Goal: Navigation & Orientation: Find specific page/section

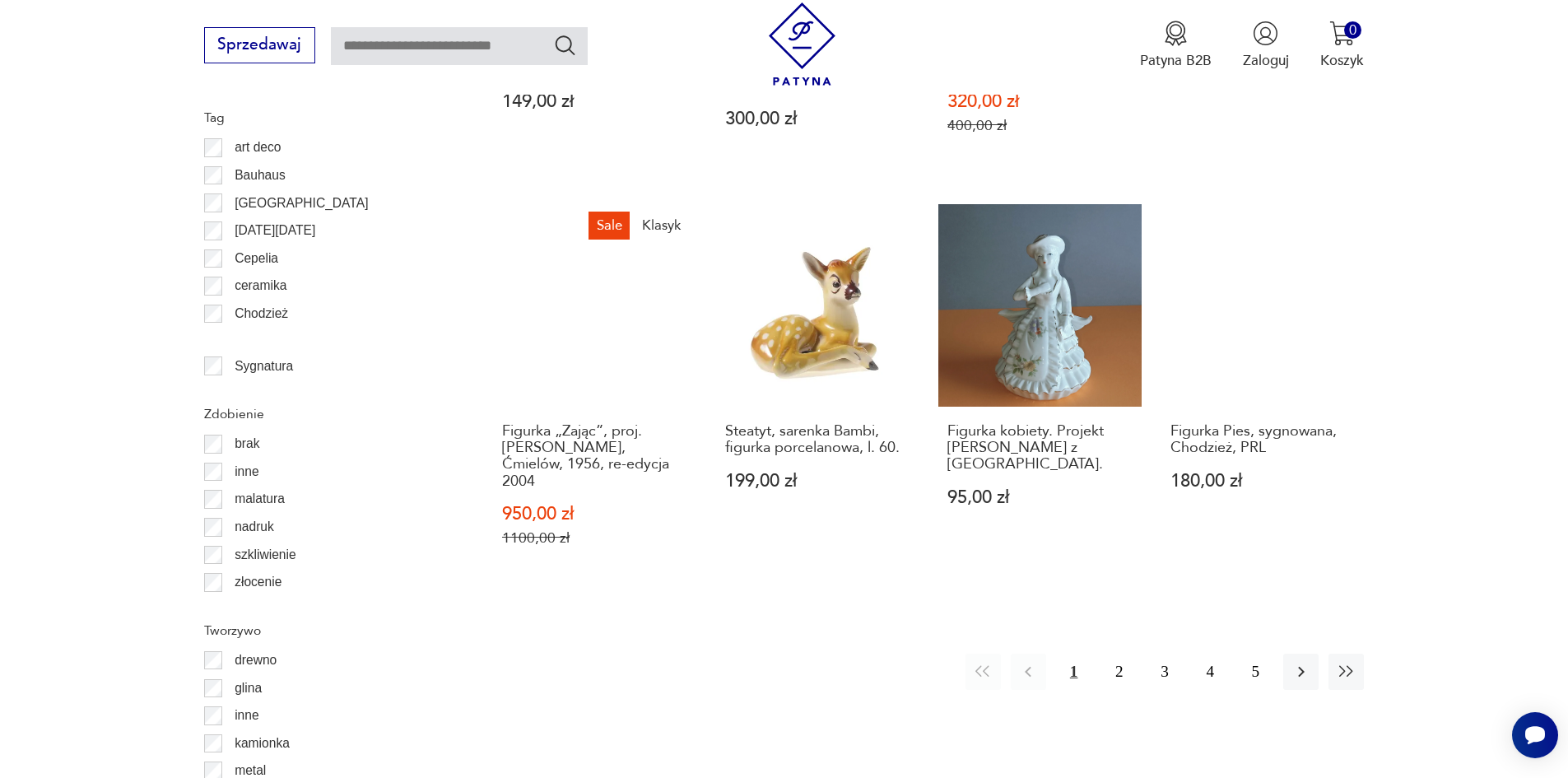
scroll to position [2112, 0]
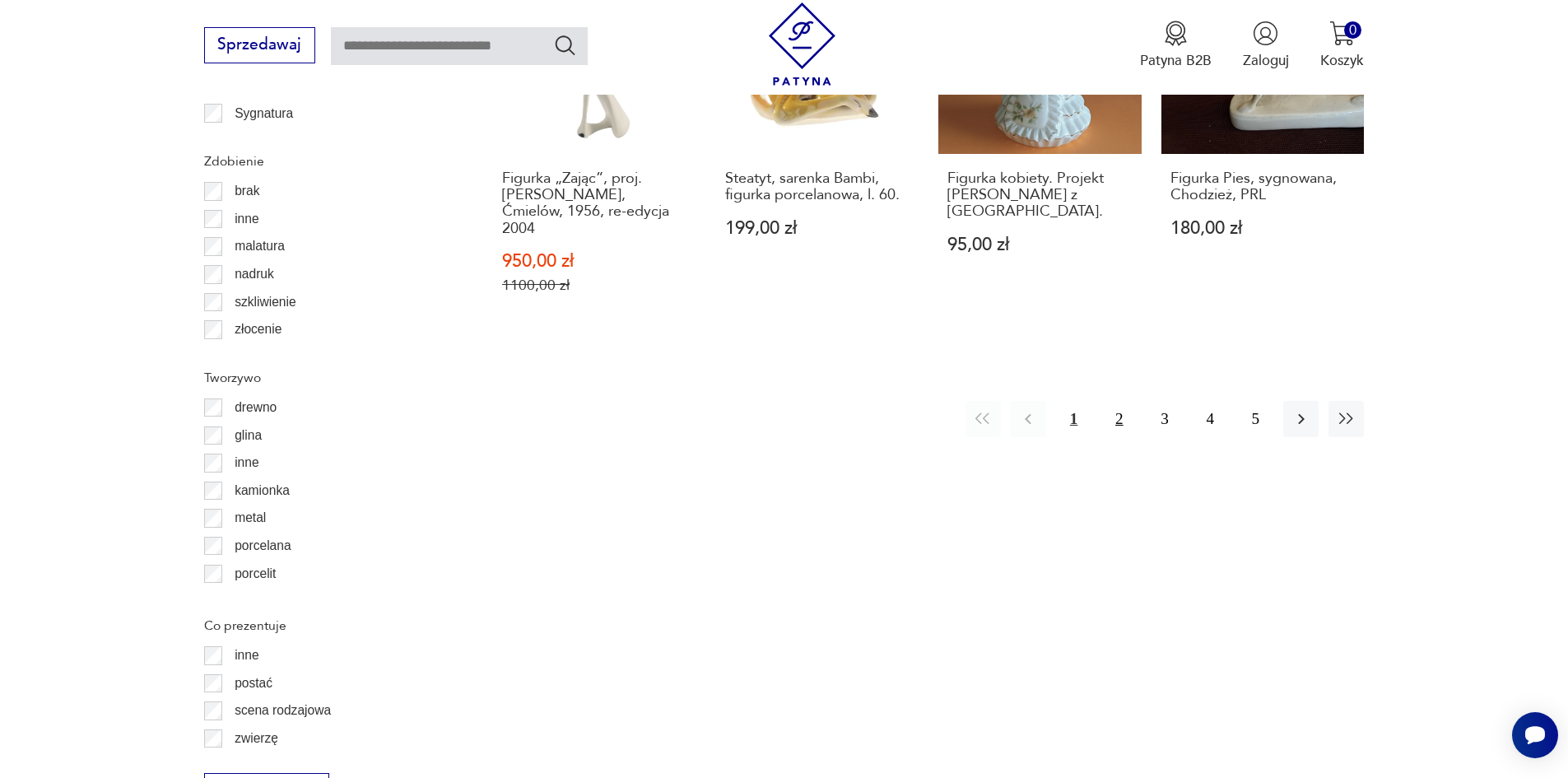
click at [1121, 401] on button "2" at bounding box center [1119, 418] width 35 height 35
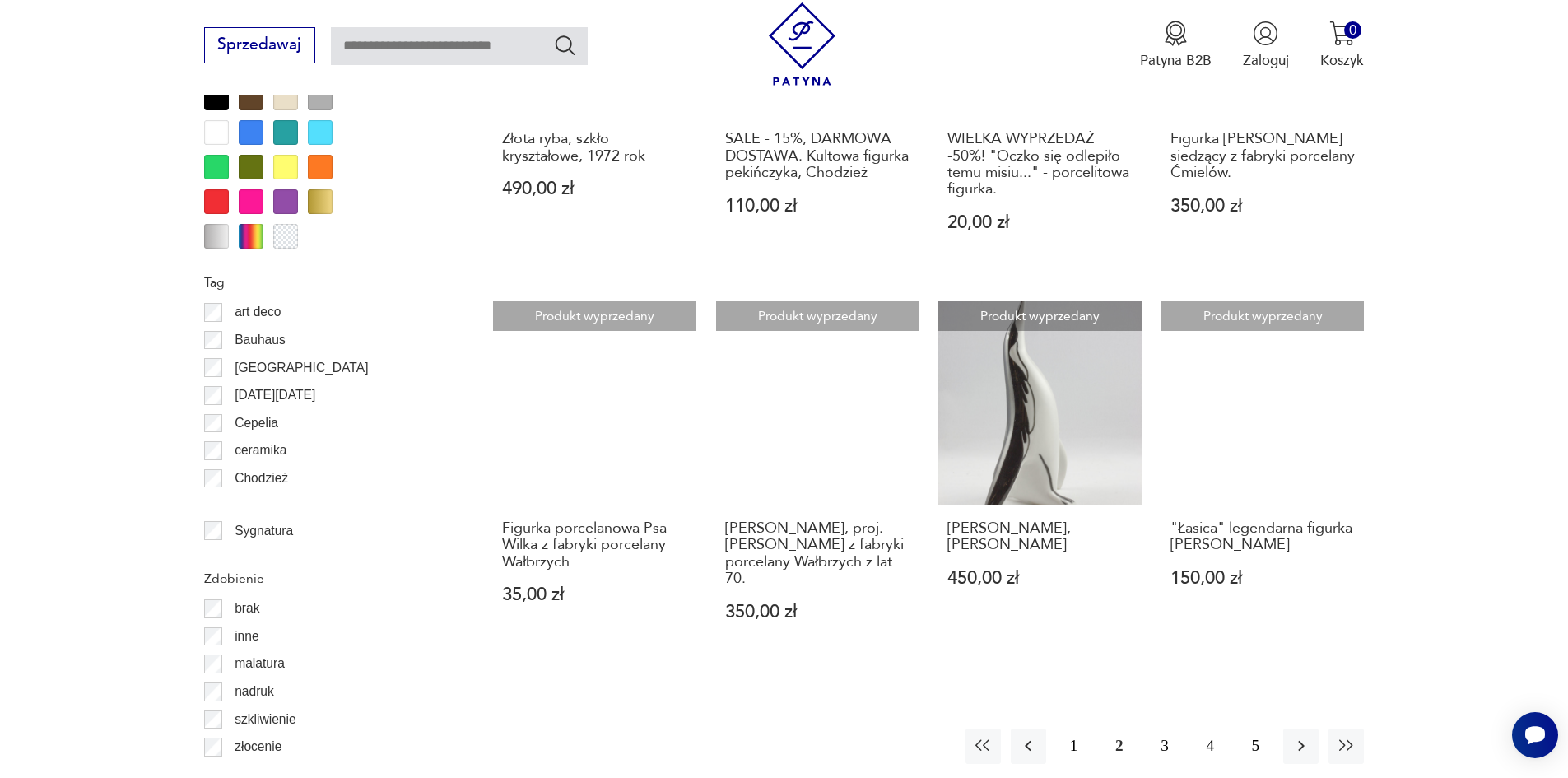
scroll to position [2030, 0]
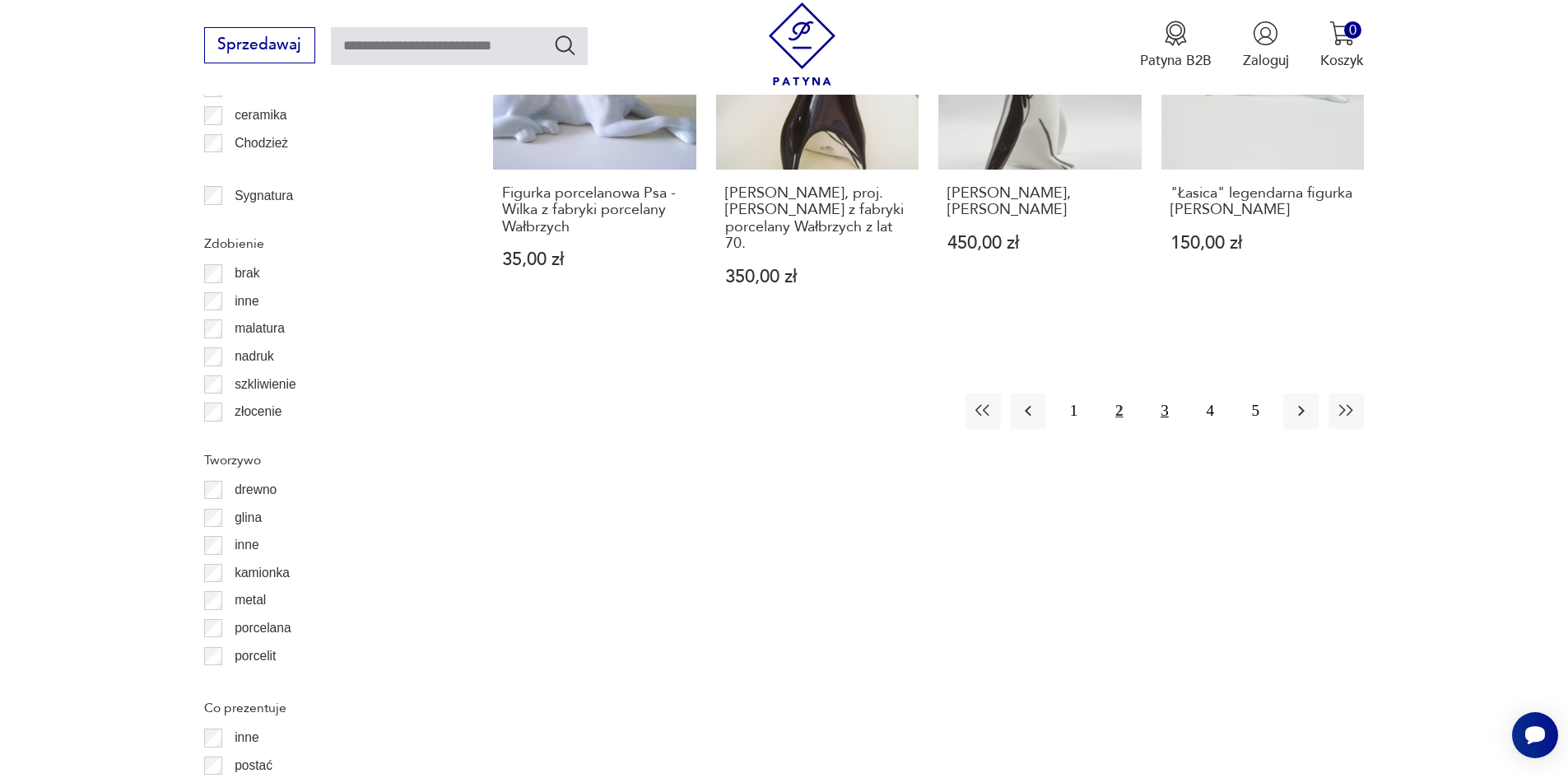
click at [1166, 421] on button "3" at bounding box center [1164, 411] width 35 height 35
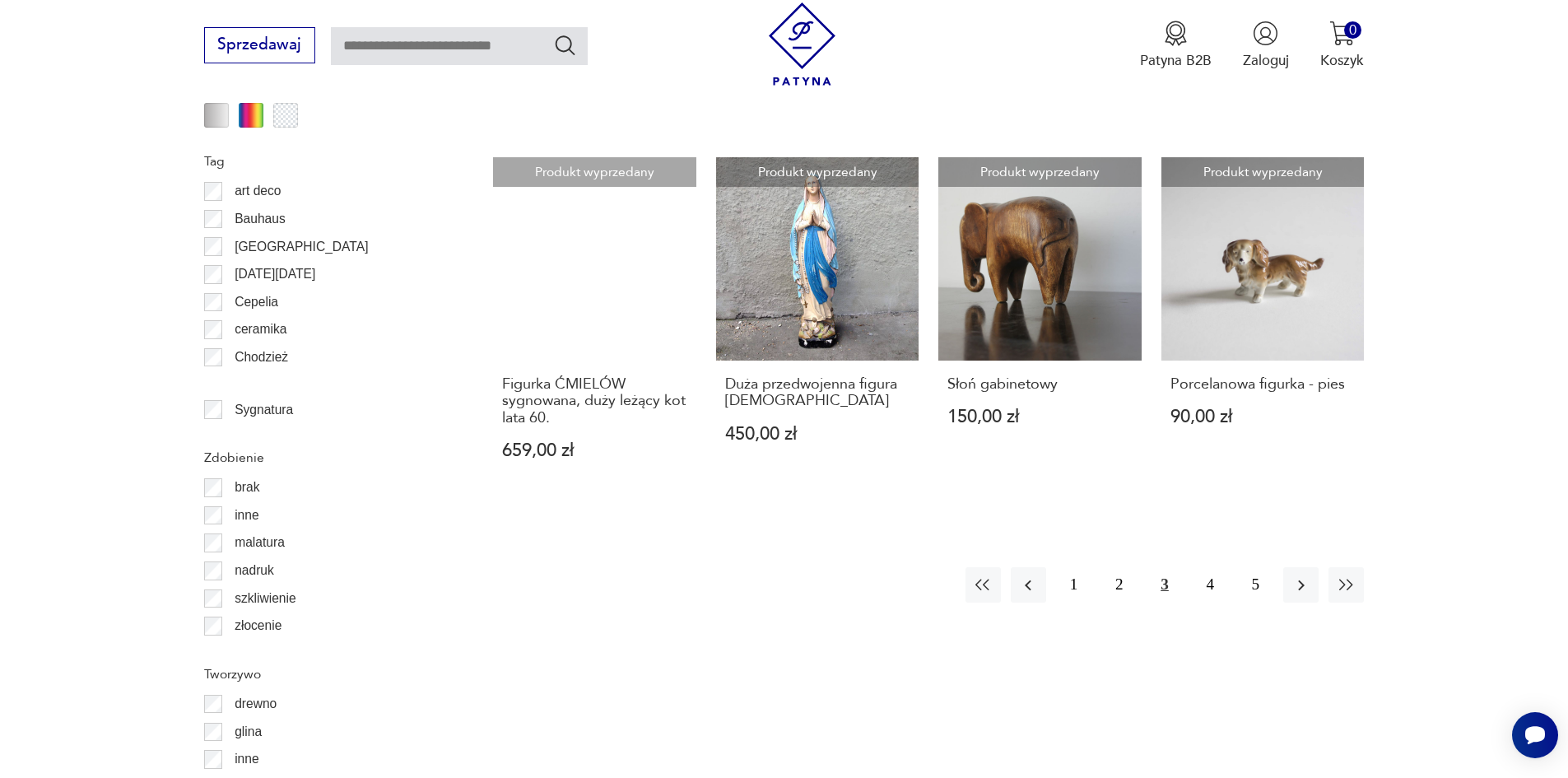
scroll to position [1865, 0]
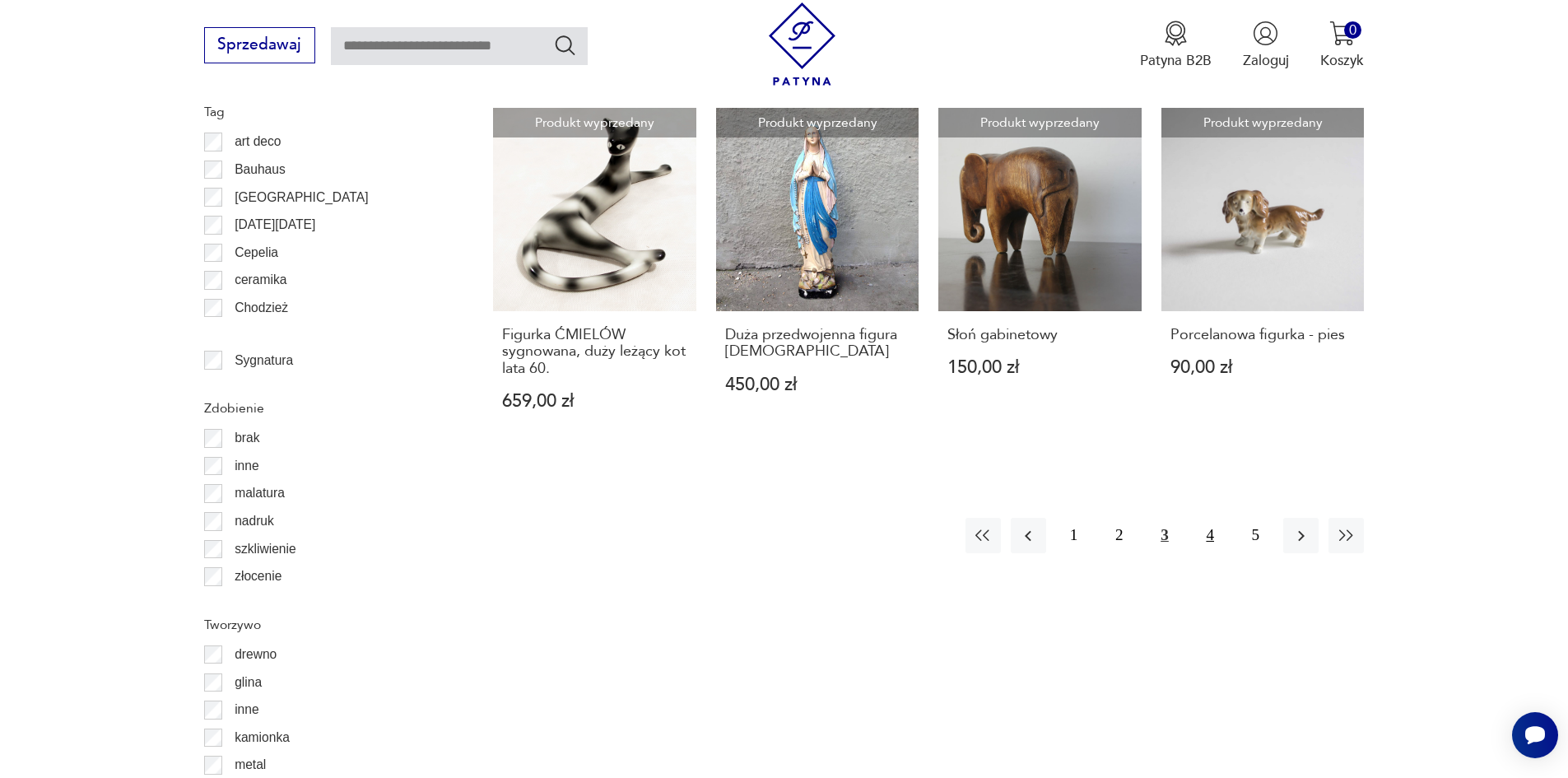
click at [1209, 543] on button "4" at bounding box center [1210, 535] width 35 height 35
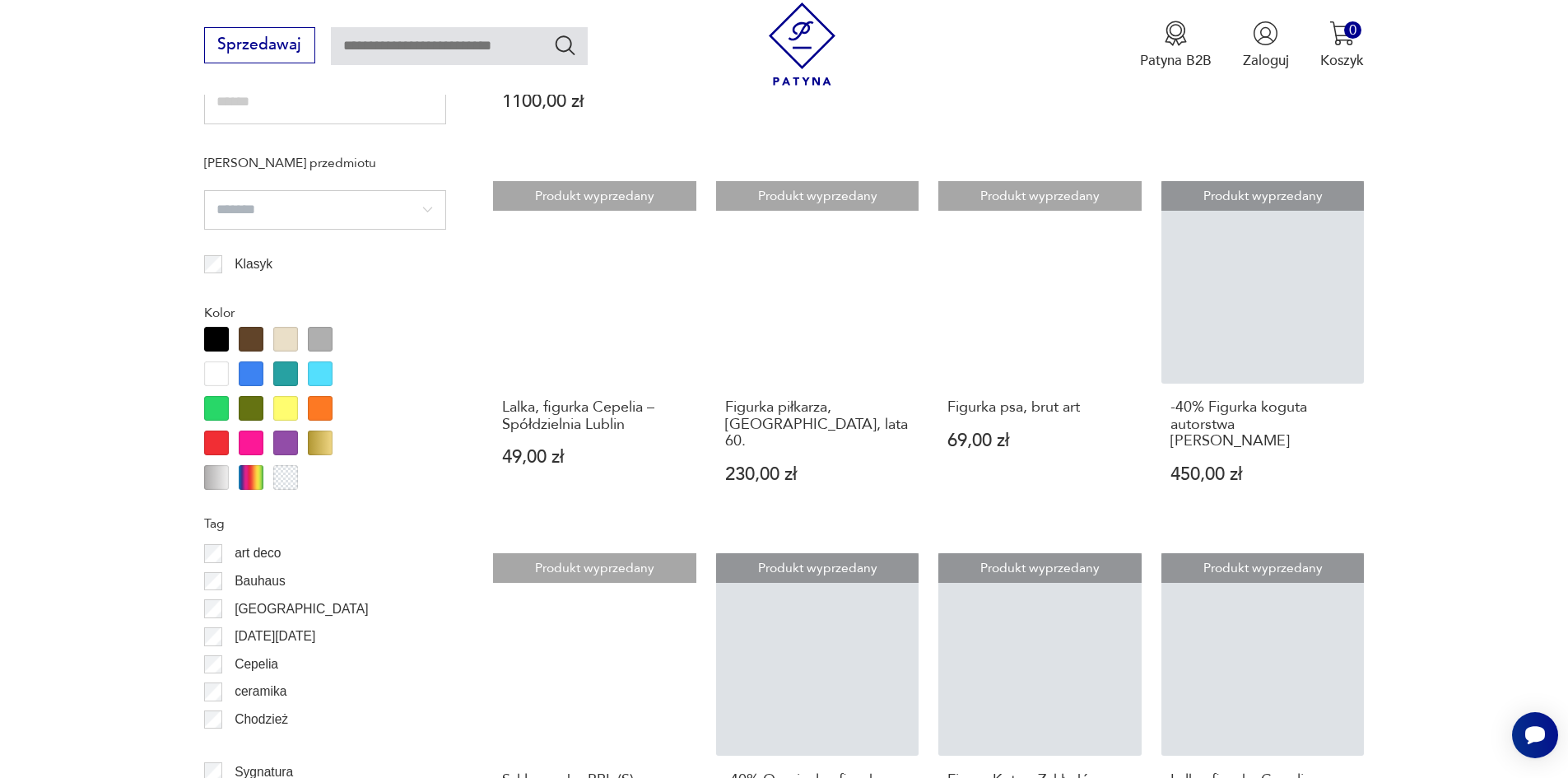
scroll to position [1865, 0]
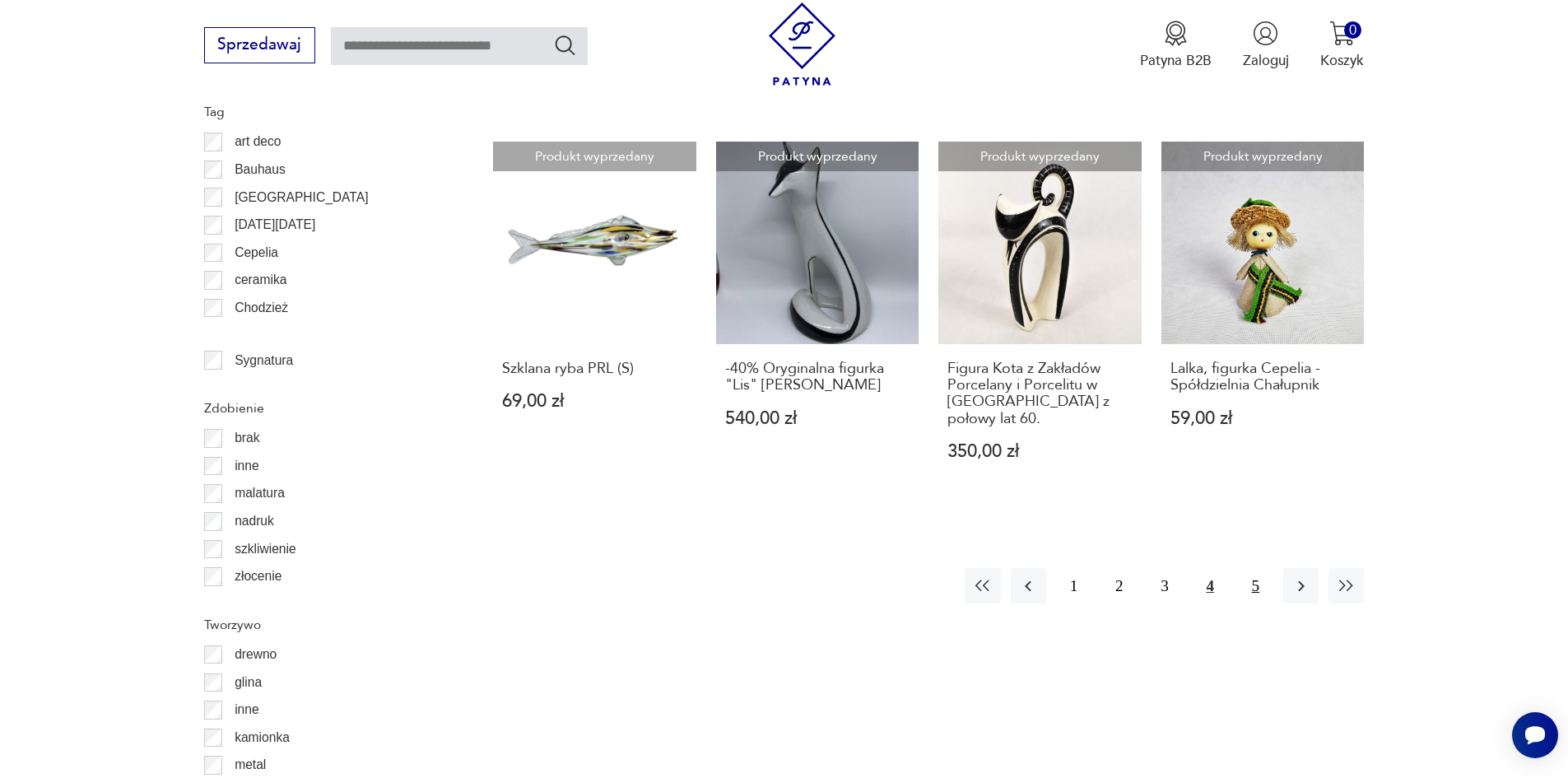
click at [1255, 568] on button "5" at bounding box center [1255, 585] width 35 height 35
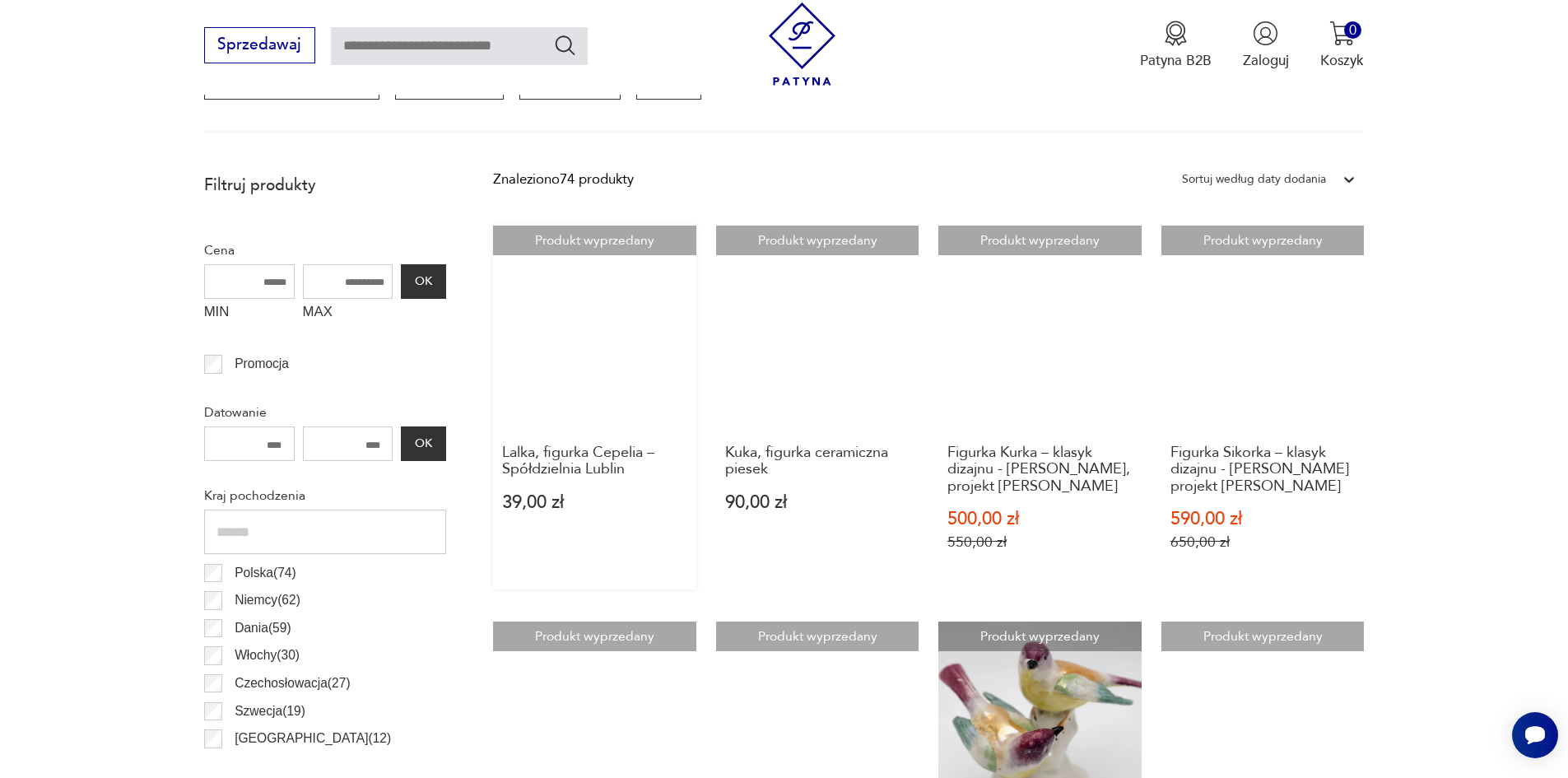
scroll to position [877, 0]
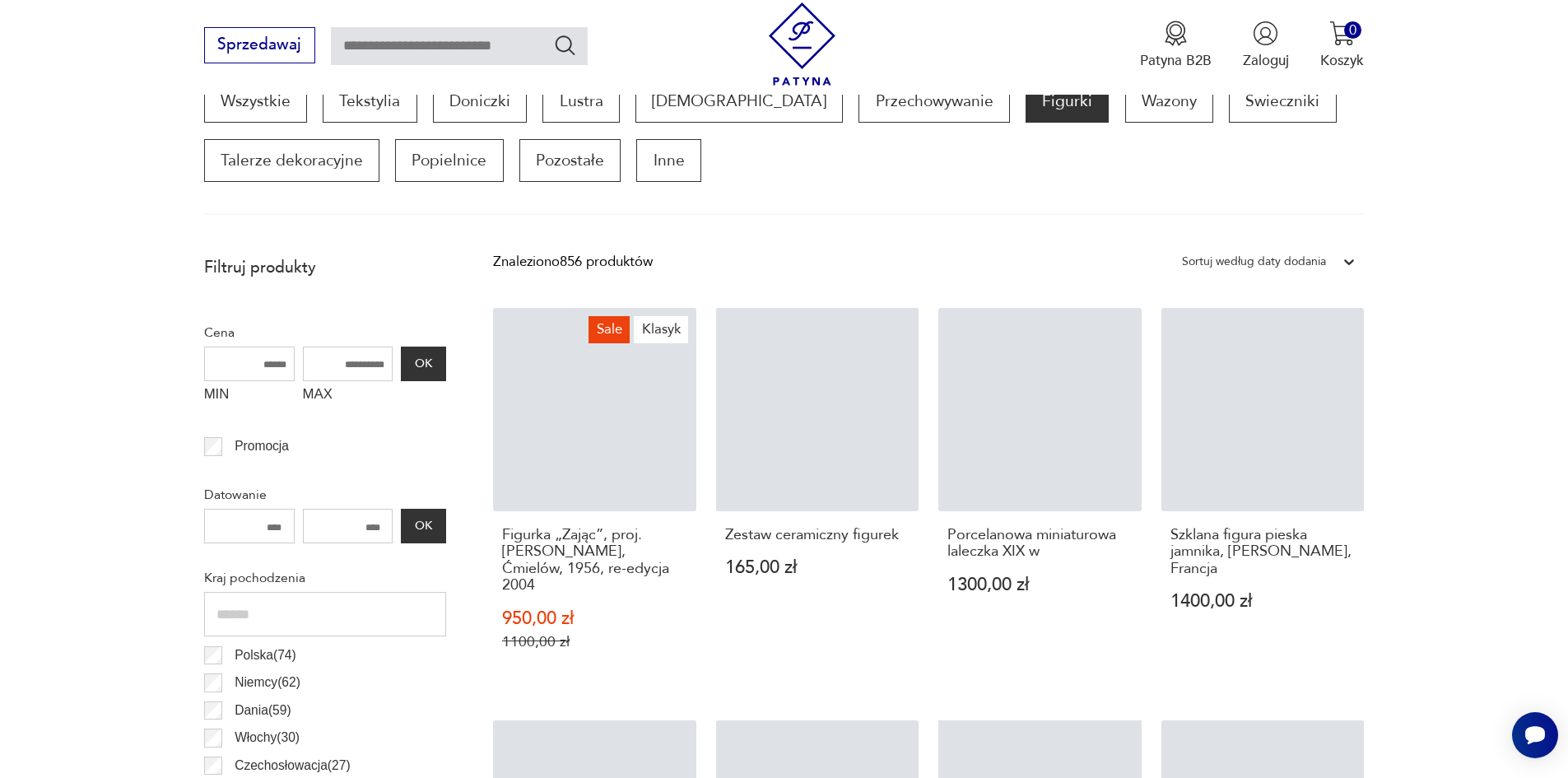
scroll to position [877, 0]
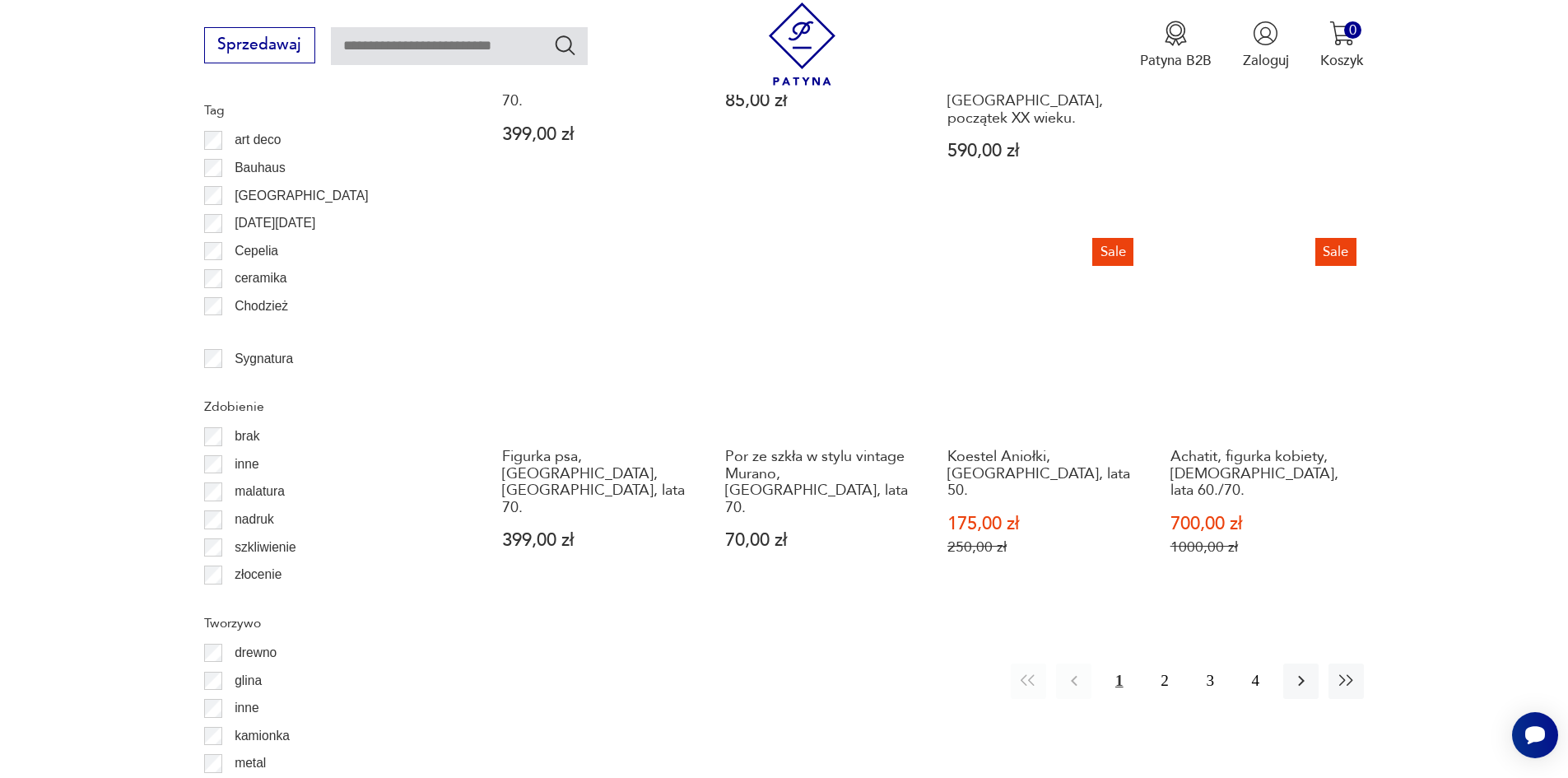
scroll to position [2030, 0]
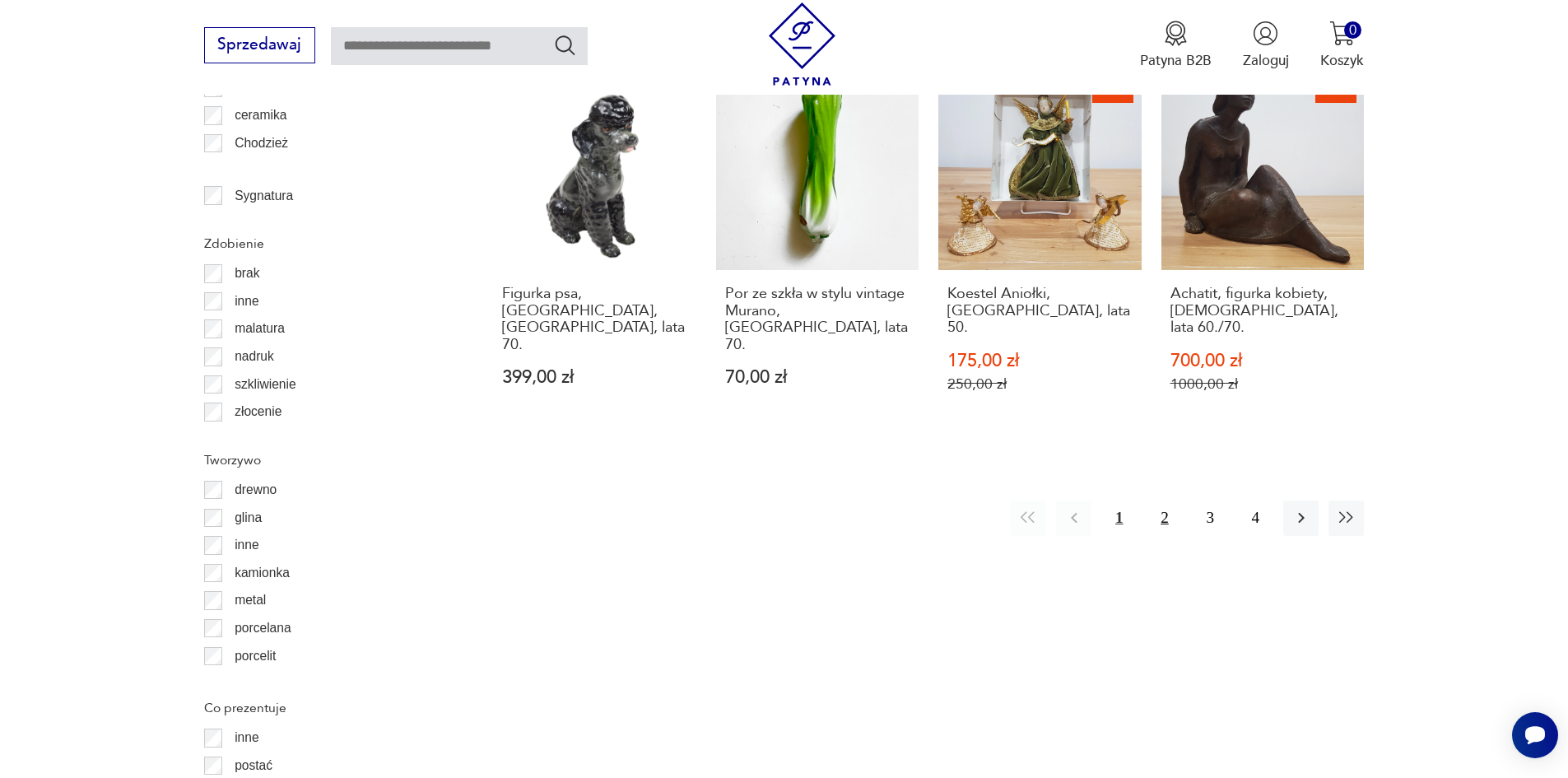
click at [1162, 501] on button "2" at bounding box center [1164, 518] width 35 height 35
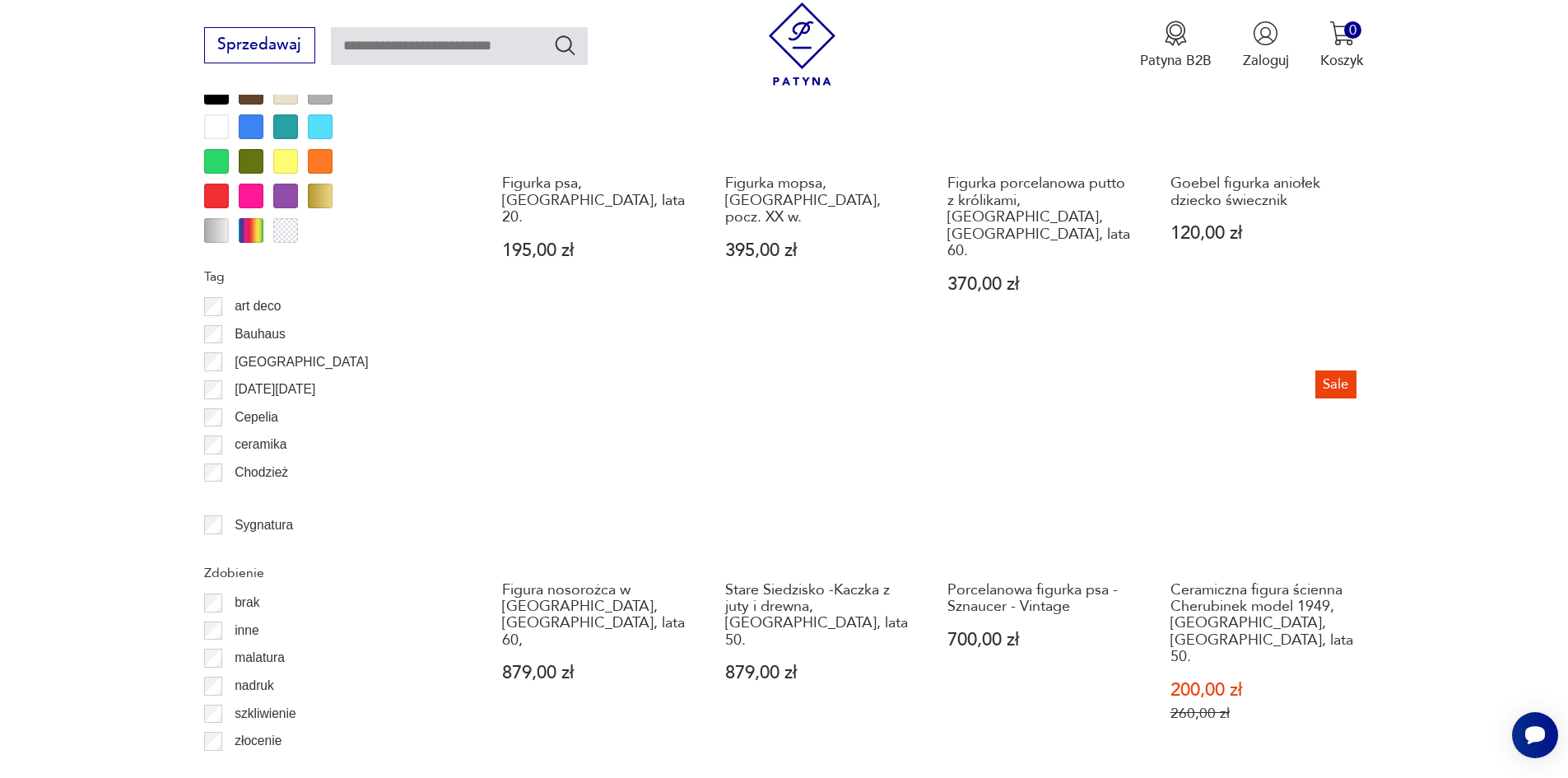
scroll to position [2030, 0]
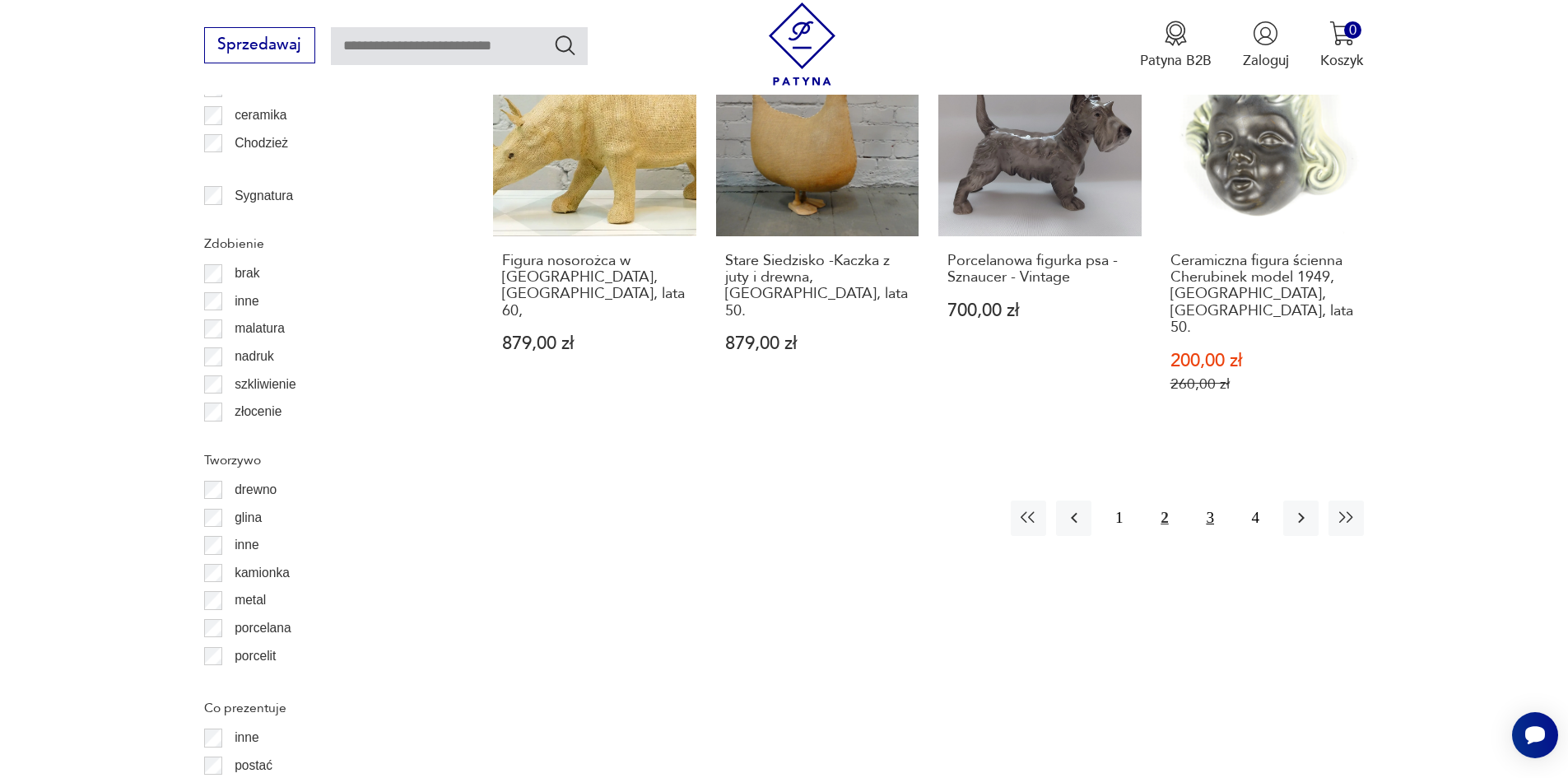
click at [1210, 501] on button "3" at bounding box center [1210, 518] width 35 height 35
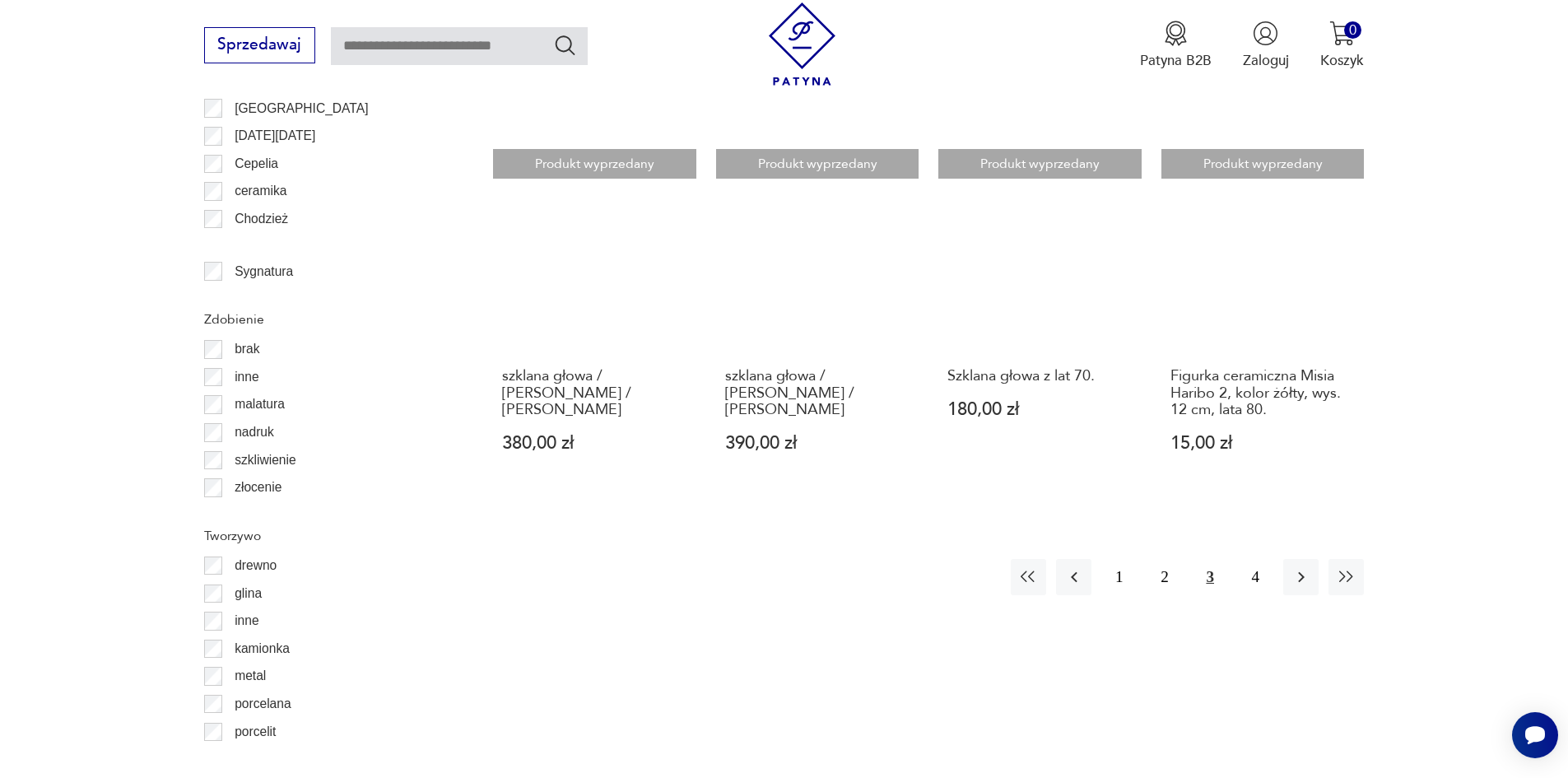
scroll to position [2030, 0]
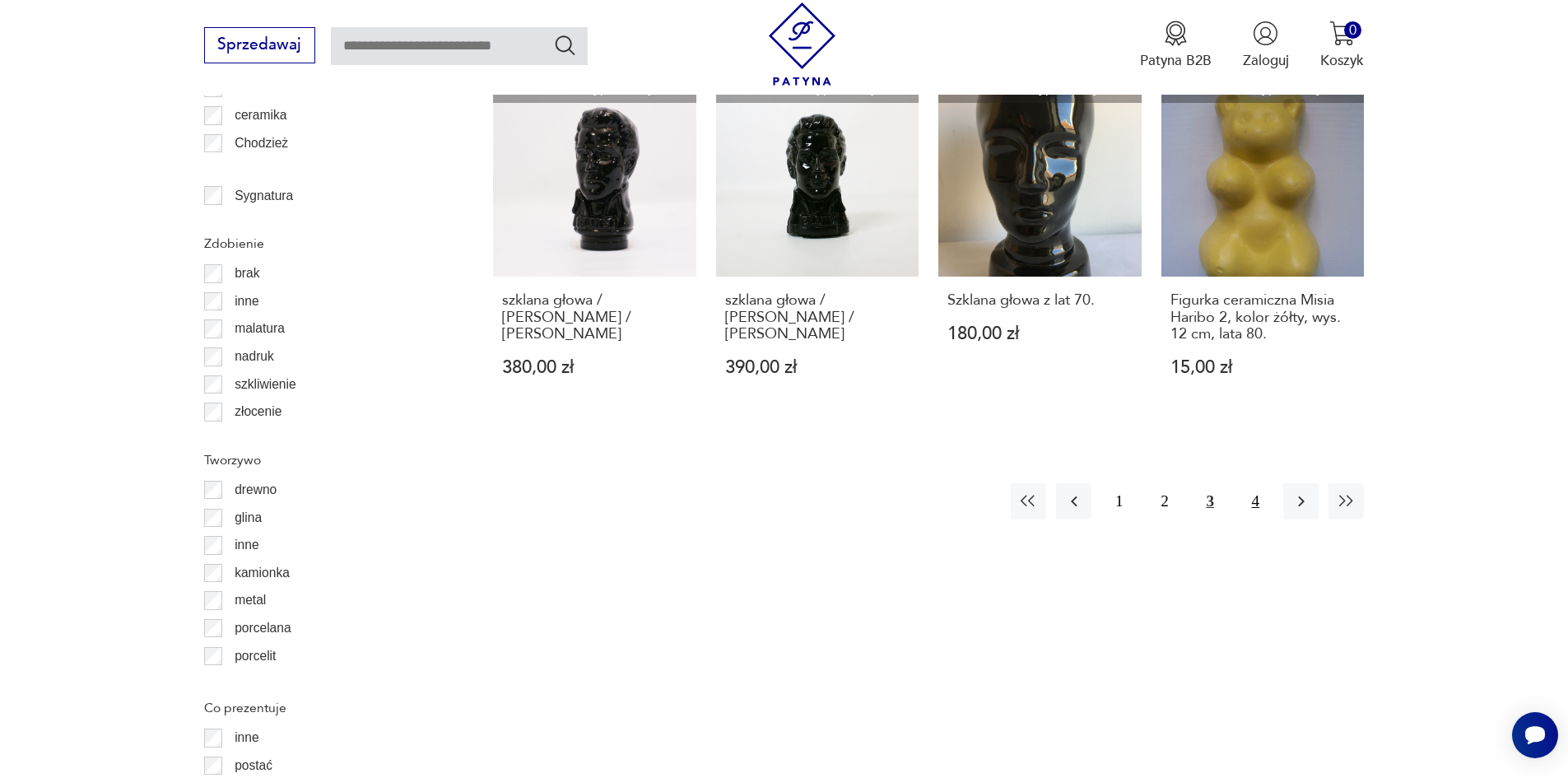
click at [1257, 484] on button "4" at bounding box center [1255, 501] width 35 height 35
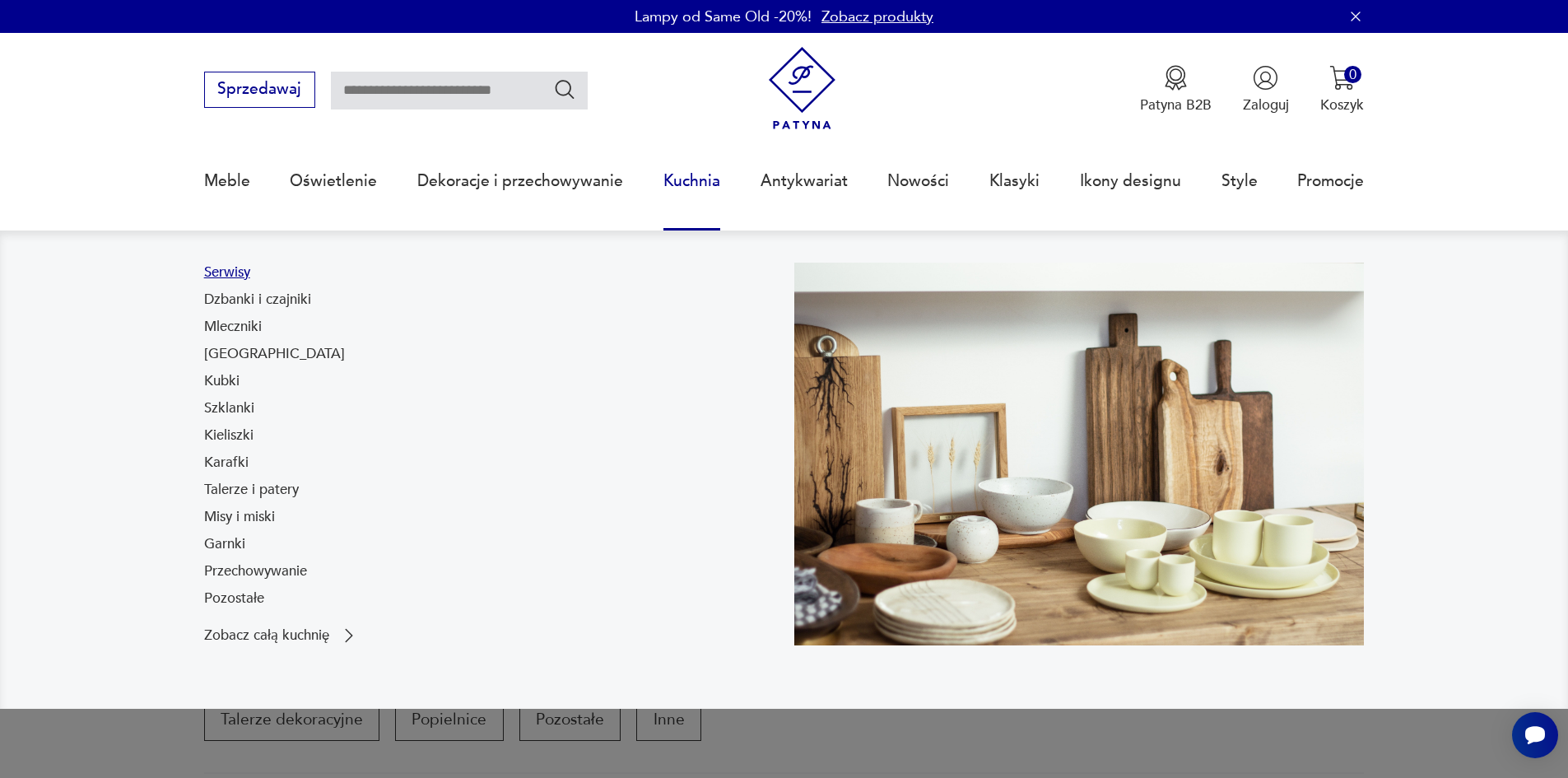
click at [234, 274] on link "Serwisy" at bounding box center [227, 273] width 46 height 20
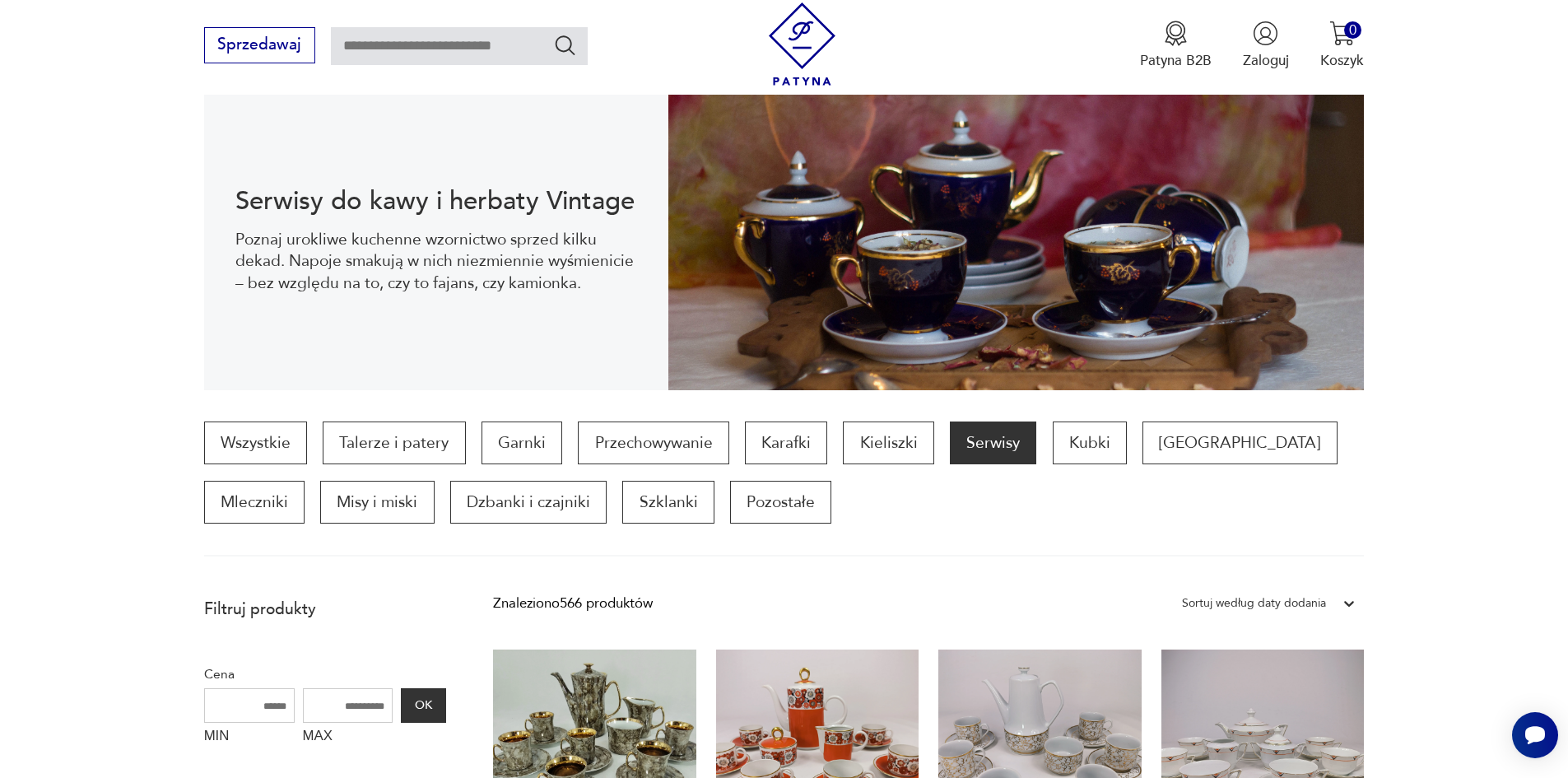
scroll to position [329, 0]
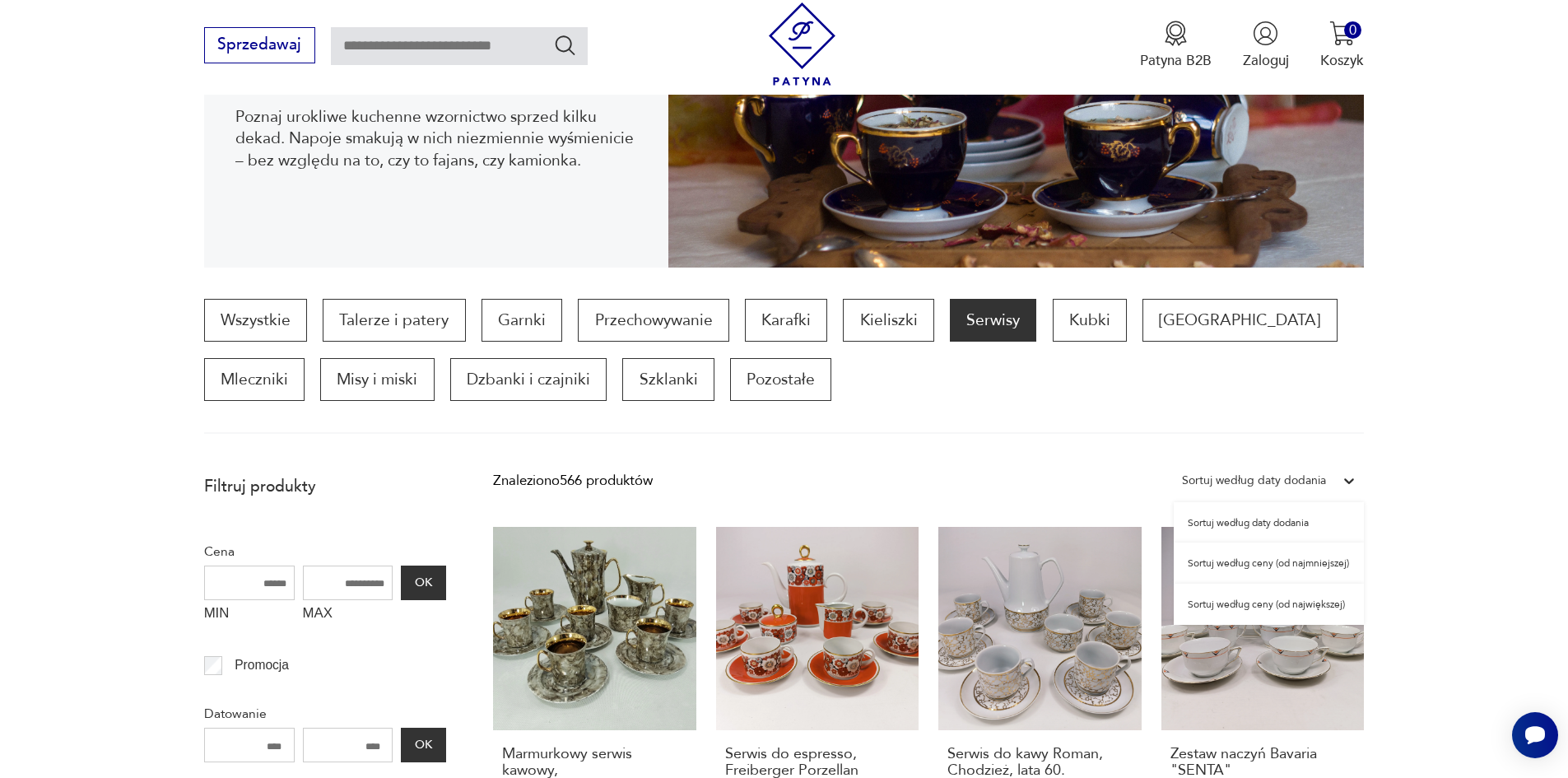
click at [1346, 483] on icon at bounding box center [1349, 481] width 16 height 16
click at [1289, 603] on div "Sortuj według ceny (od największej)" at bounding box center [1268, 603] width 190 height 41
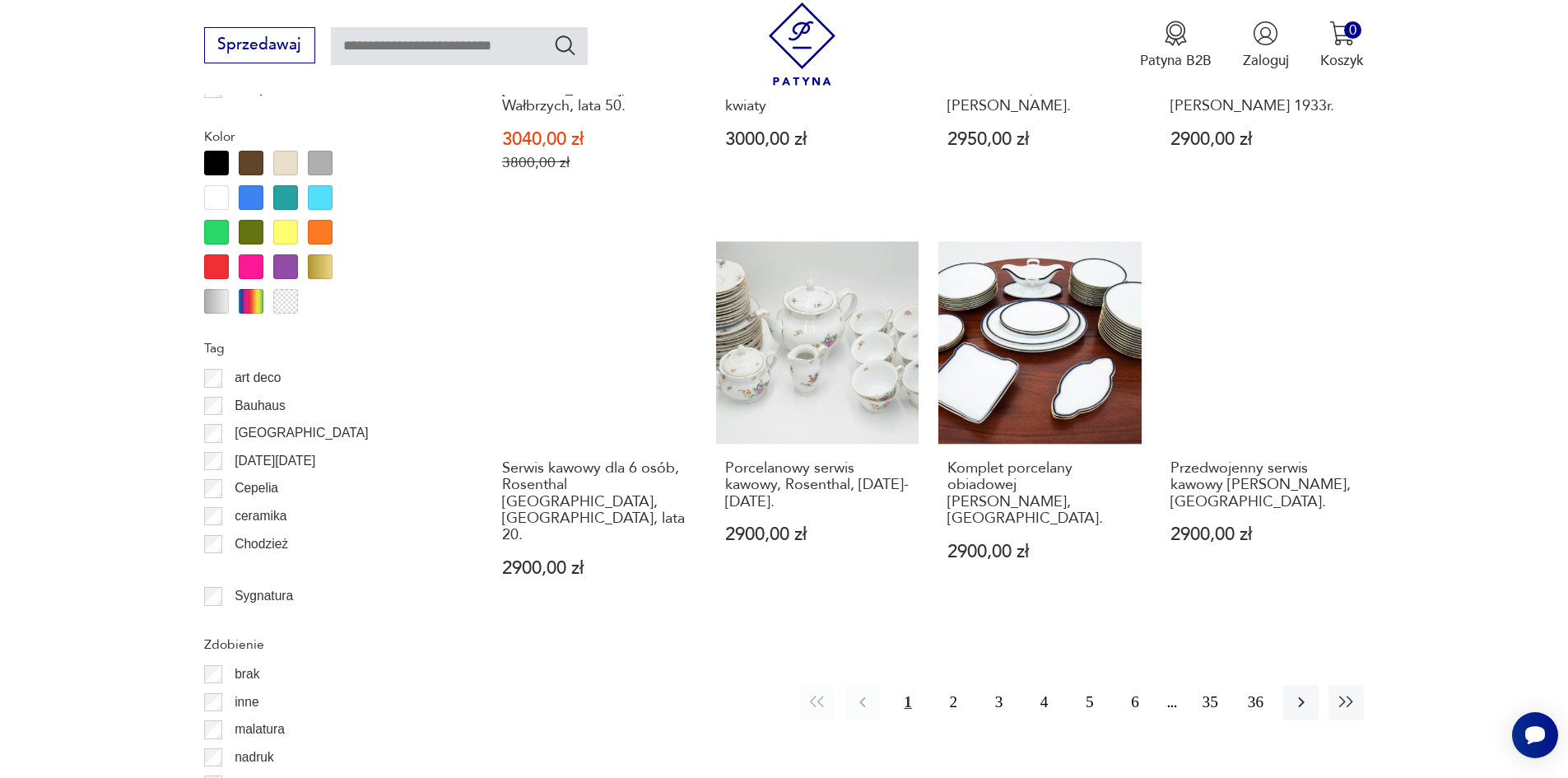
scroll to position [2112, 0]
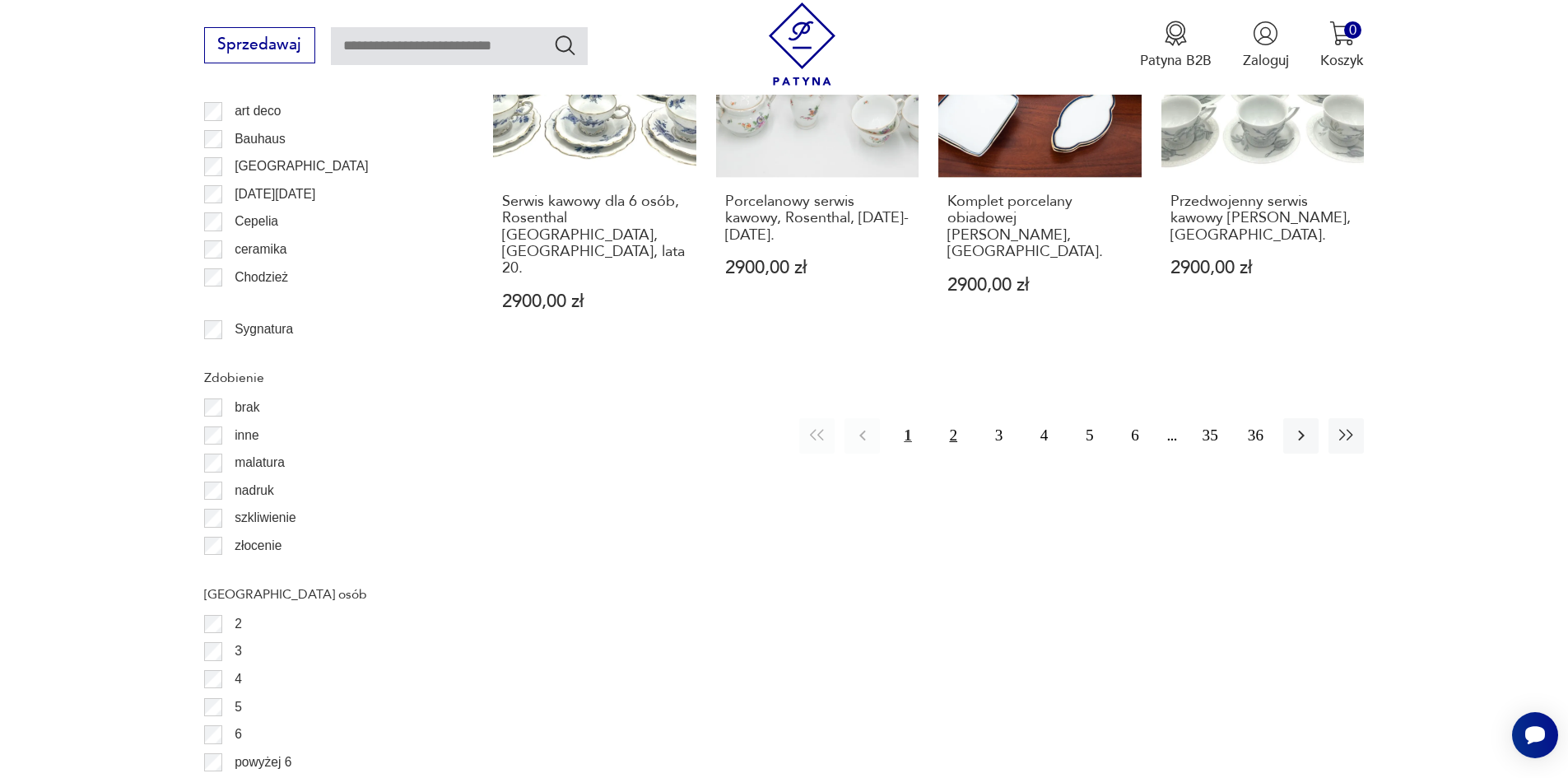
click at [958, 418] on button "2" at bounding box center [954, 435] width 35 height 35
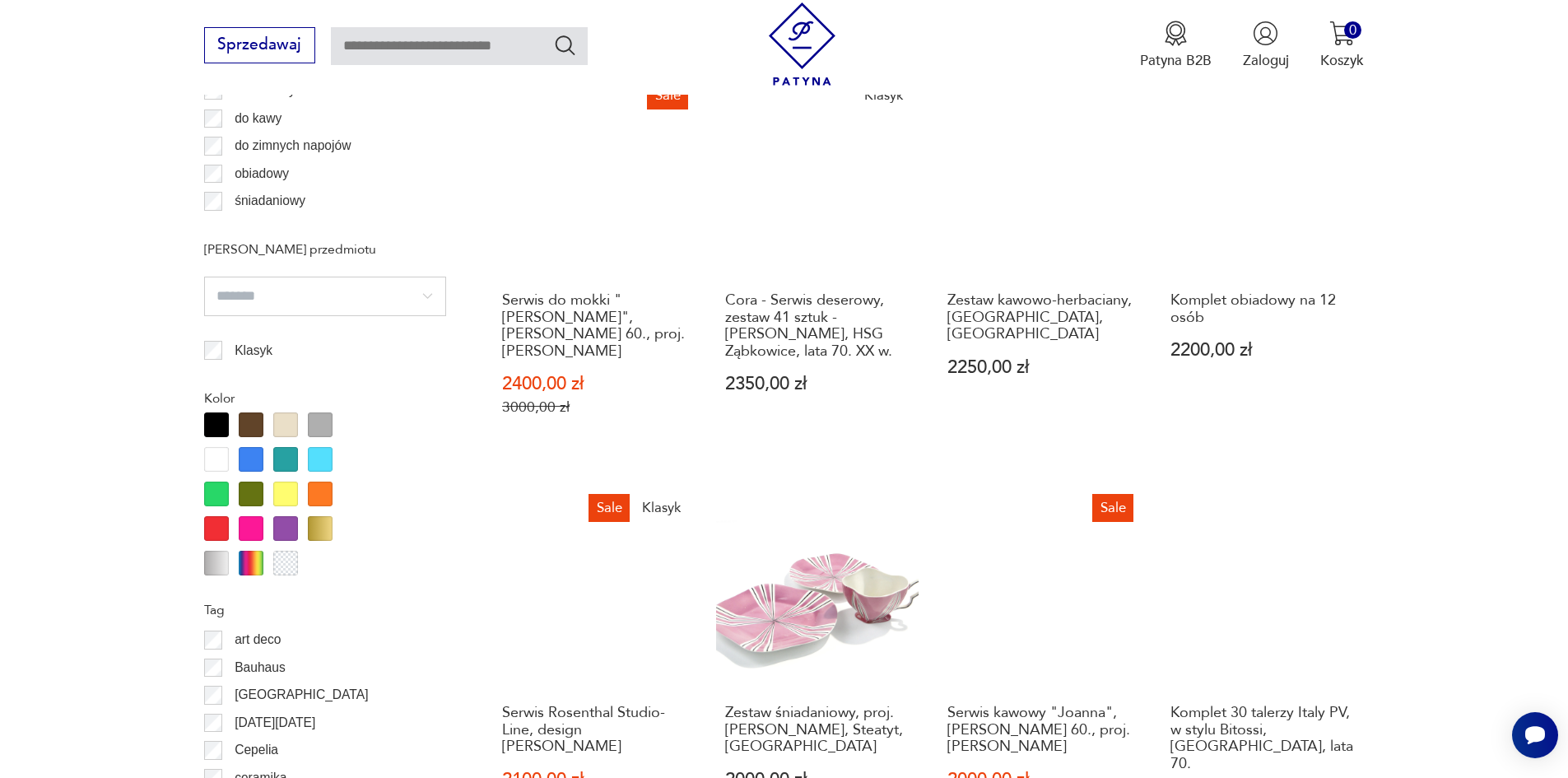
scroll to position [1865, 0]
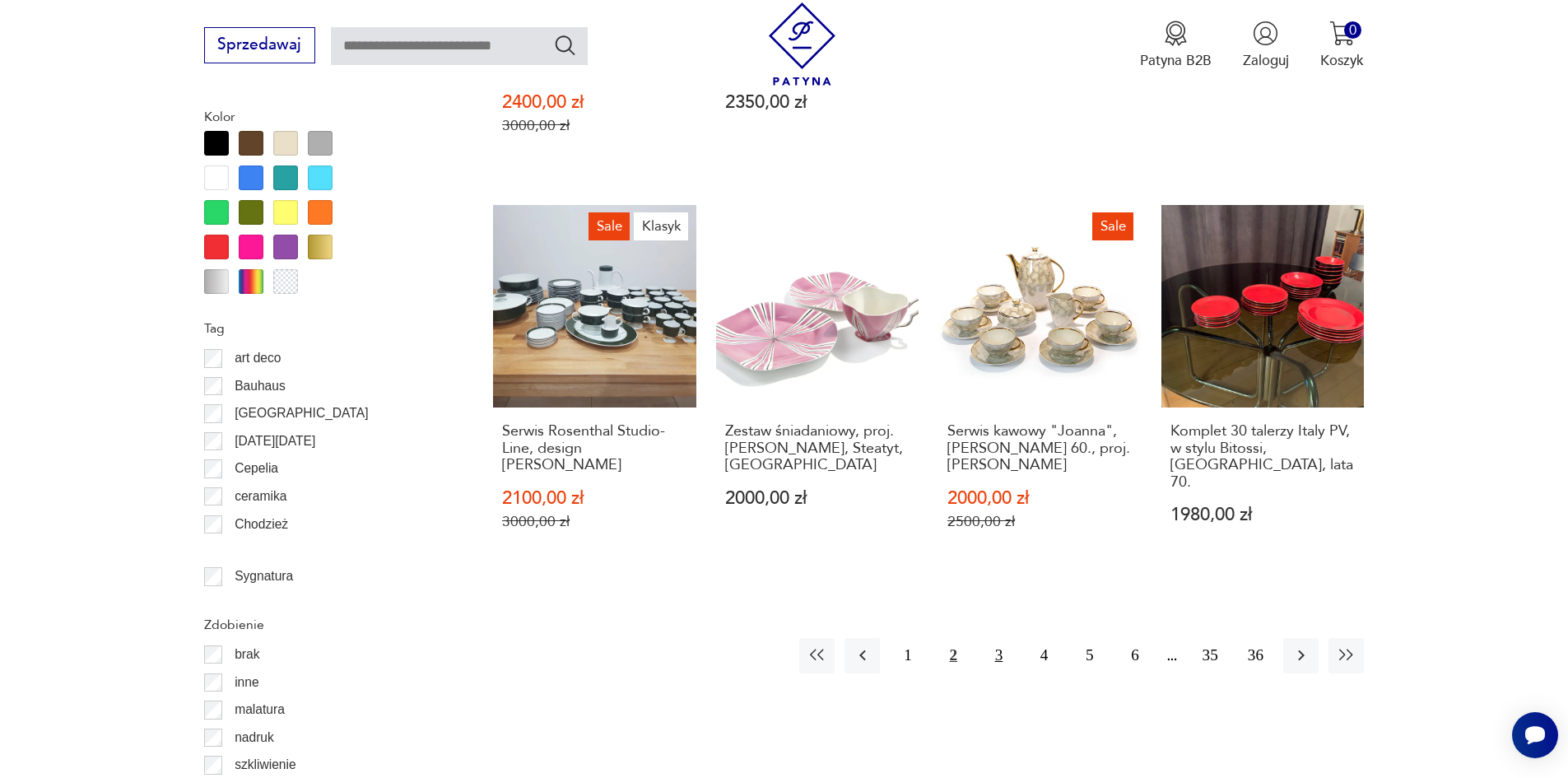
click at [995, 638] on button "3" at bounding box center [999, 655] width 35 height 35
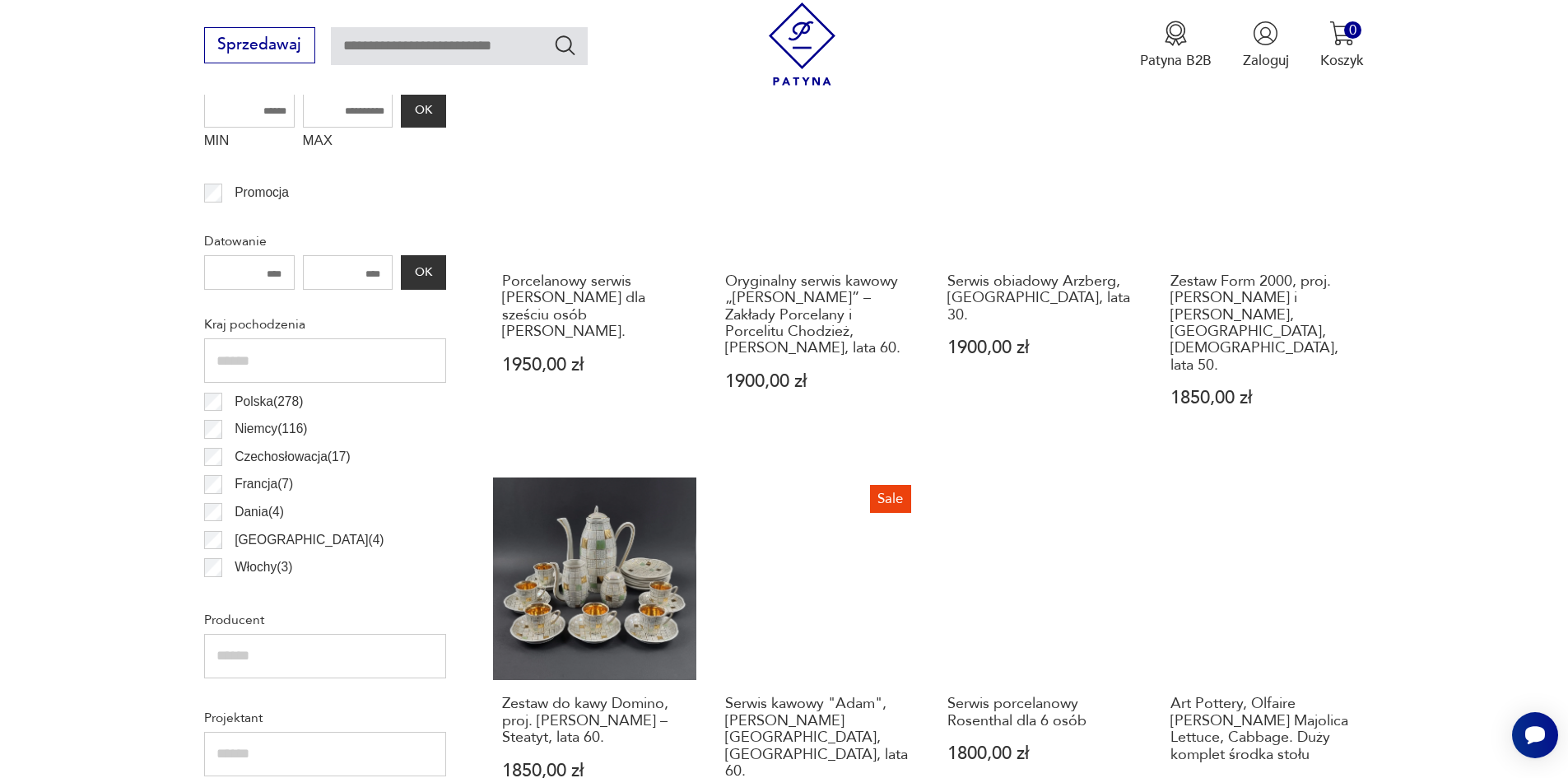
scroll to position [795, 0]
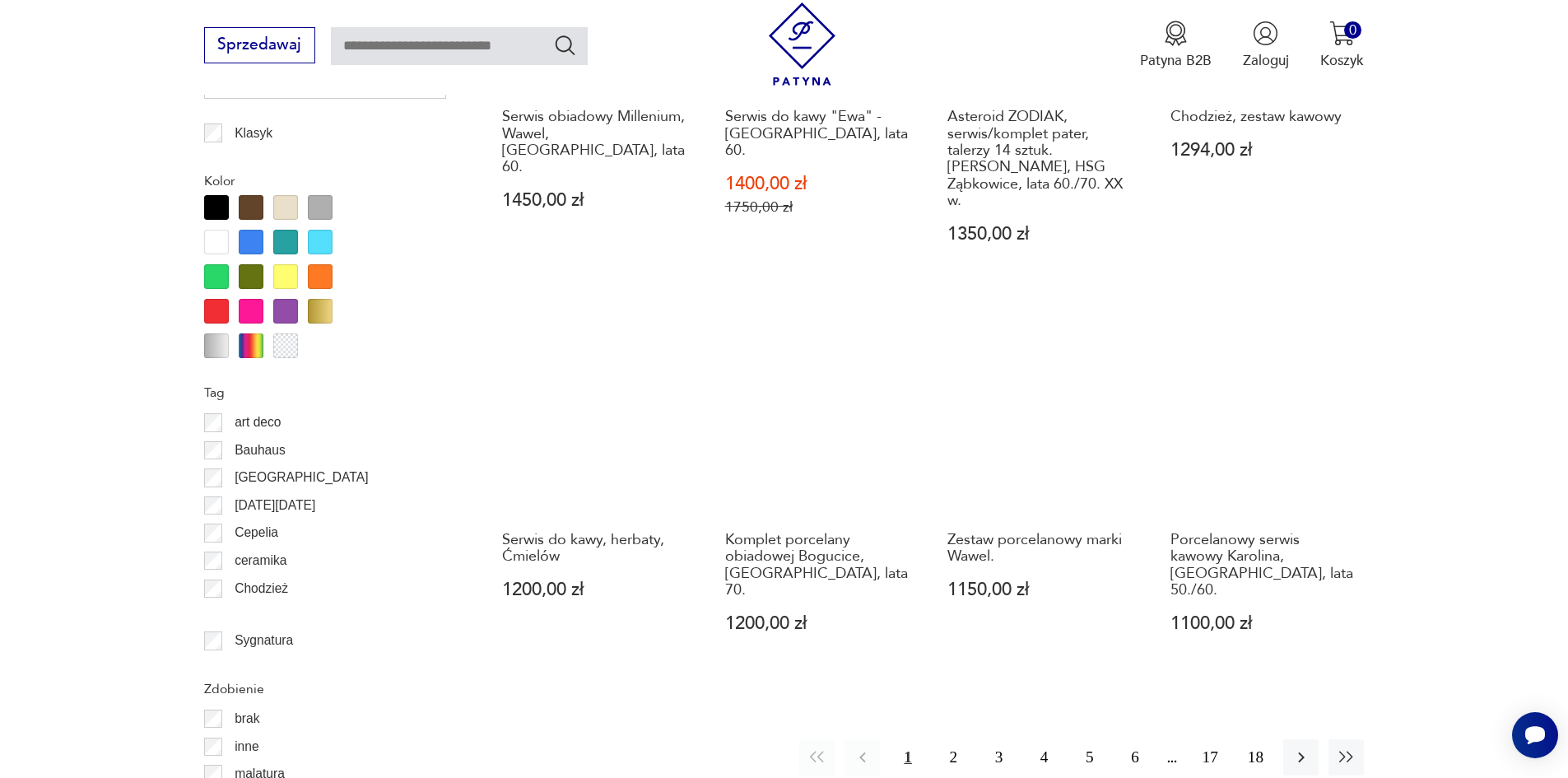
scroll to position [2030, 0]
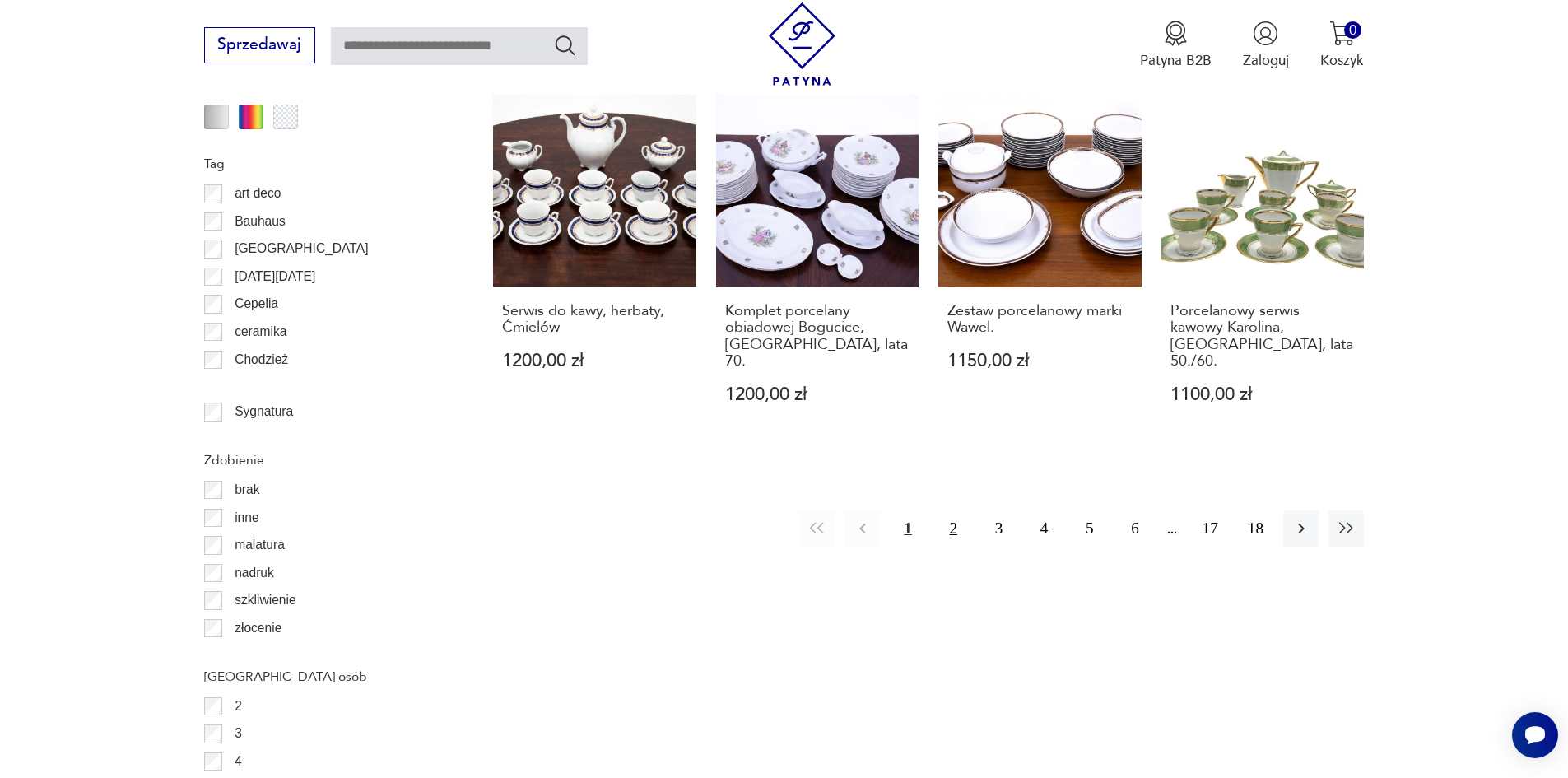
click at [949, 510] on button "2" at bounding box center [954, 527] width 35 height 35
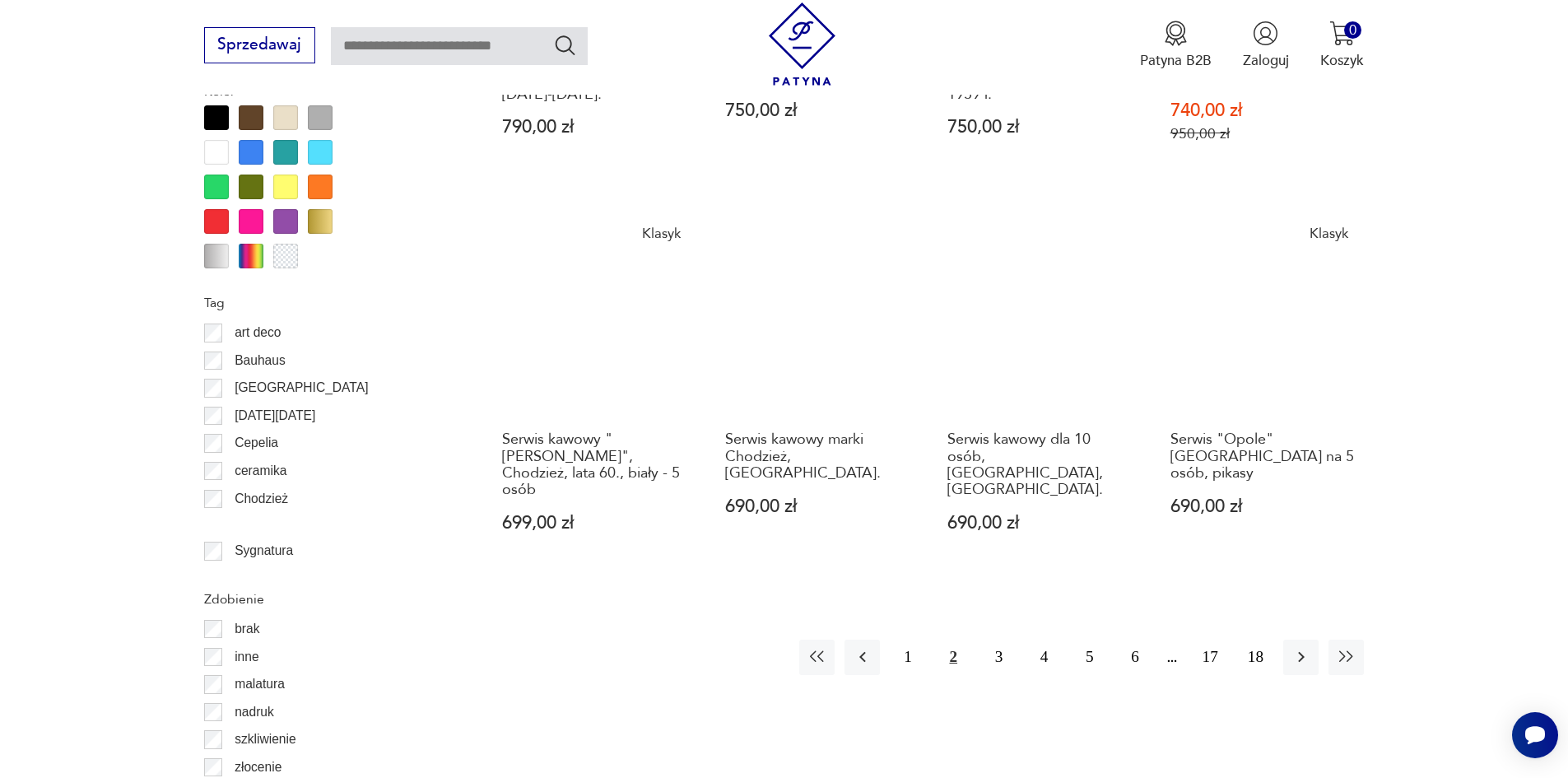
scroll to position [2112, 0]
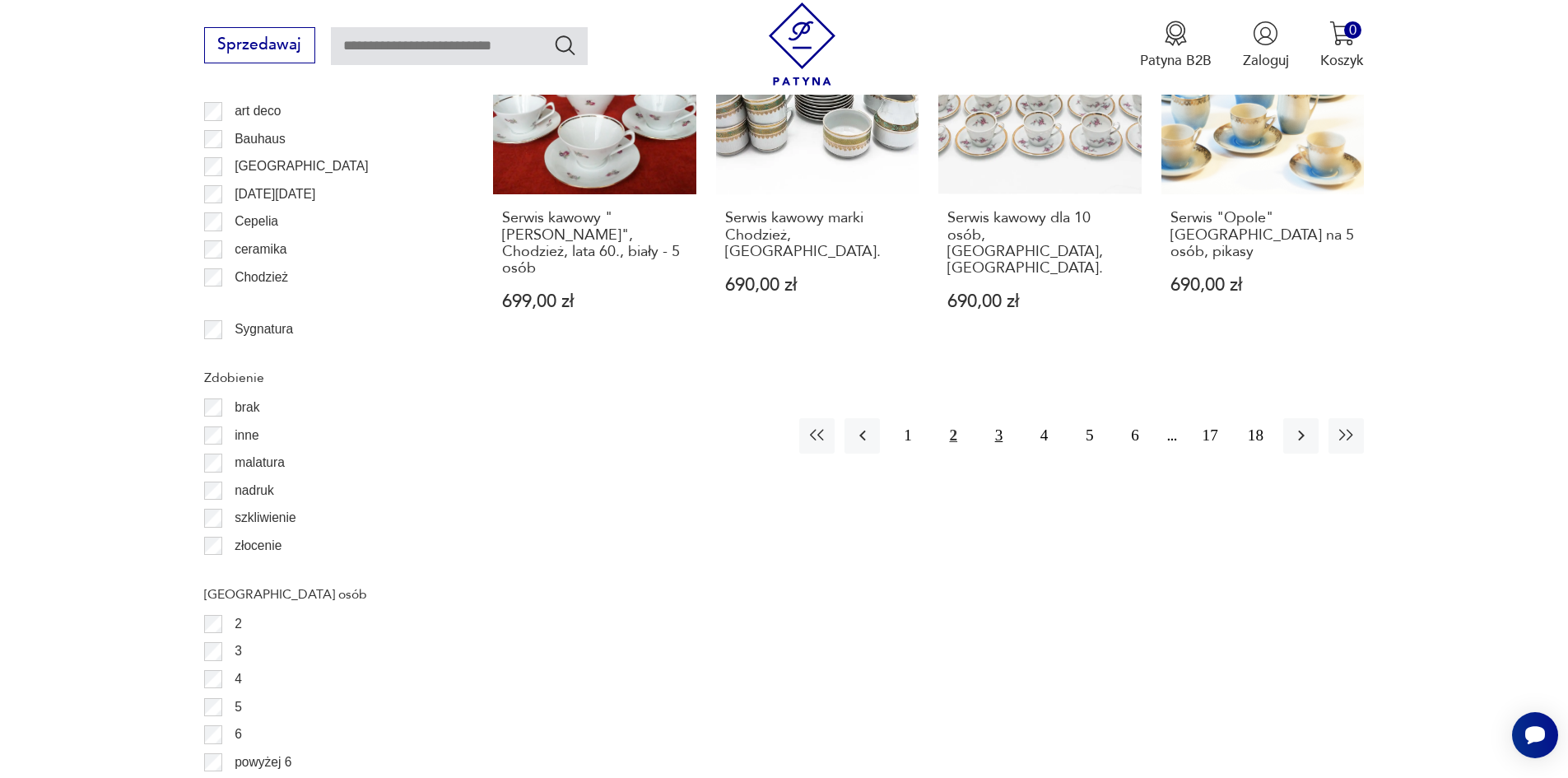
click at [1001, 418] on button "3" at bounding box center [999, 435] width 35 height 35
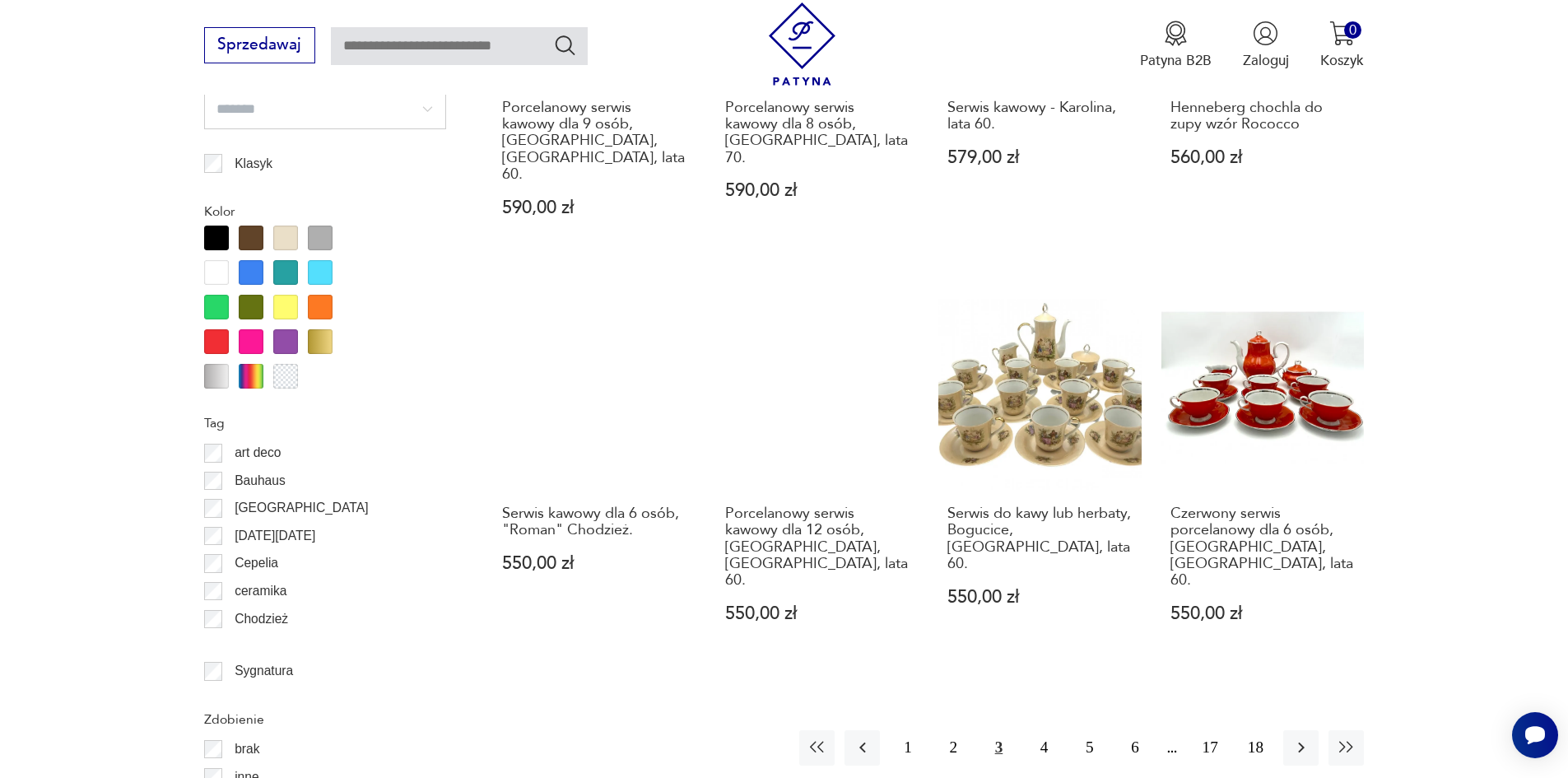
scroll to position [2030, 0]
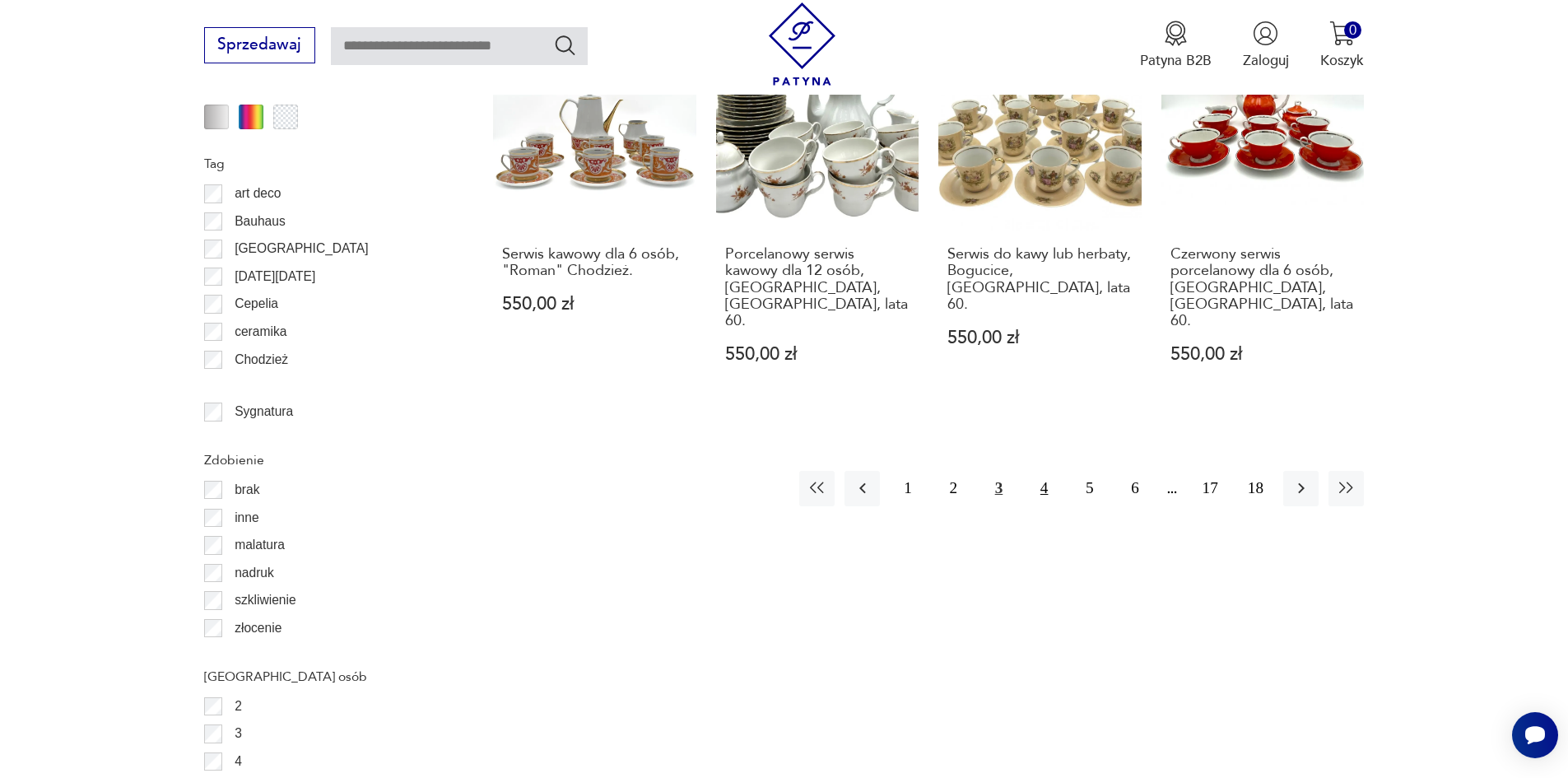
click at [1043, 471] on button "4" at bounding box center [1044, 488] width 35 height 35
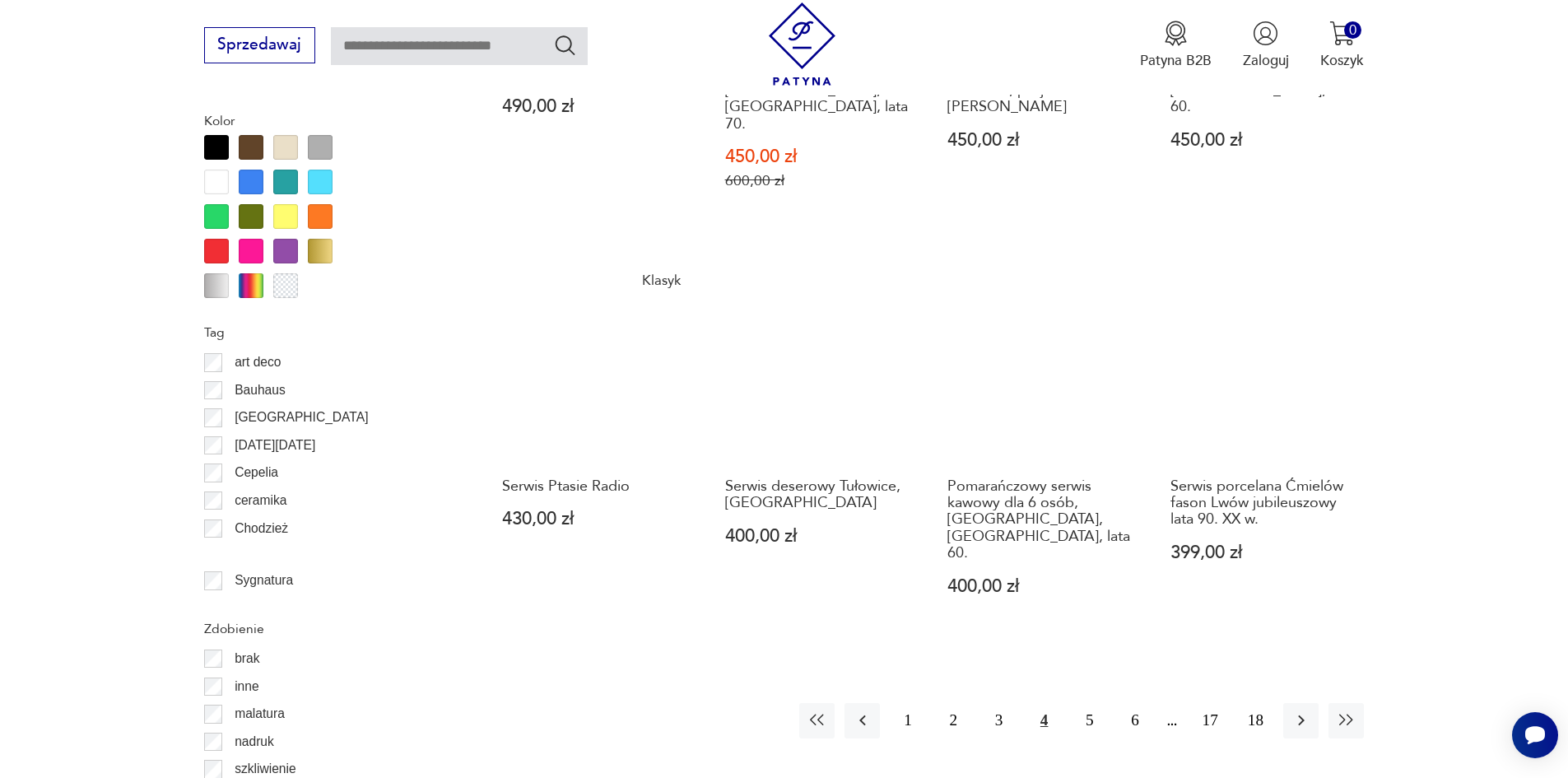
scroll to position [1865, 0]
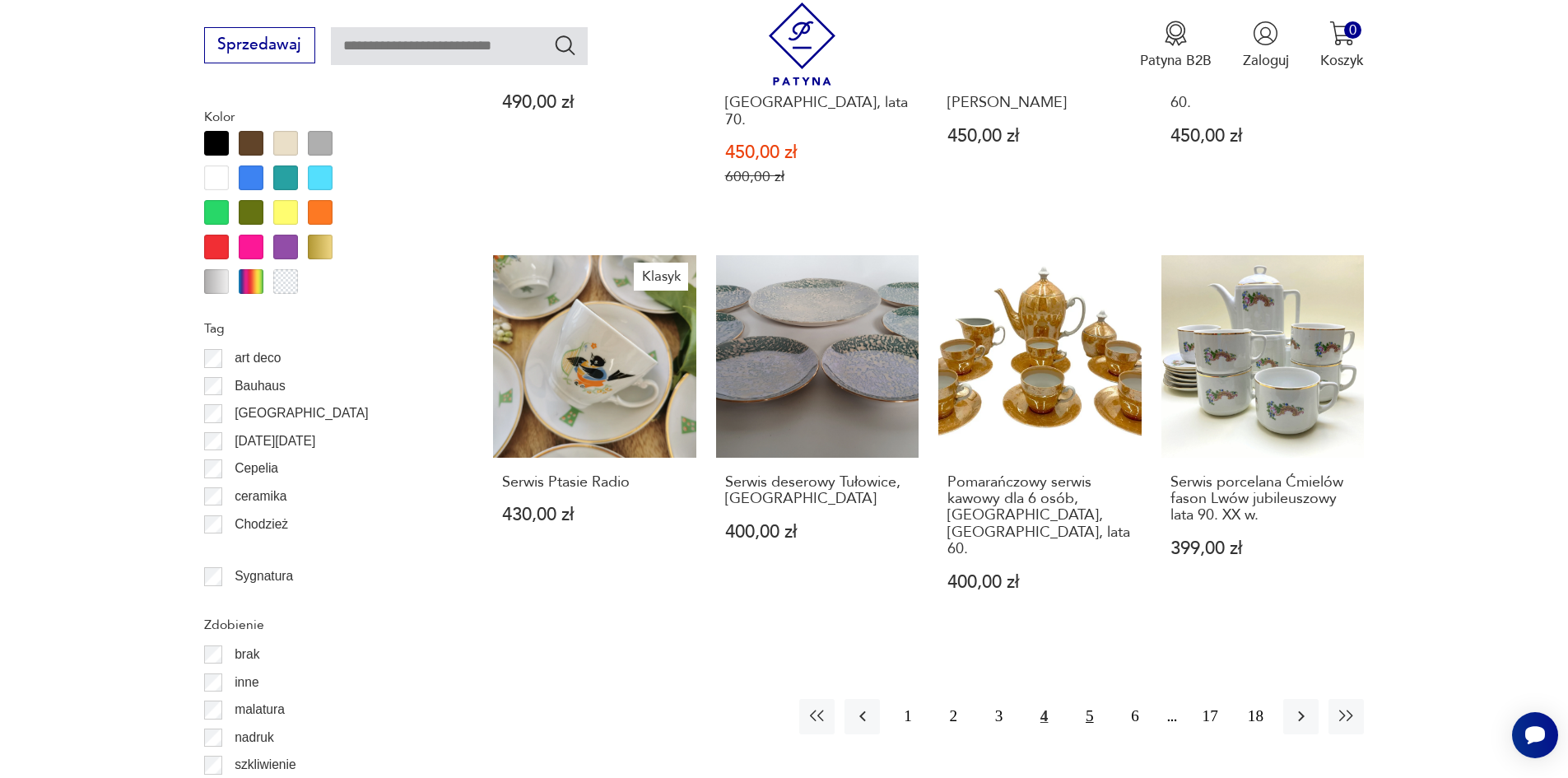
click at [1086, 699] on button "5" at bounding box center [1089, 716] width 35 height 35
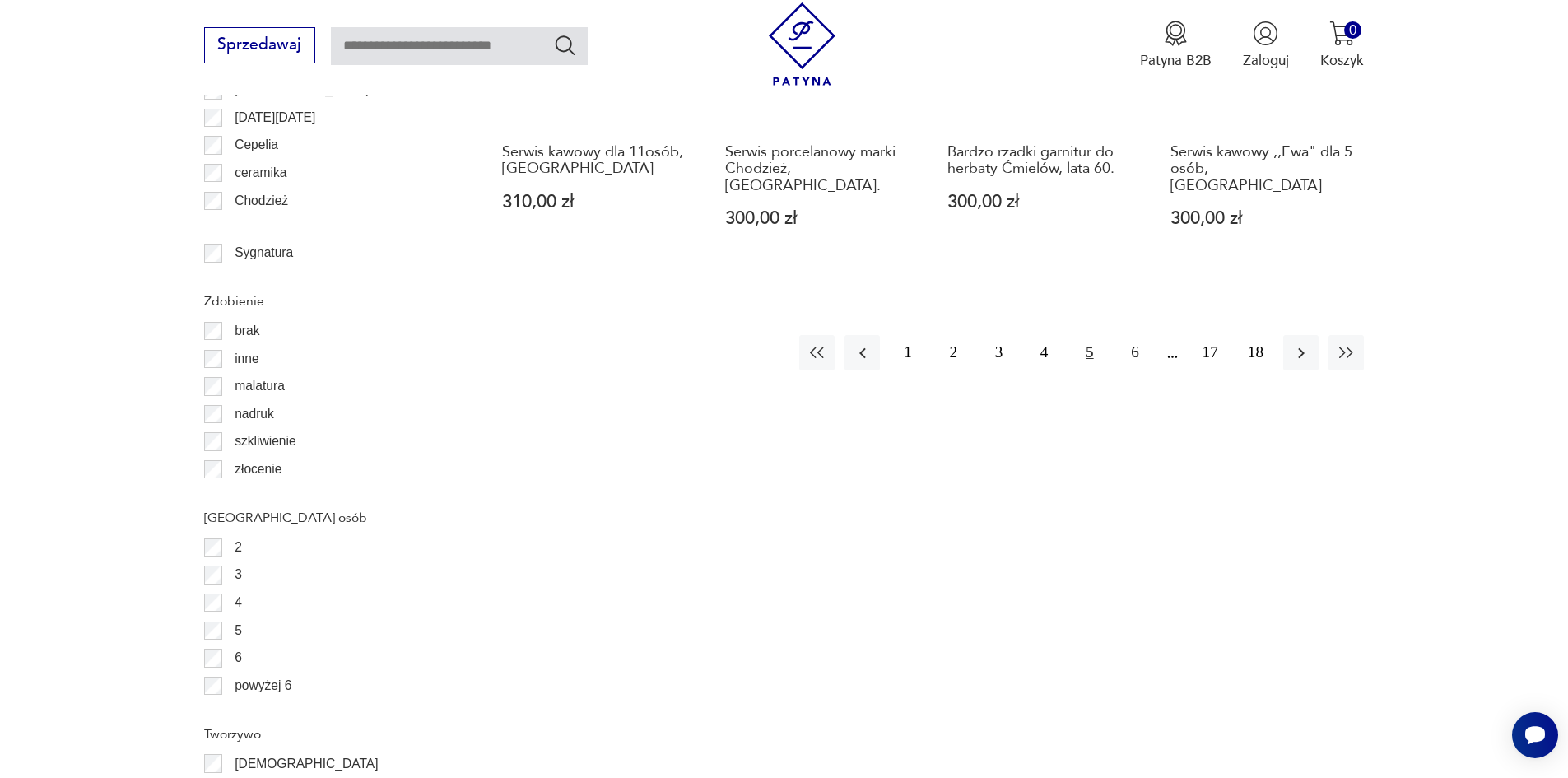
scroll to position [2194, 0]
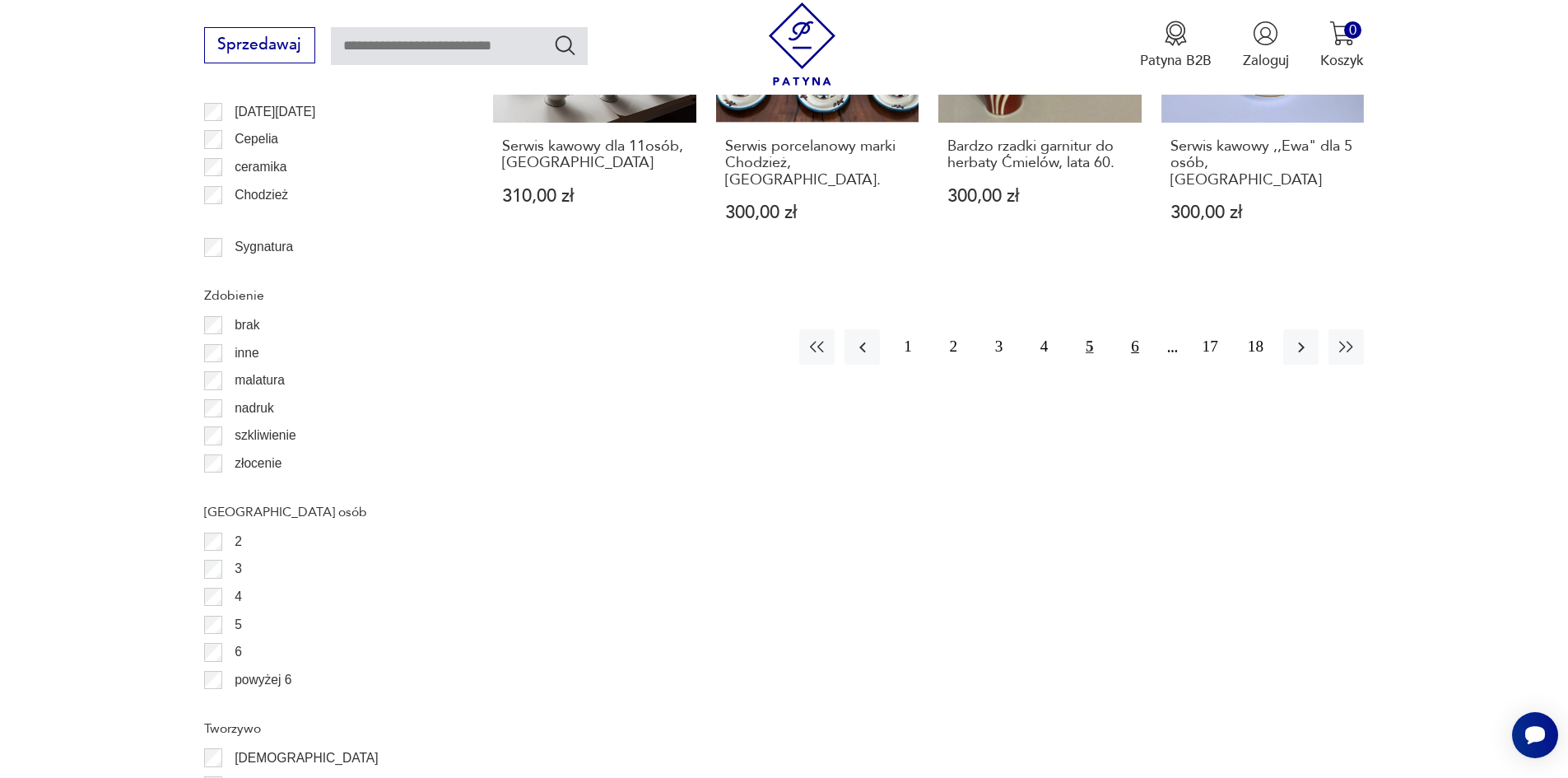
click at [1133, 329] on button "6" at bounding box center [1134, 346] width 35 height 35
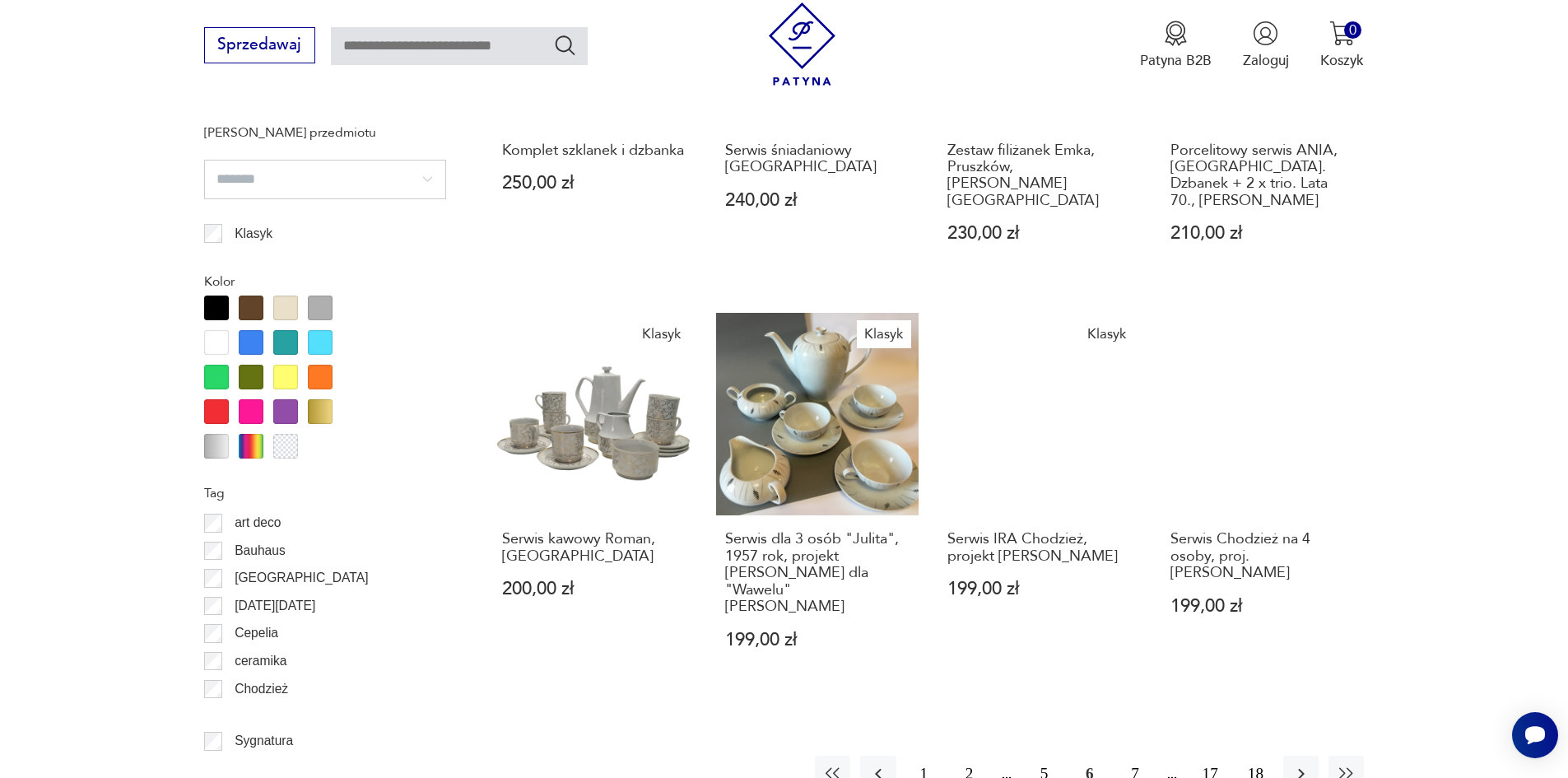
scroll to position [2030, 0]
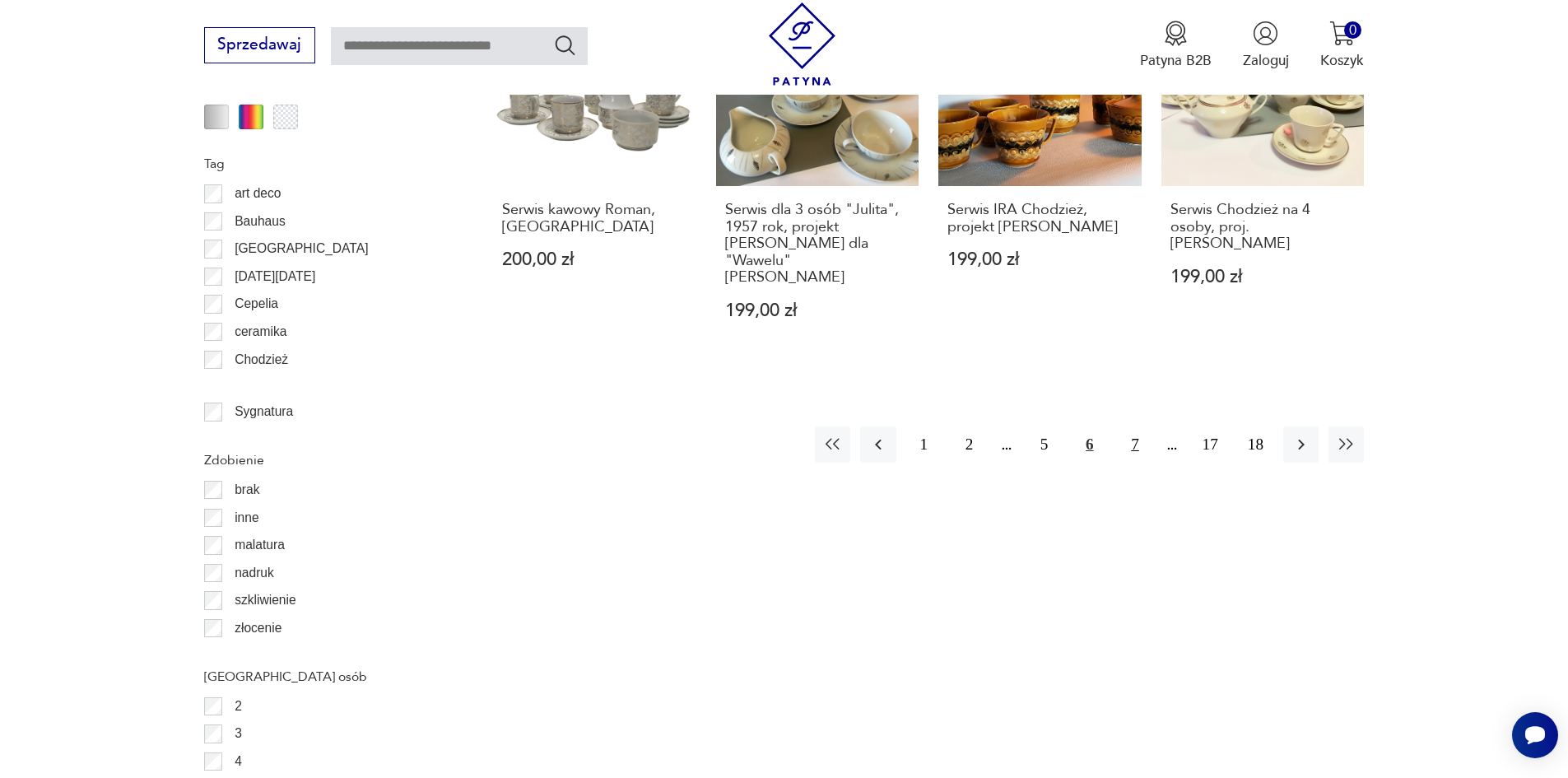
click at [1135, 430] on button "7" at bounding box center [1134, 444] width 35 height 35
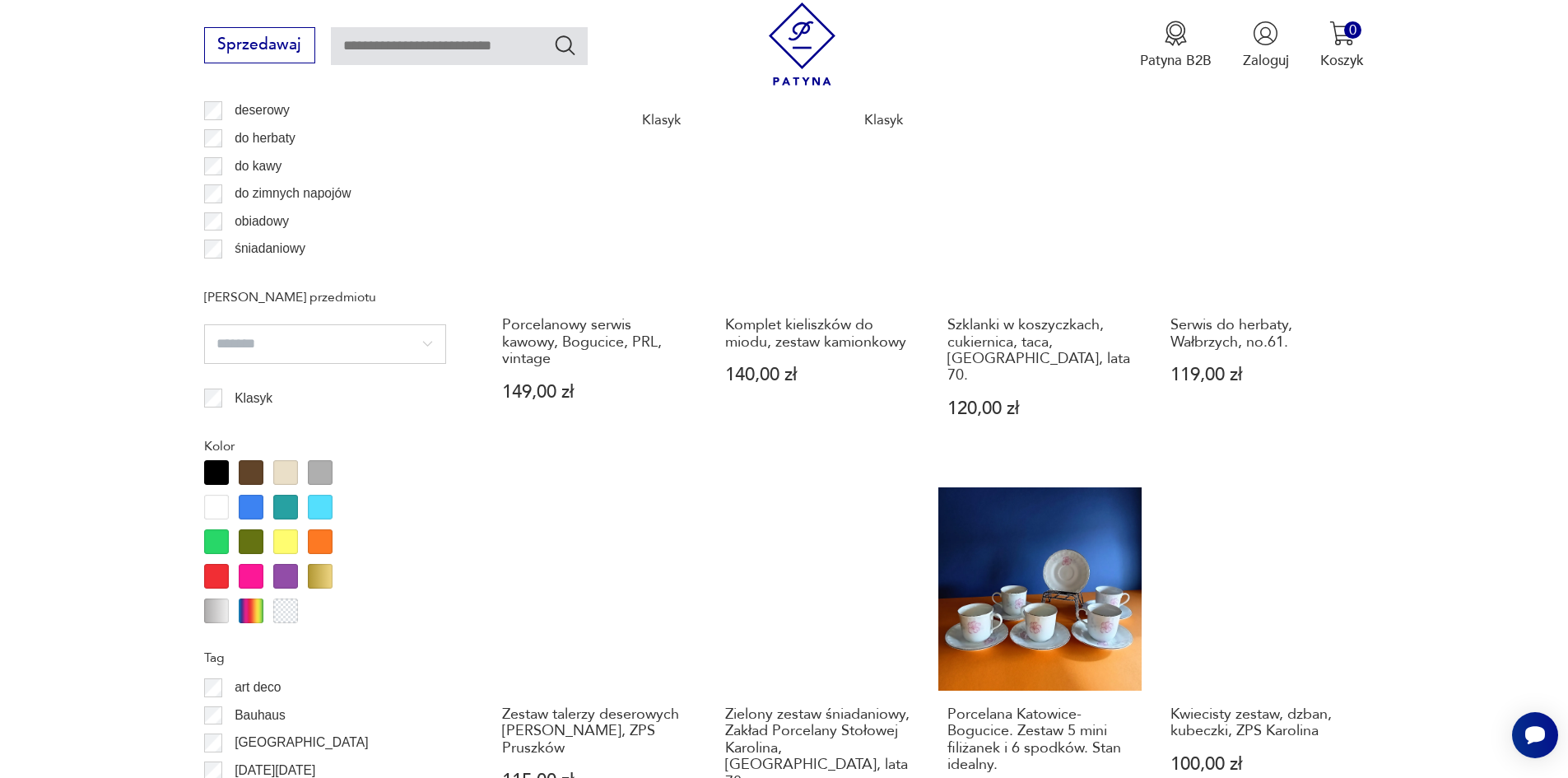
scroll to position [1948, 0]
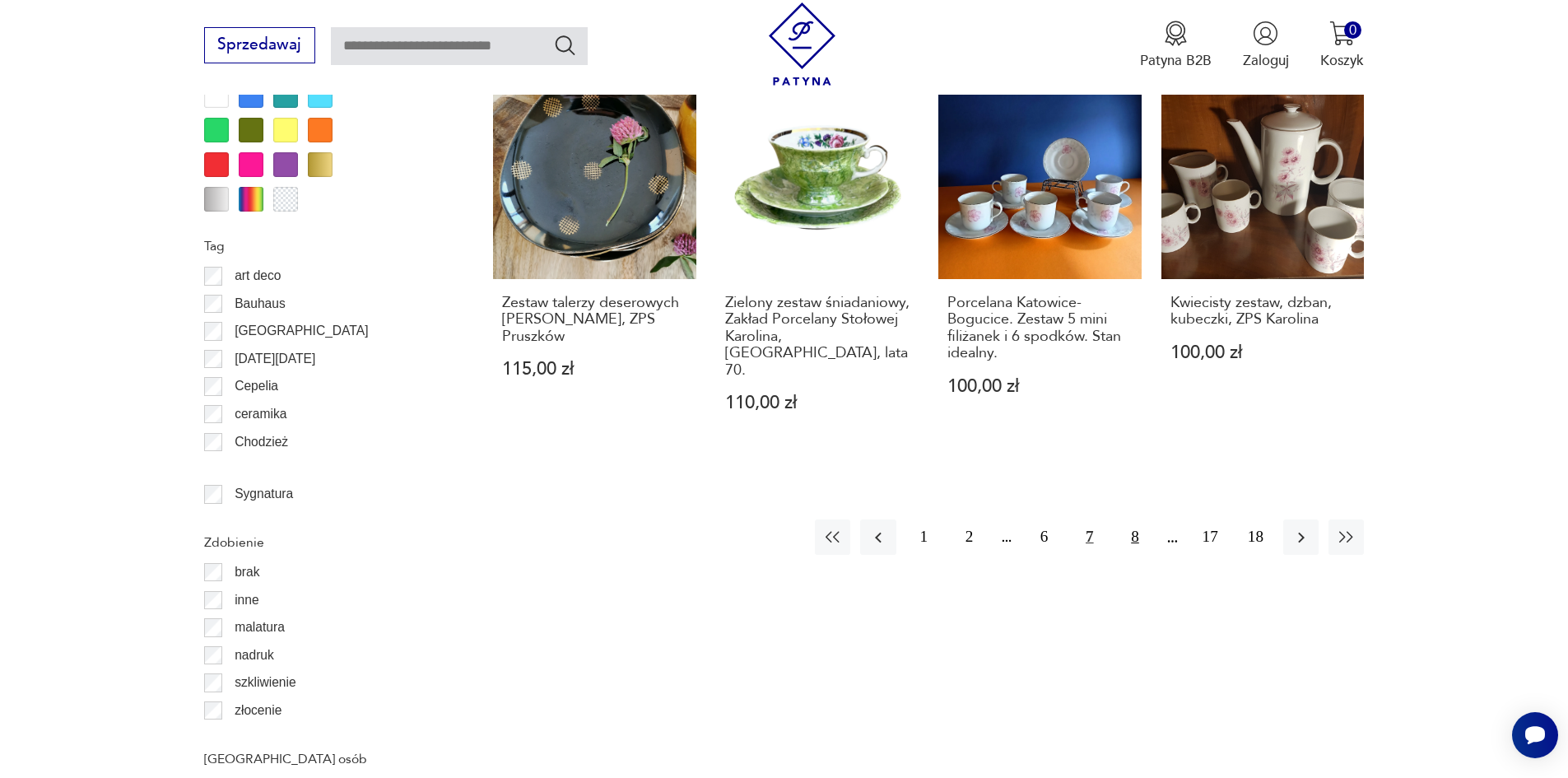
click at [1134, 519] on button "8" at bounding box center [1134, 536] width 35 height 35
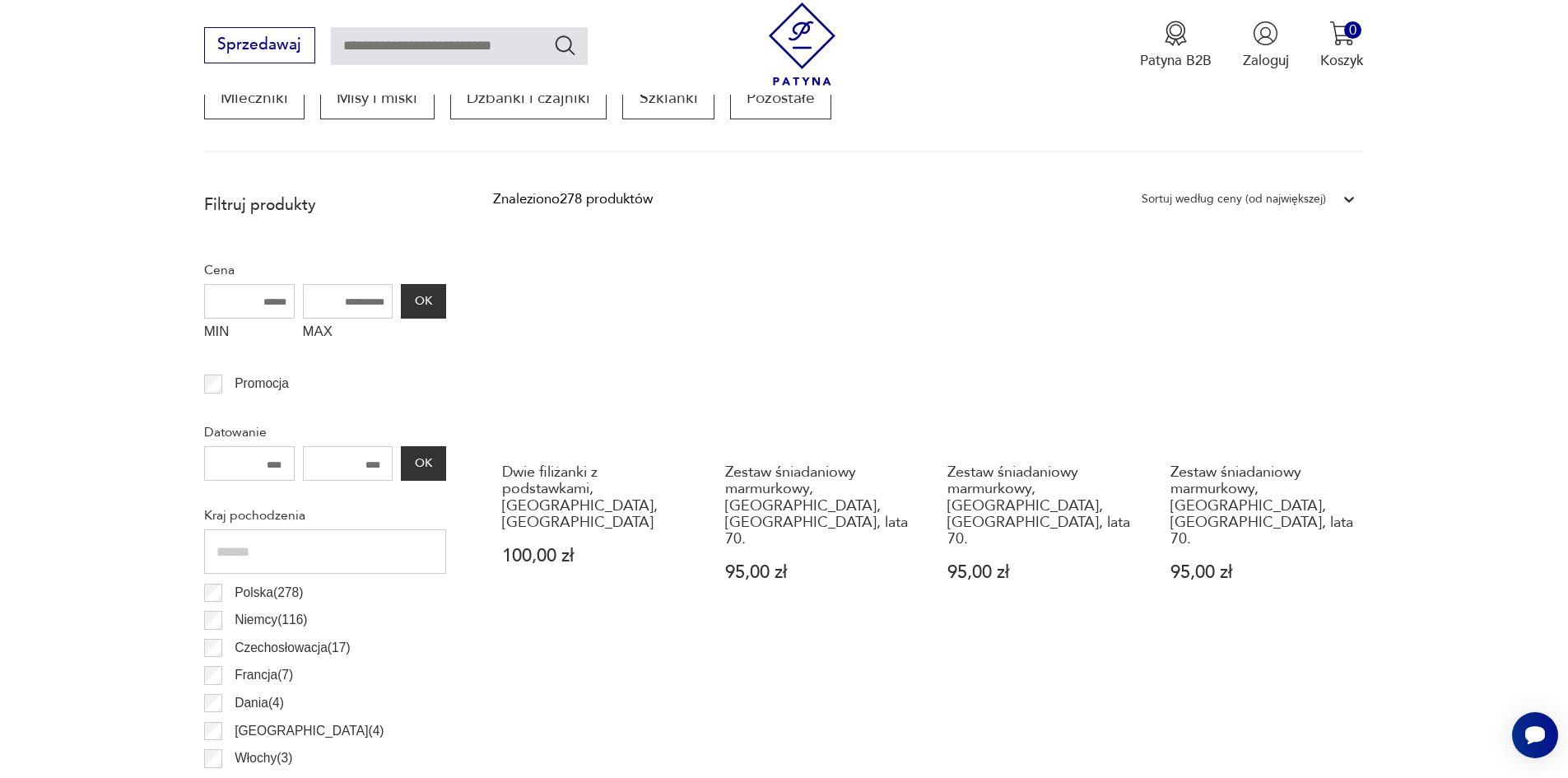
scroll to position [631, 0]
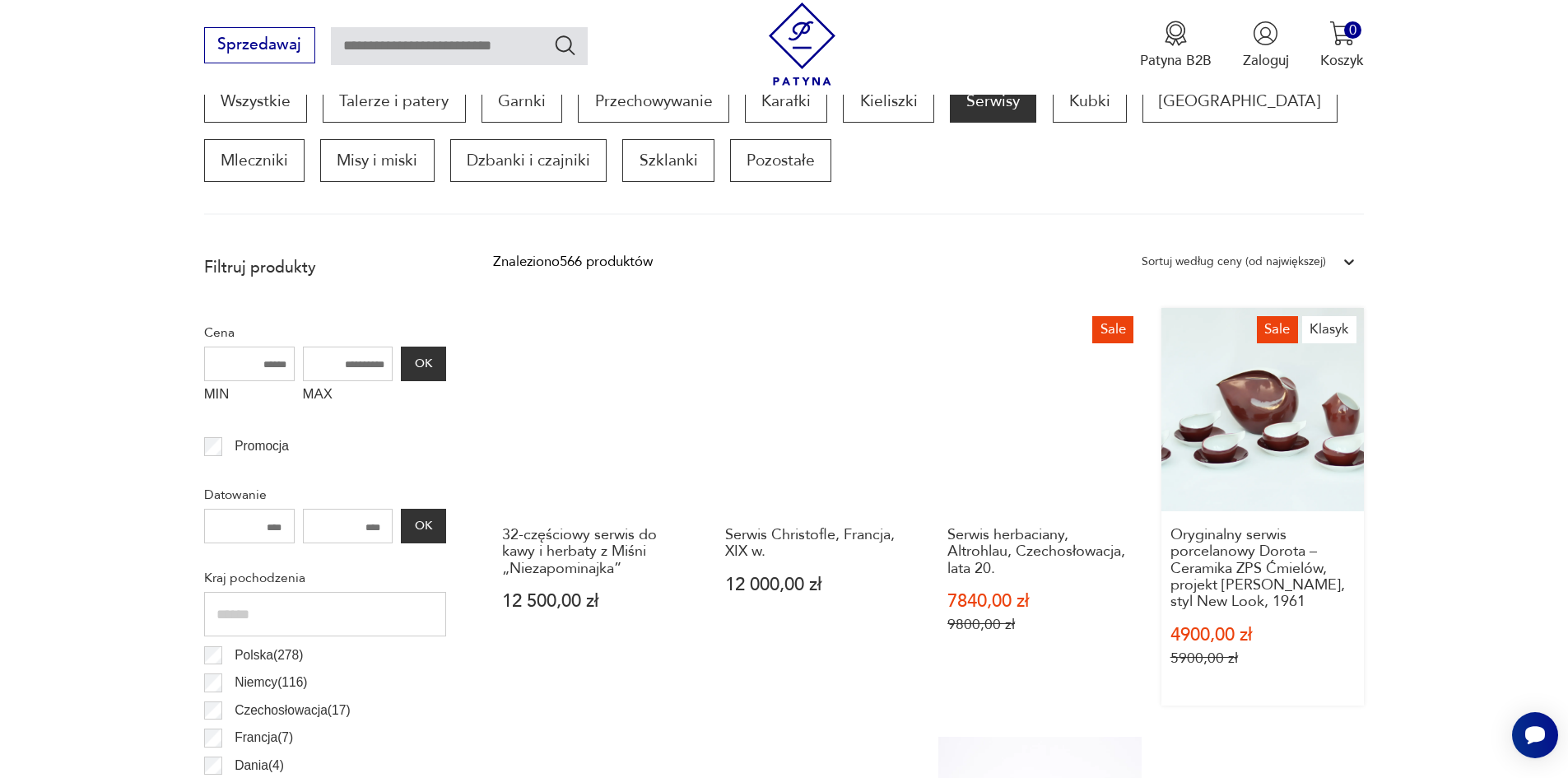
scroll to position [219, 0]
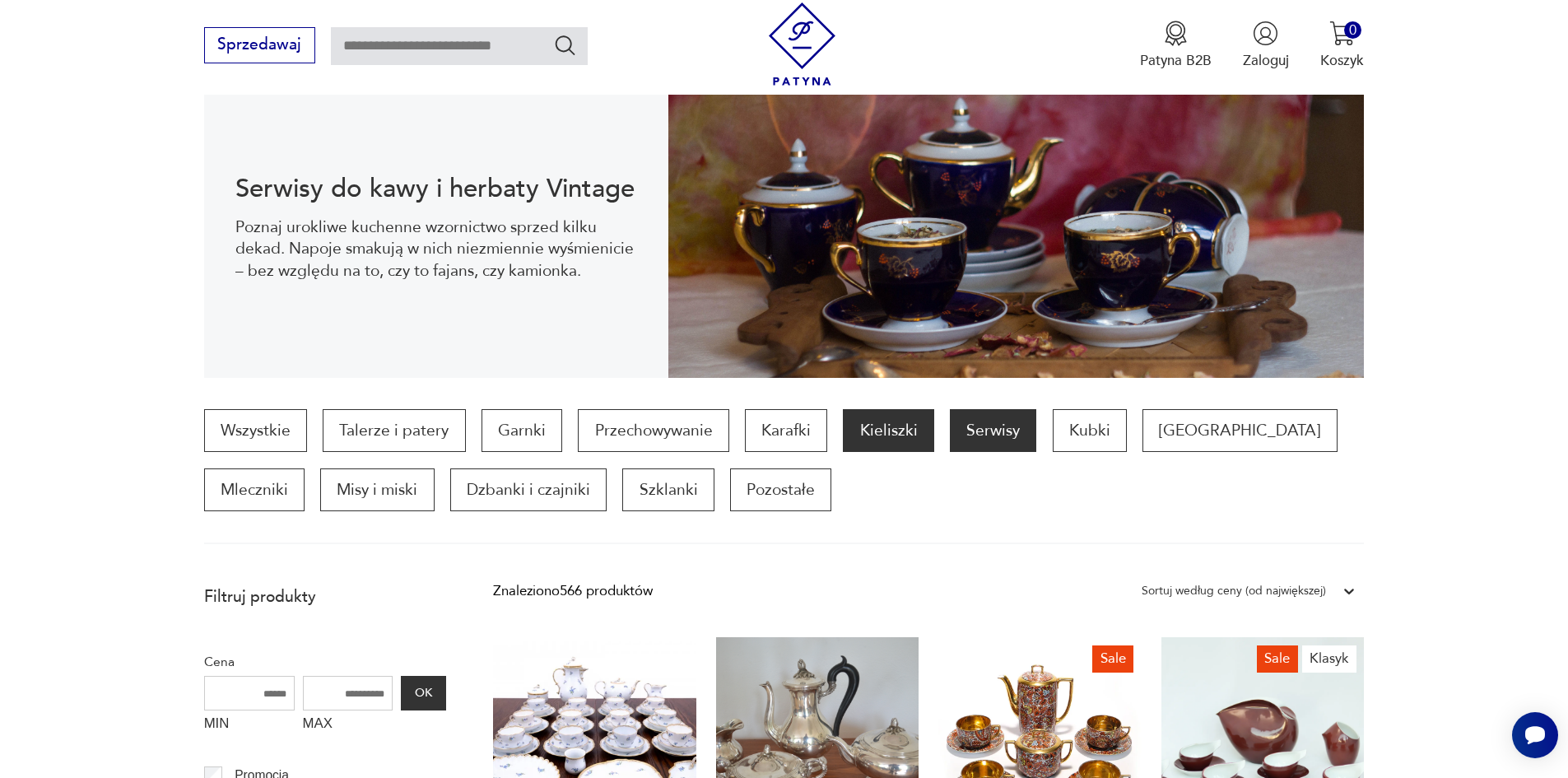
click at [894, 428] on p "Kieliszki" at bounding box center [888, 430] width 91 height 43
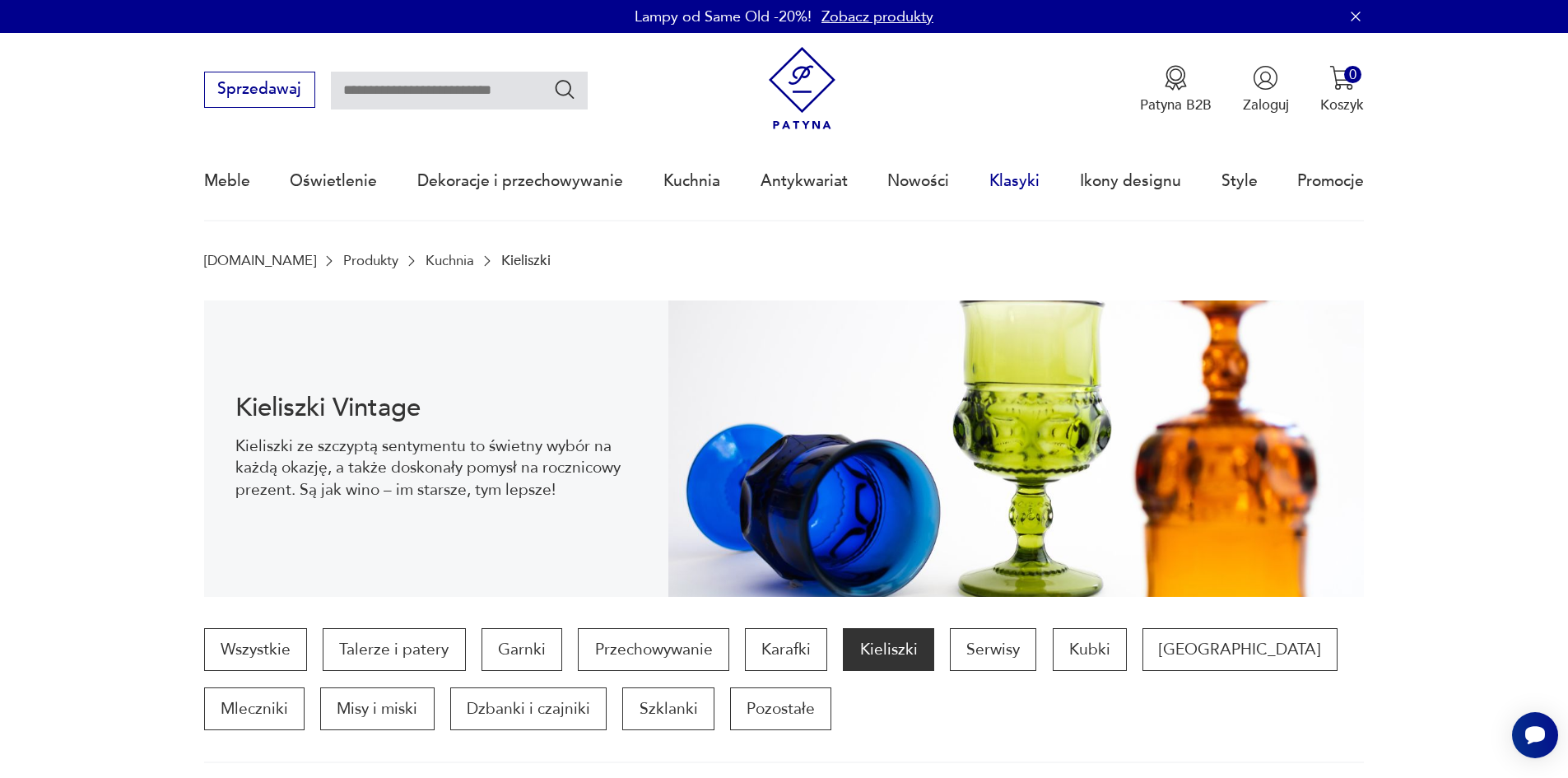
click at [1007, 184] on link "Klasyki" at bounding box center [1014, 181] width 50 height 75
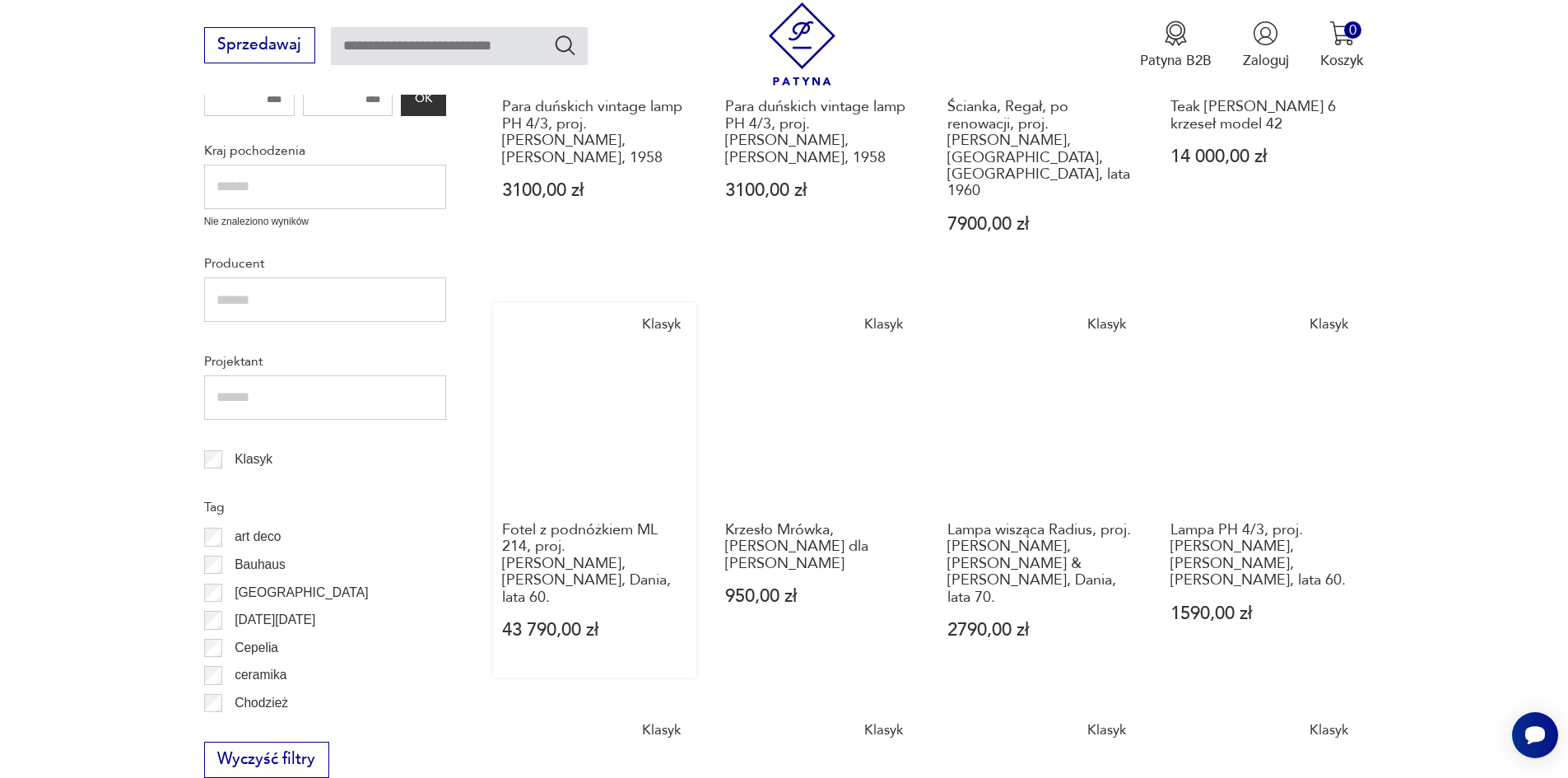
scroll to position [279, 0]
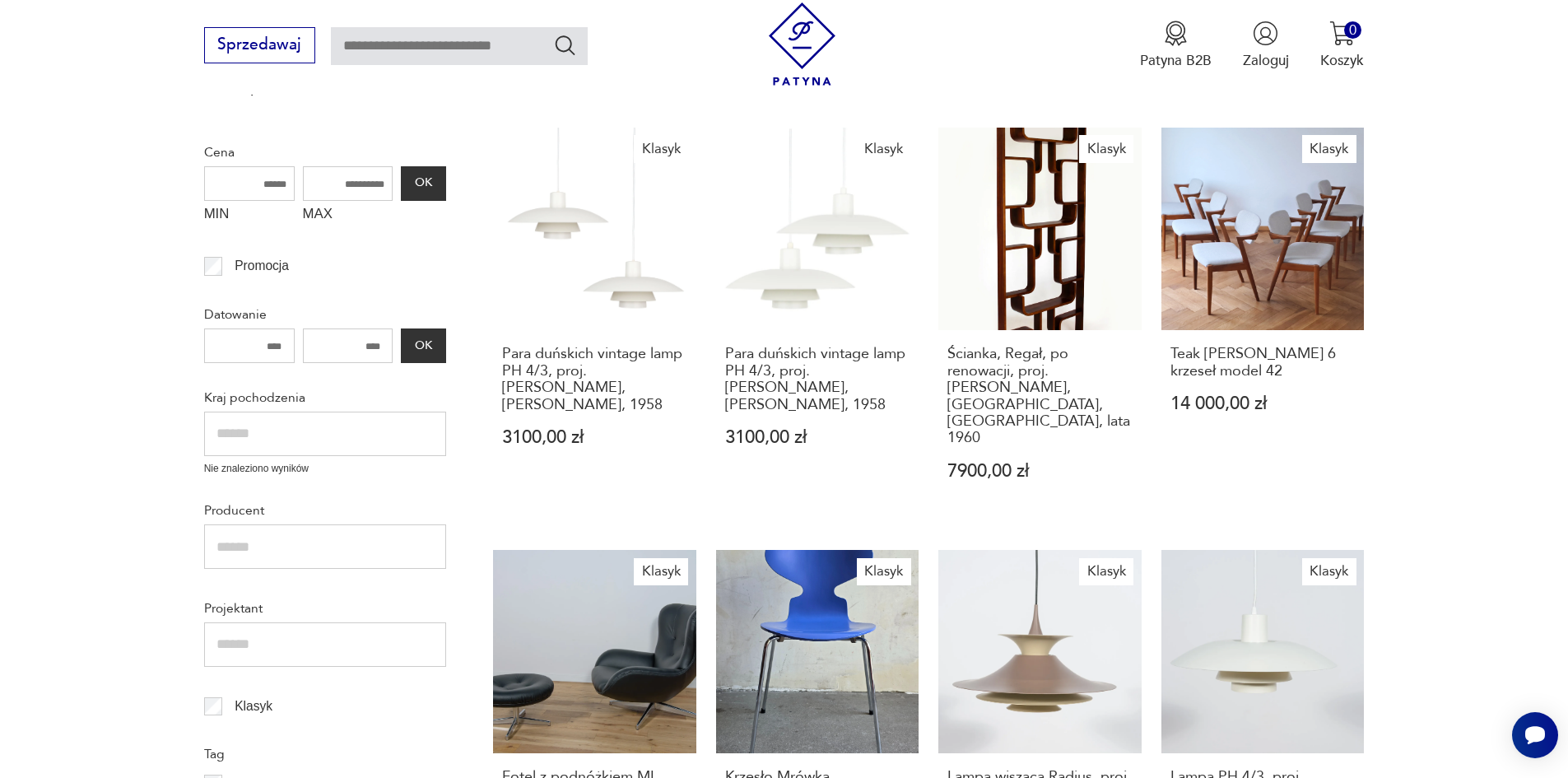
click at [232, 422] on input "text" at bounding box center [325, 434] width 242 height 45
type input "******"
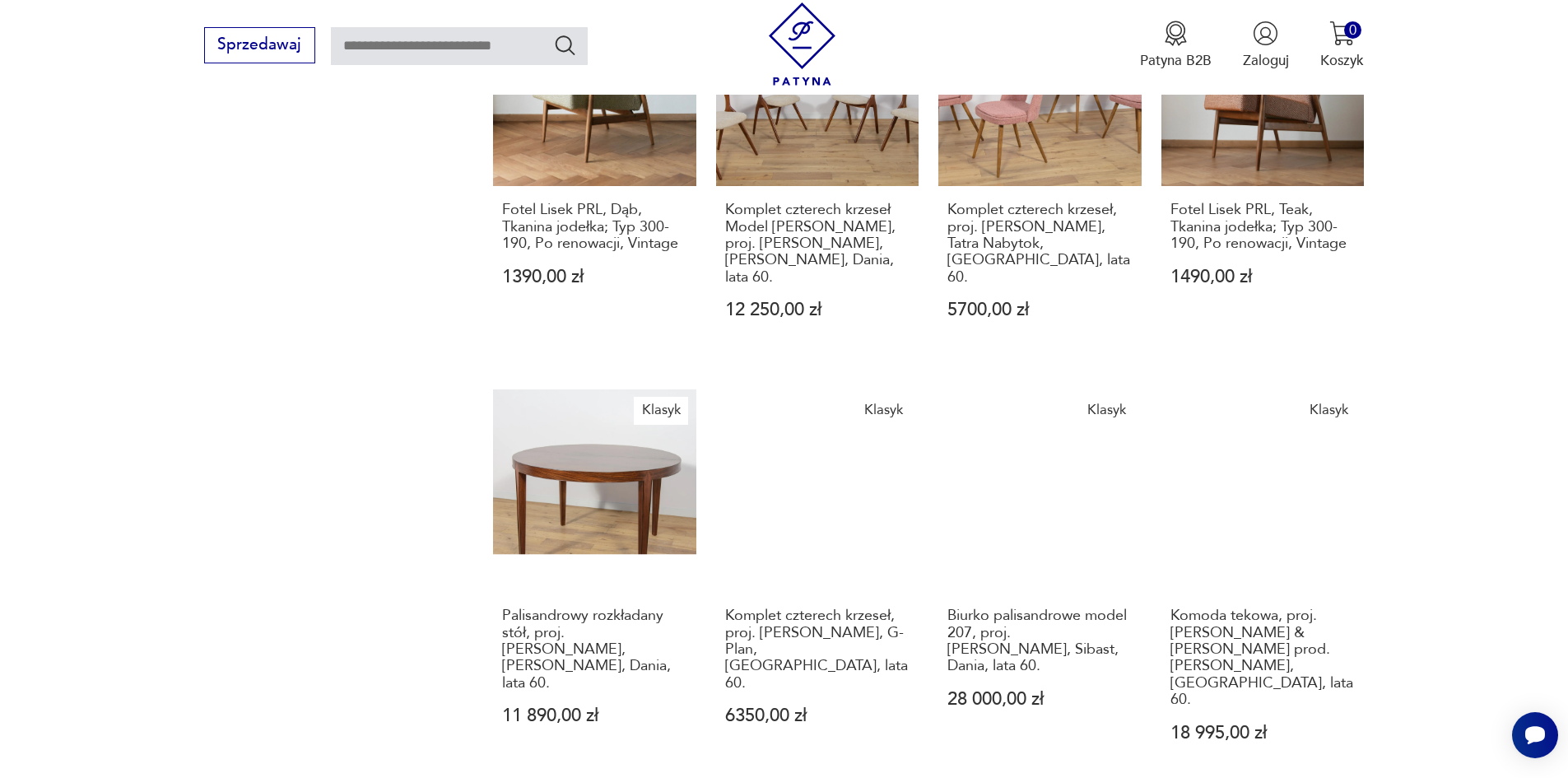
scroll to position [1267, 0]
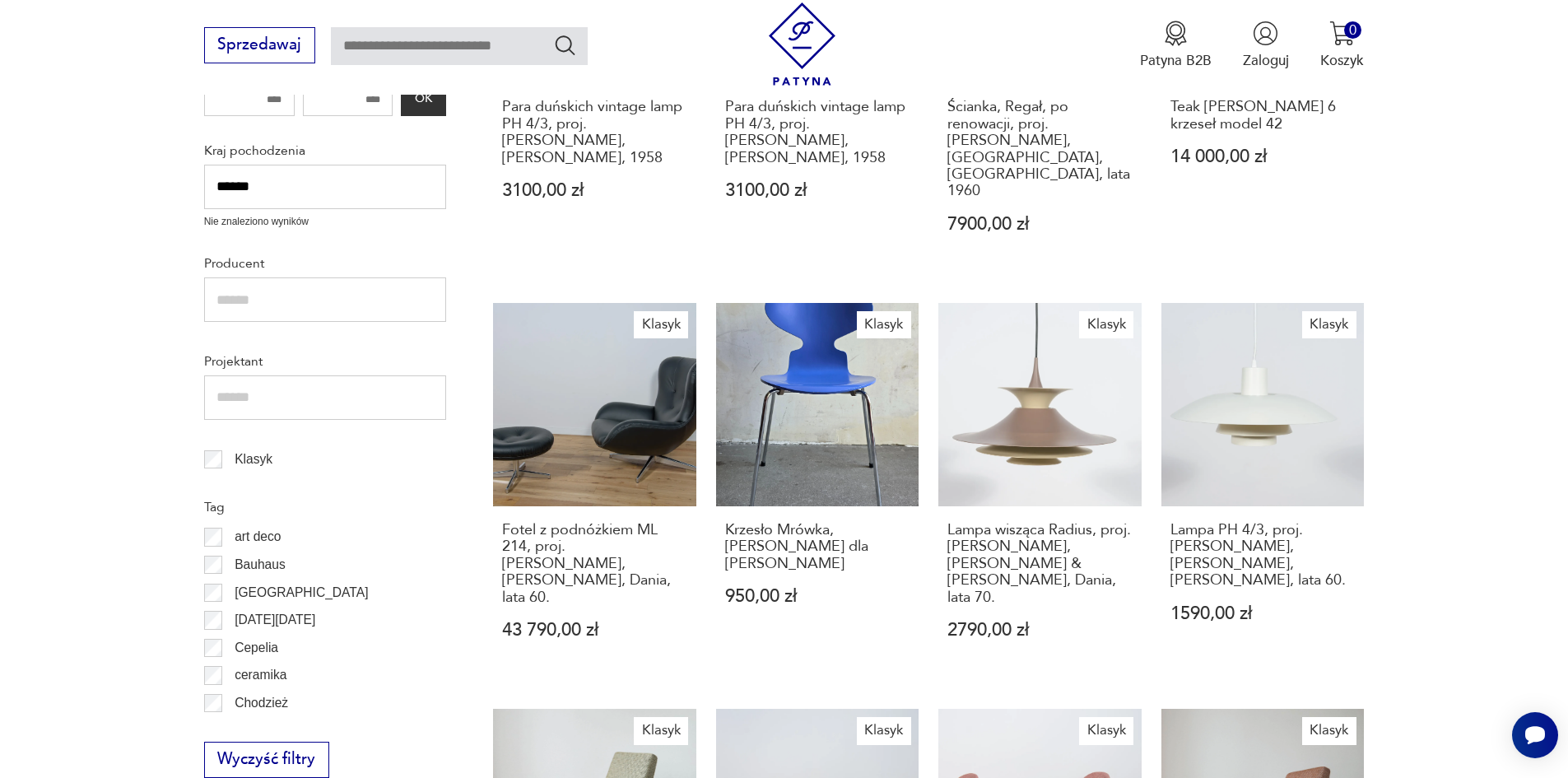
scroll to position [196, 0]
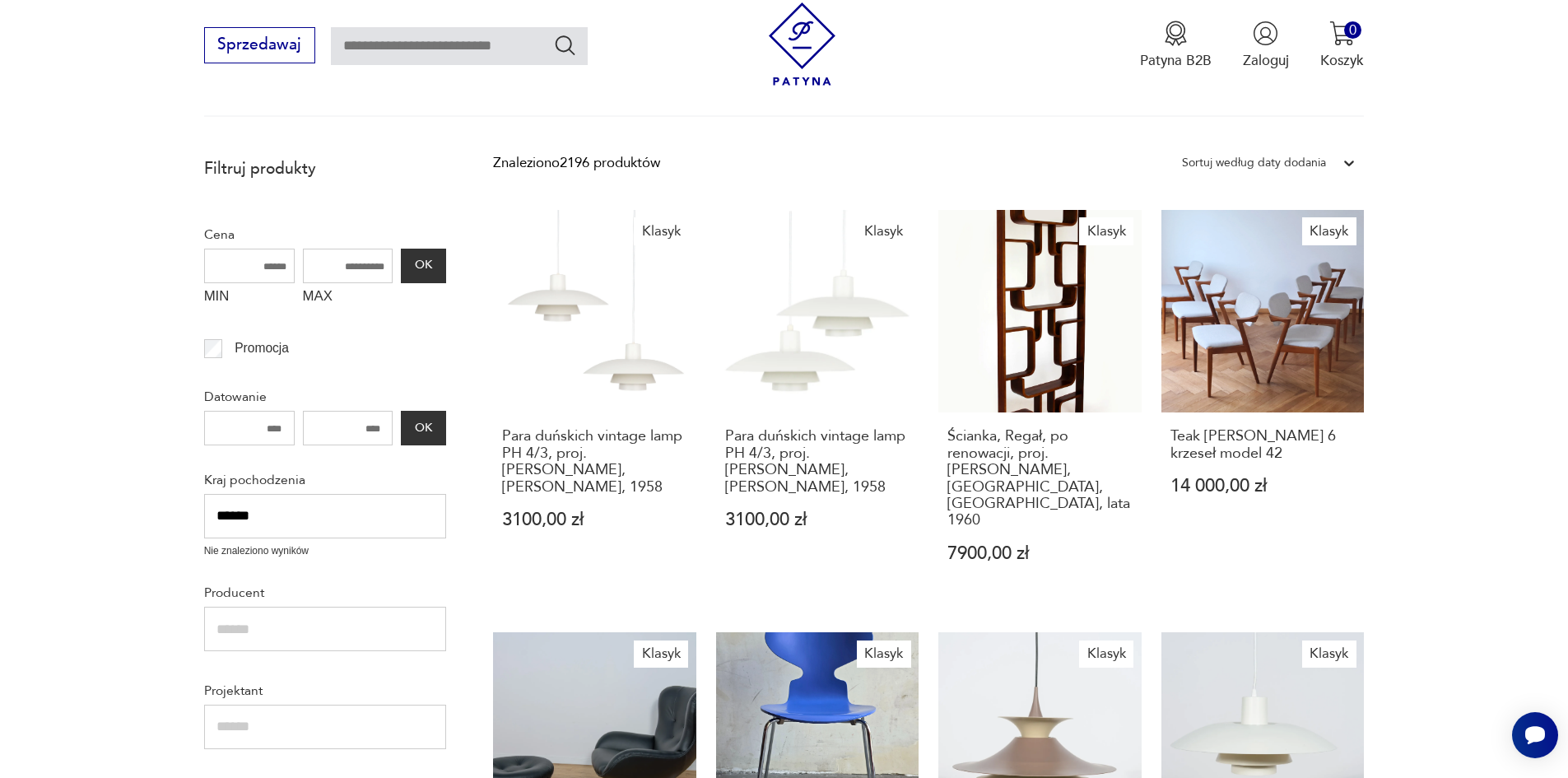
drag, startPoint x: 259, startPoint y: 515, endPoint x: 180, endPoint y: 508, distance: 79.3
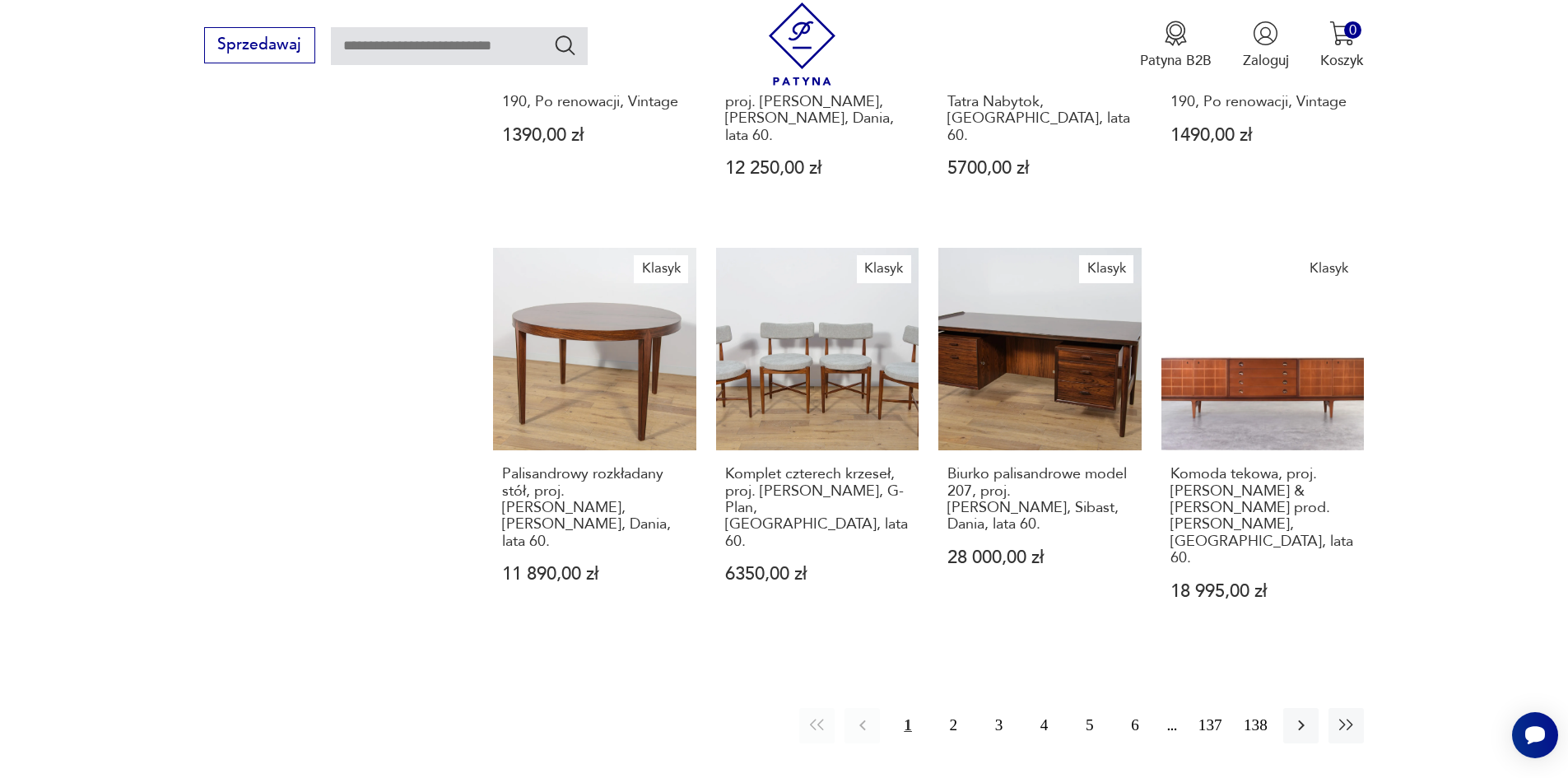
scroll to position [1679, 0]
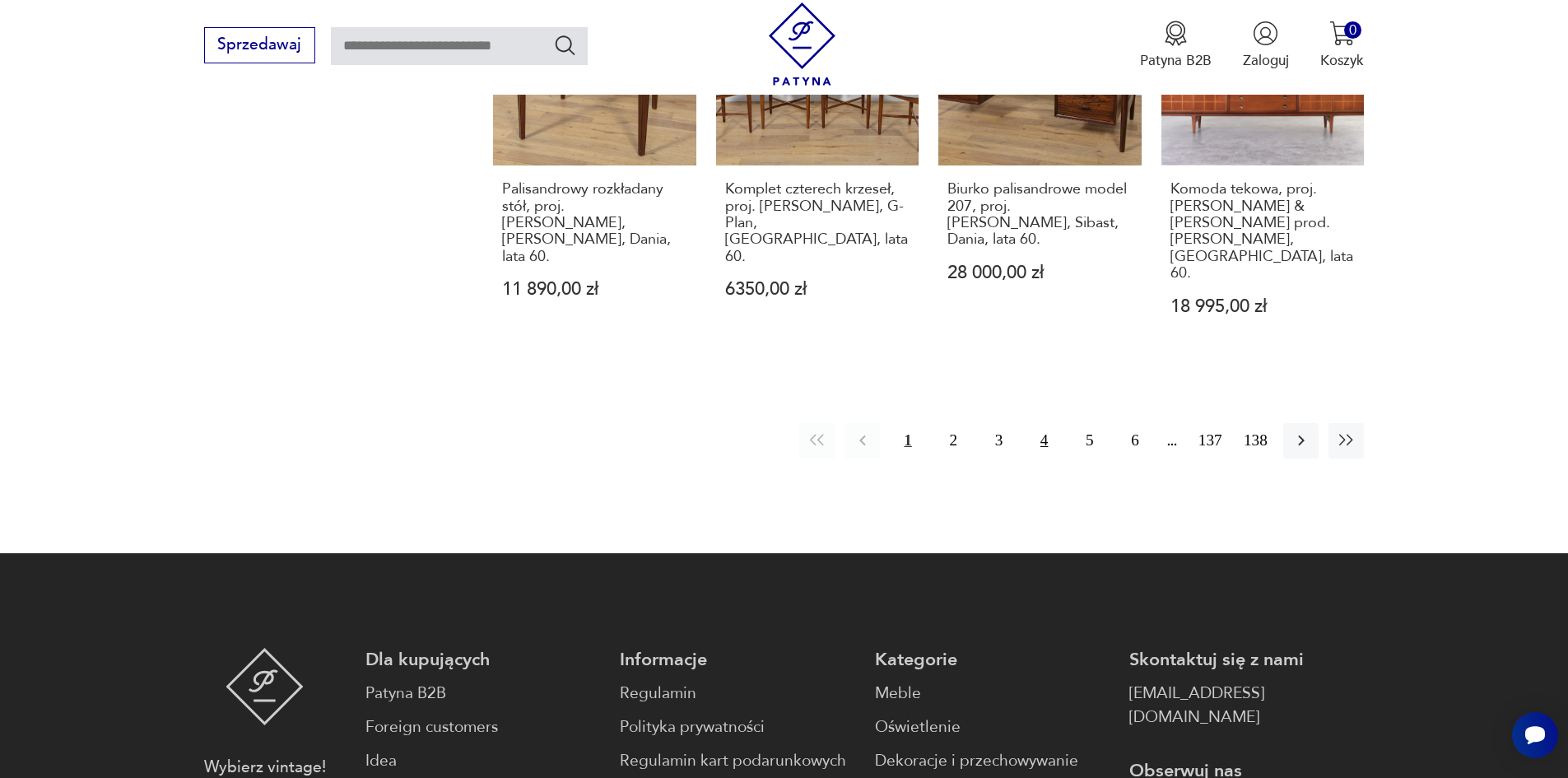
click at [1047, 423] on button "4" at bounding box center [1044, 440] width 35 height 35
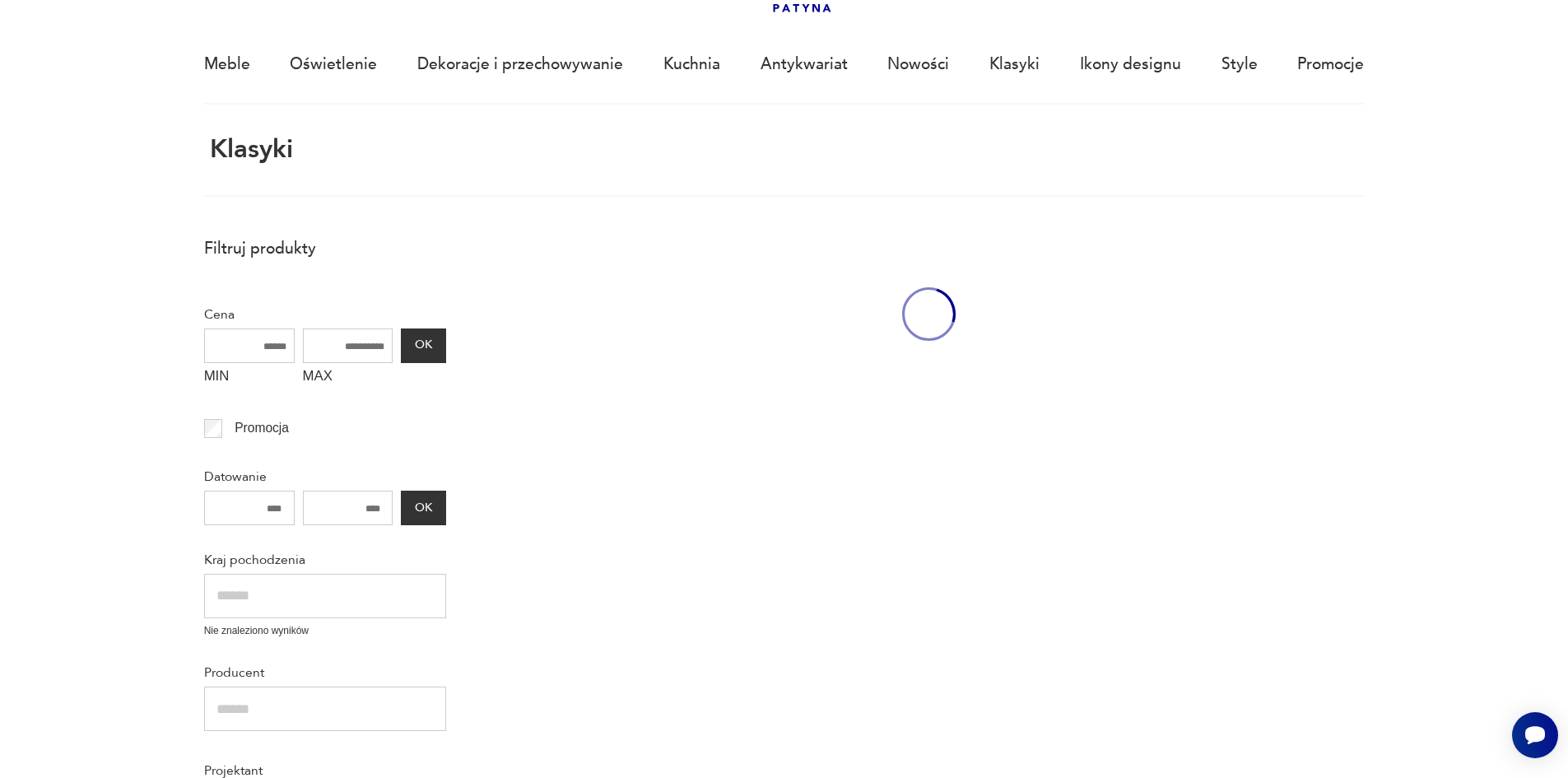
scroll to position [98, 0]
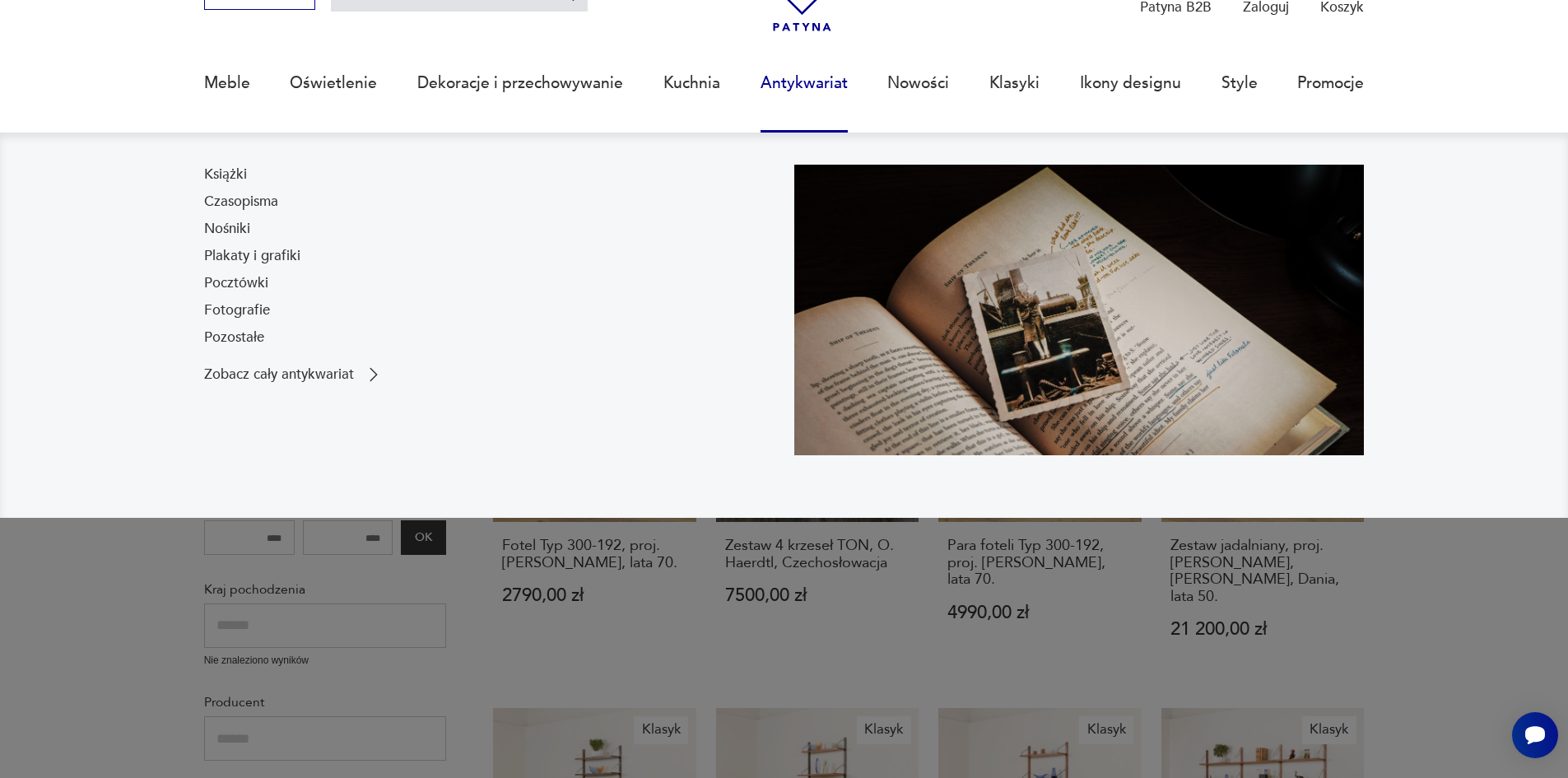
click at [781, 77] on link "Antykwariat" at bounding box center [804, 83] width 87 height 75
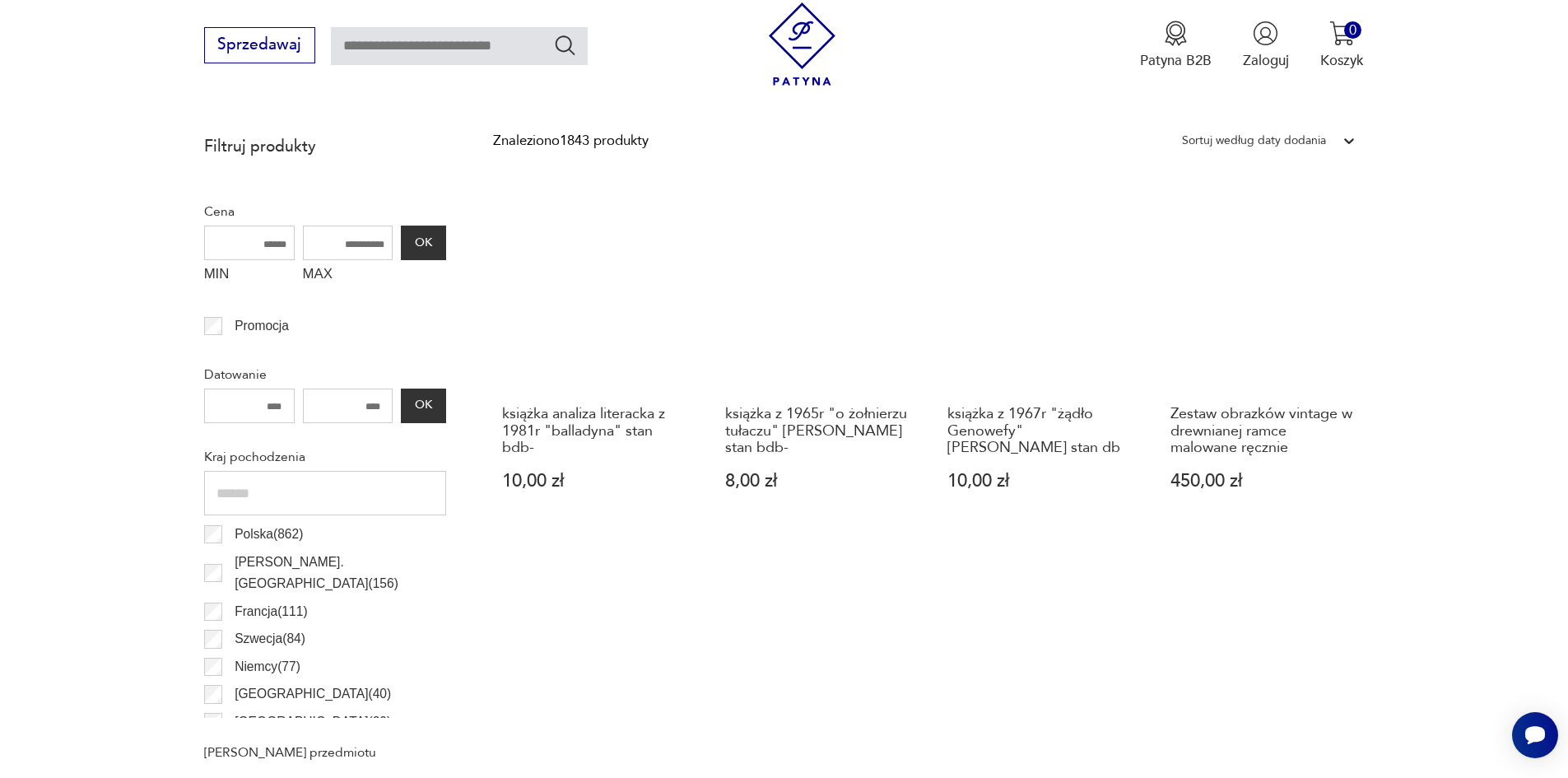
scroll to position [384, 0]
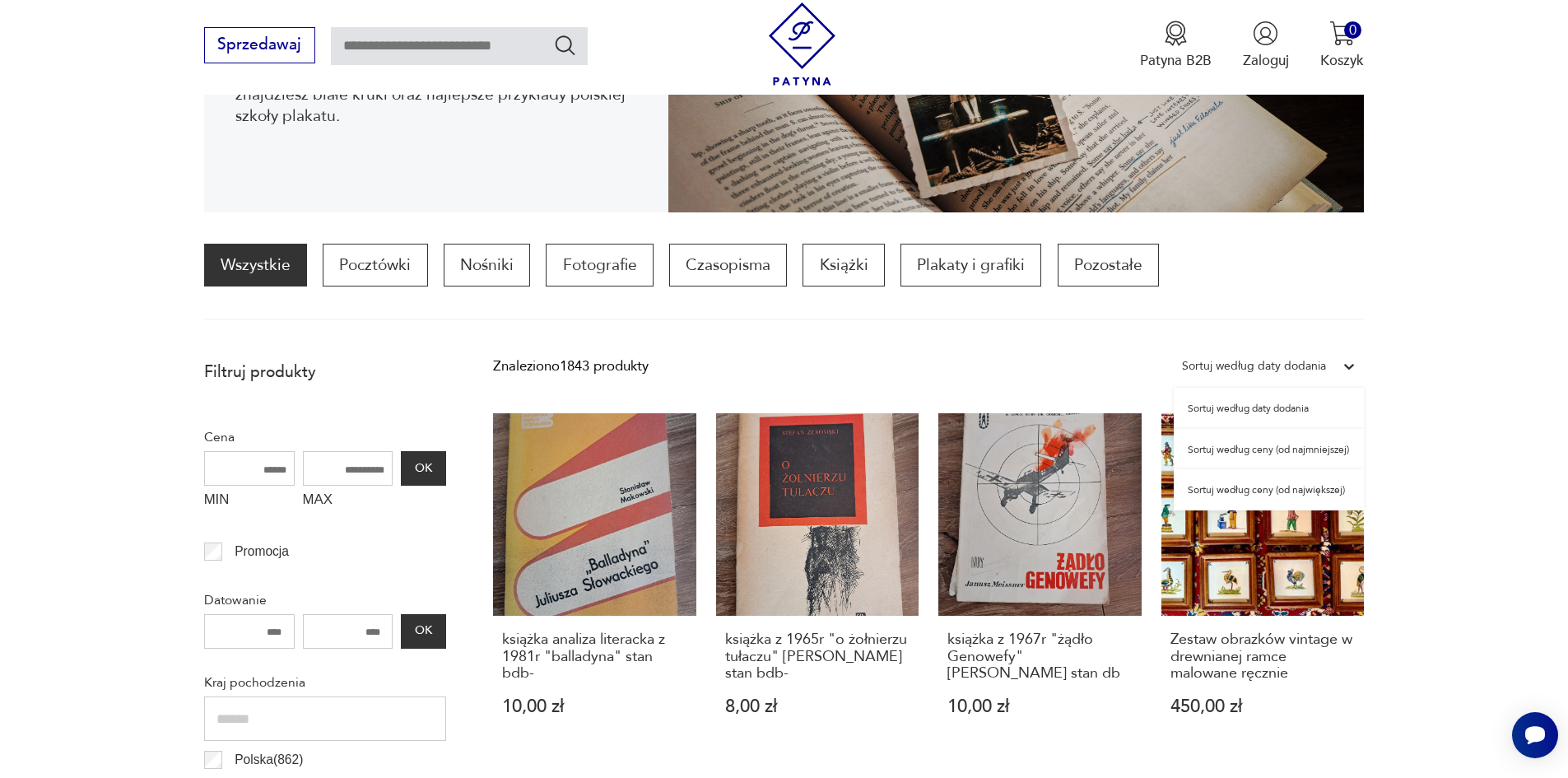
click at [1348, 365] on icon at bounding box center [1349, 366] width 16 height 16
click at [1293, 489] on div "Sortuj według ceny (od największej)" at bounding box center [1268, 489] width 190 height 41
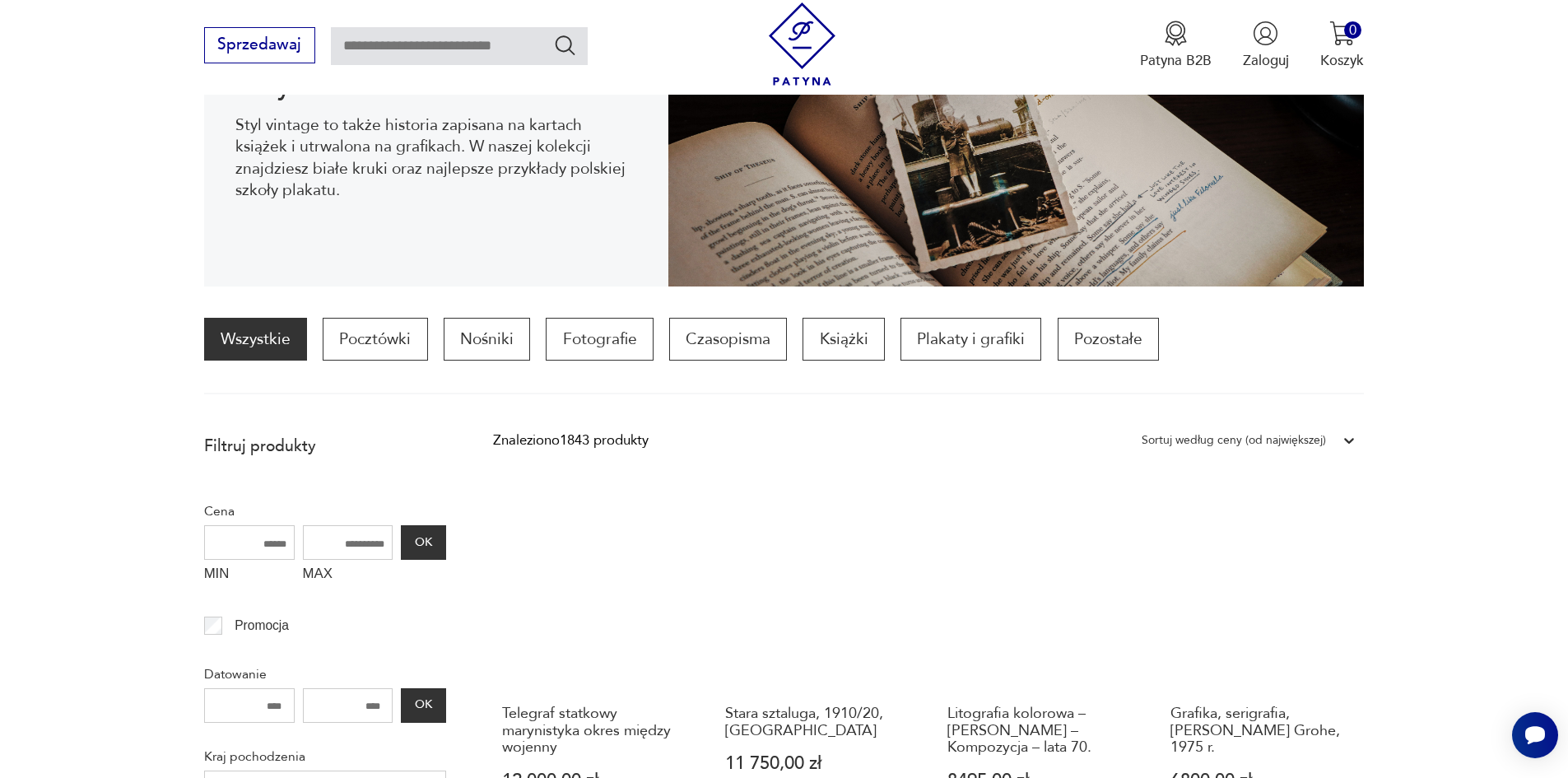
scroll to position [242, 0]
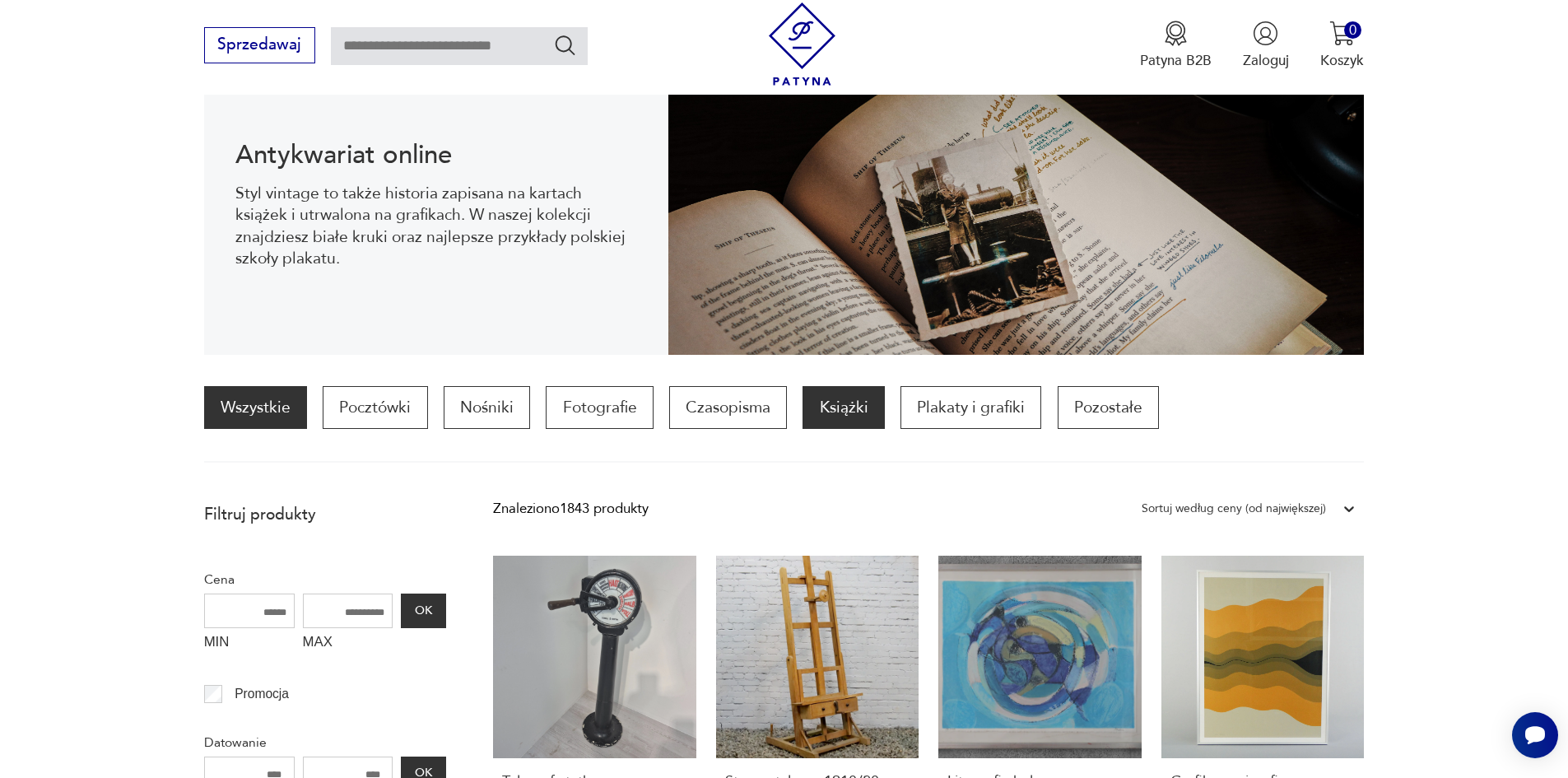
click at [846, 405] on p "Książki" at bounding box center [844, 407] width 82 height 43
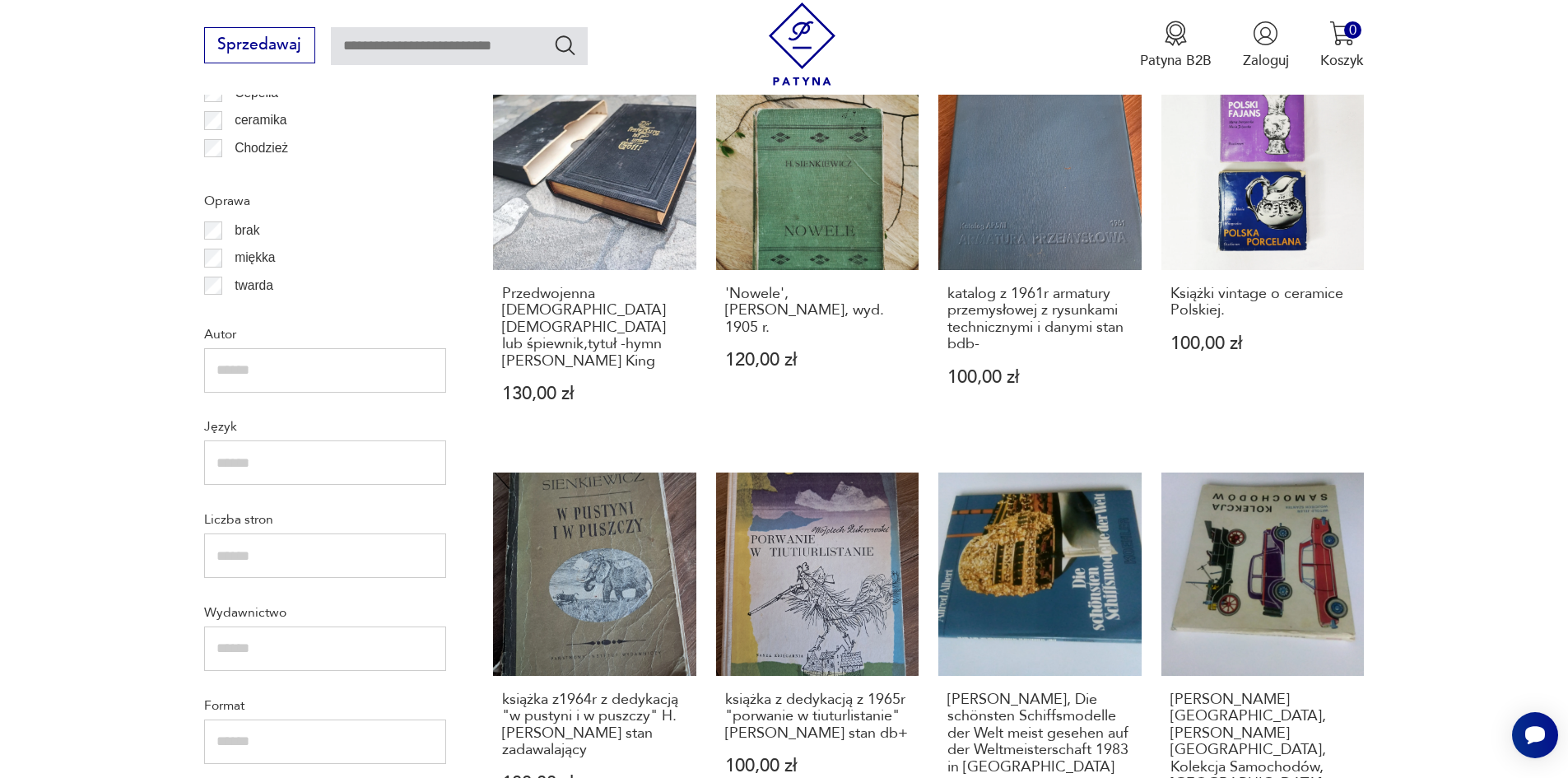
scroll to position [2053, 0]
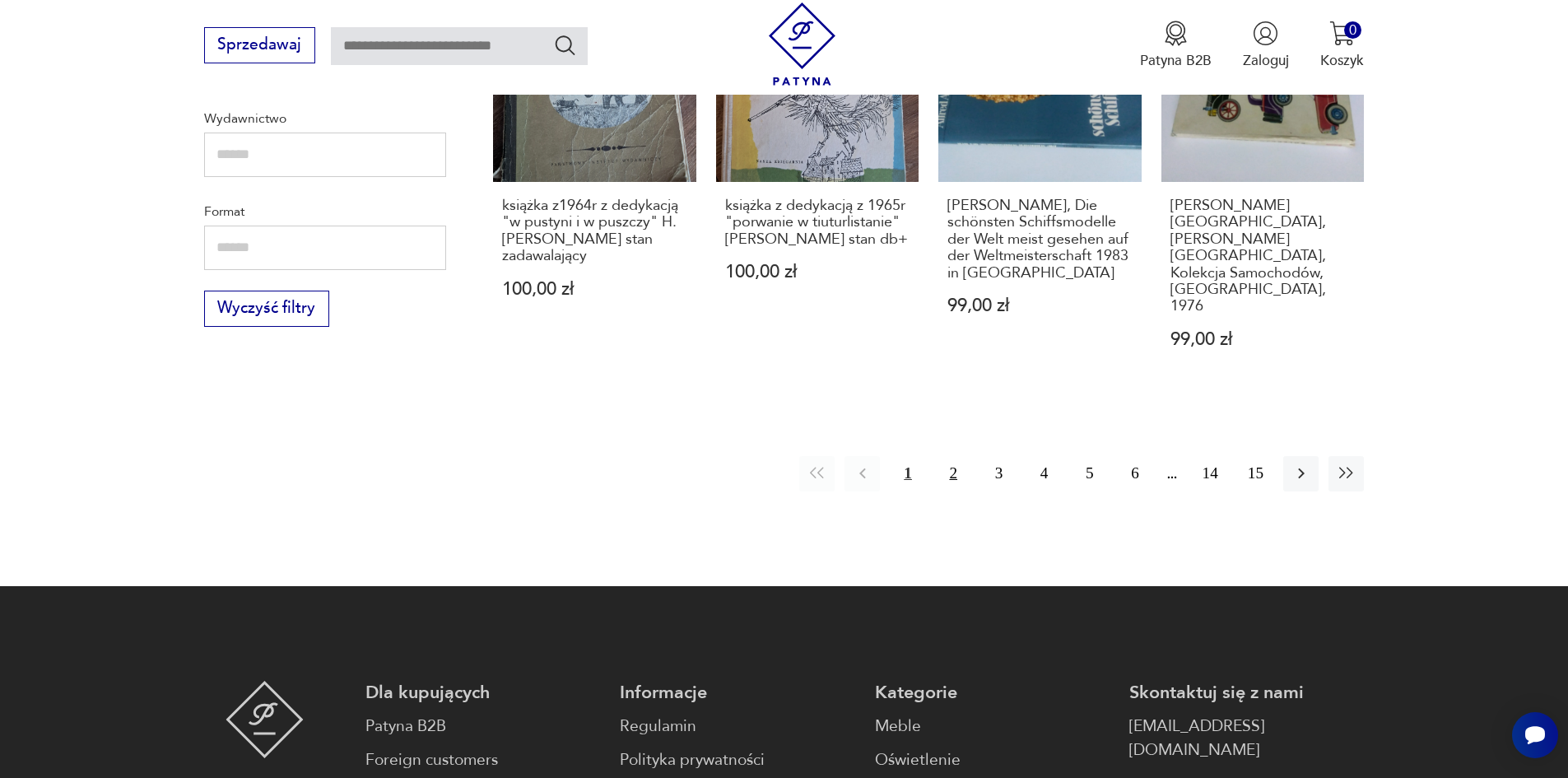
click at [951, 456] on button "2" at bounding box center [954, 474] width 35 height 35
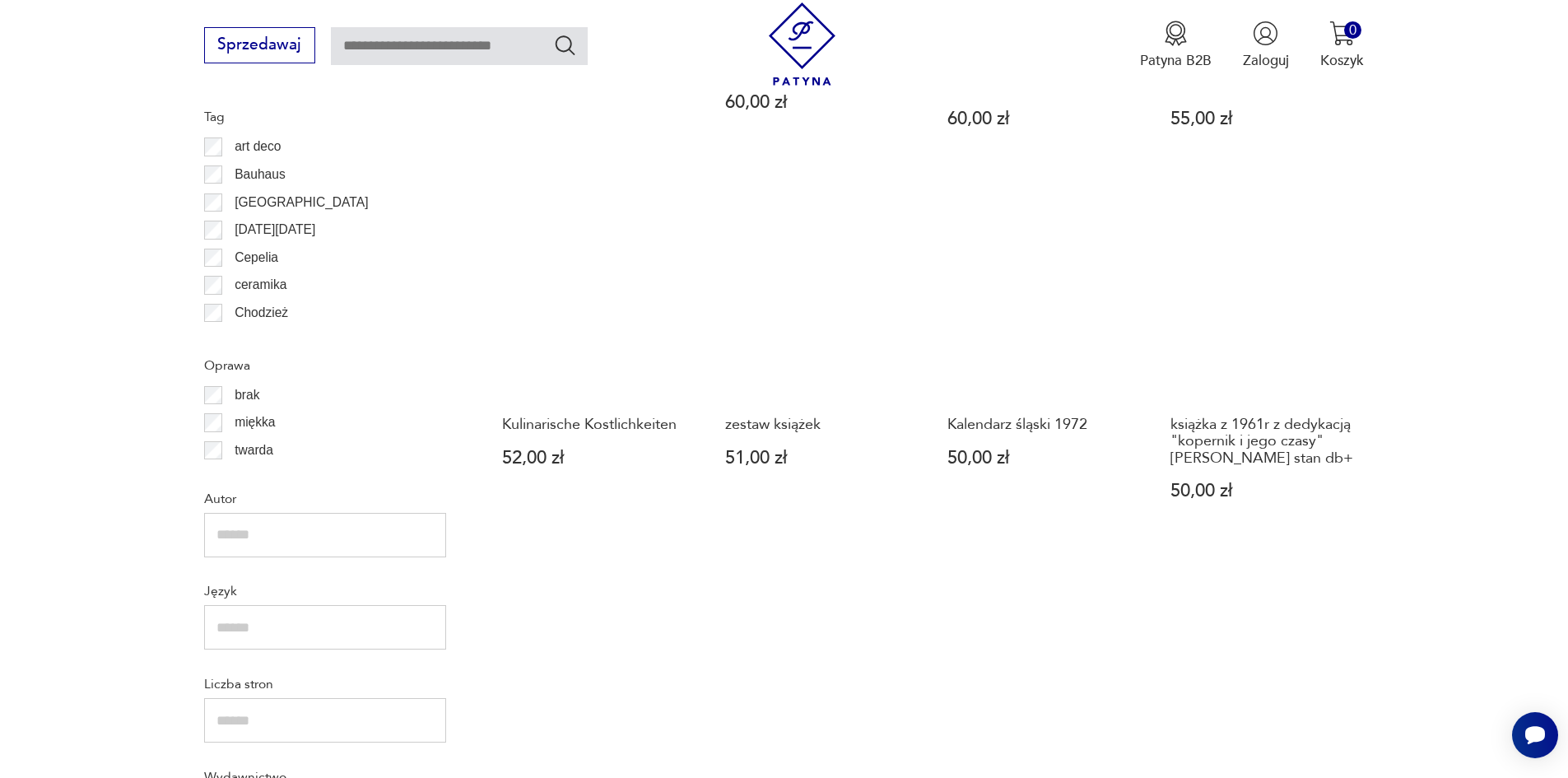
scroll to position [1806, 0]
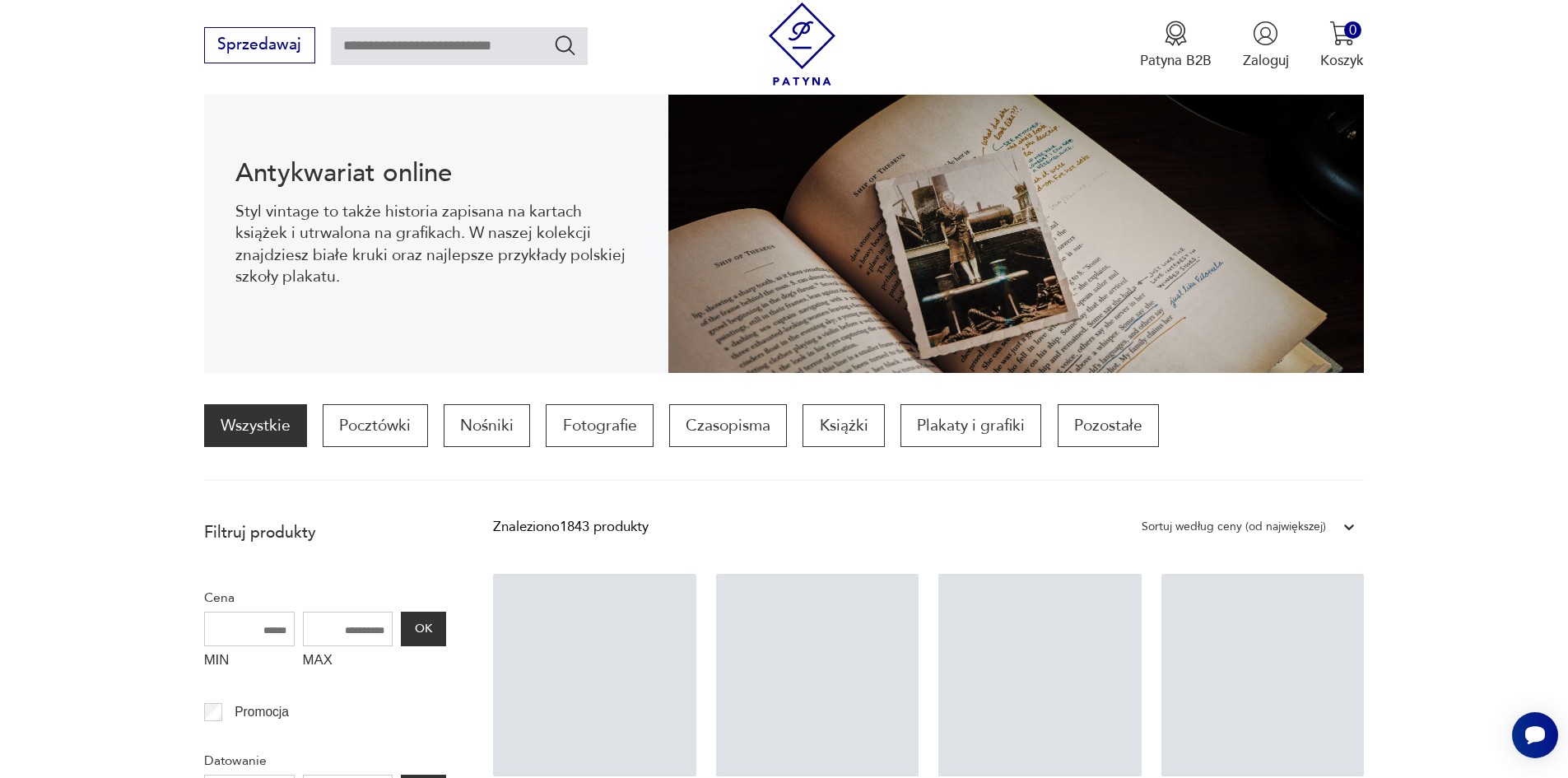
scroll to position [242, 0]
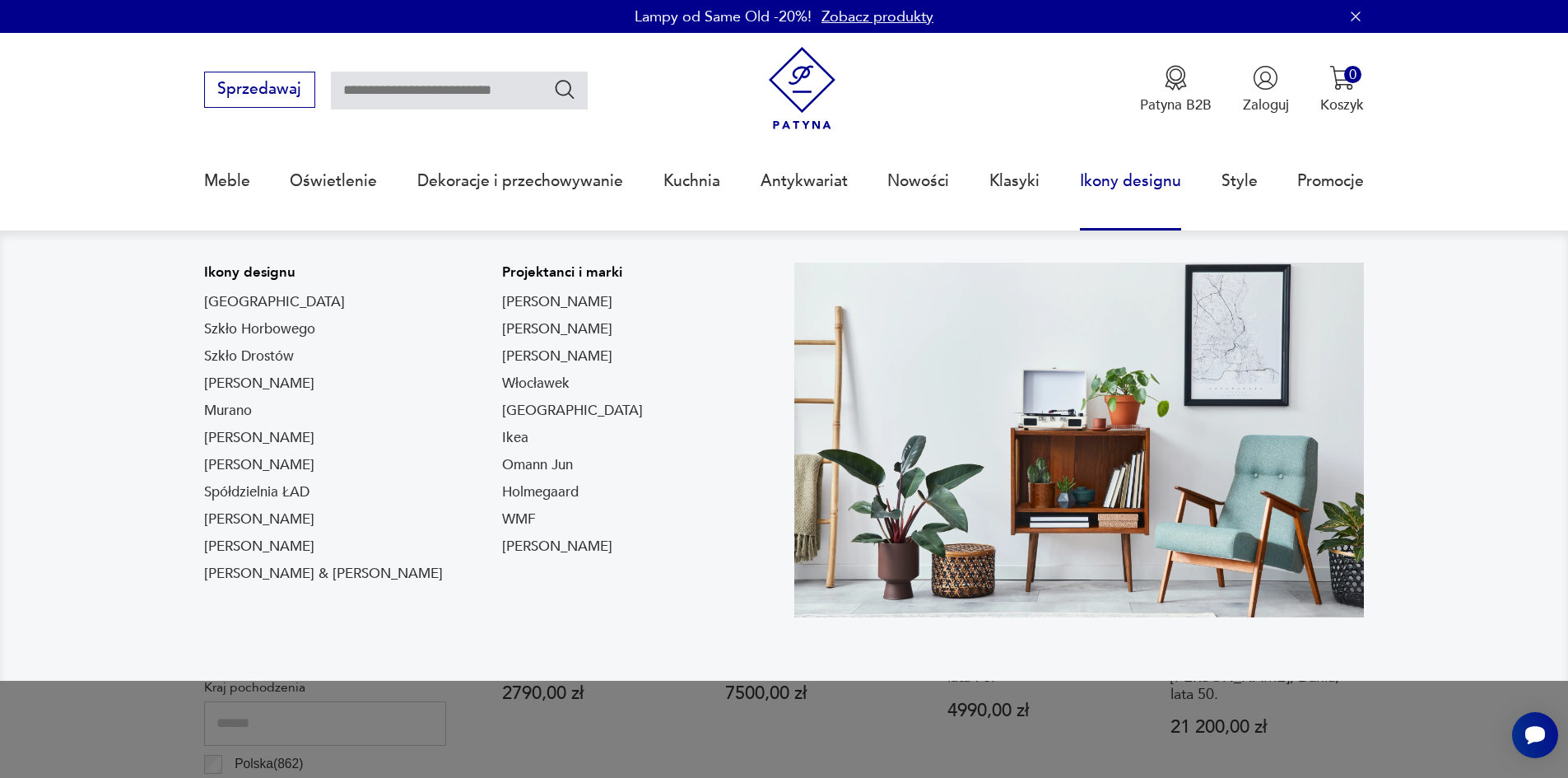
click at [1129, 184] on link "Ikony designu" at bounding box center [1130, 181] width 101 height 75
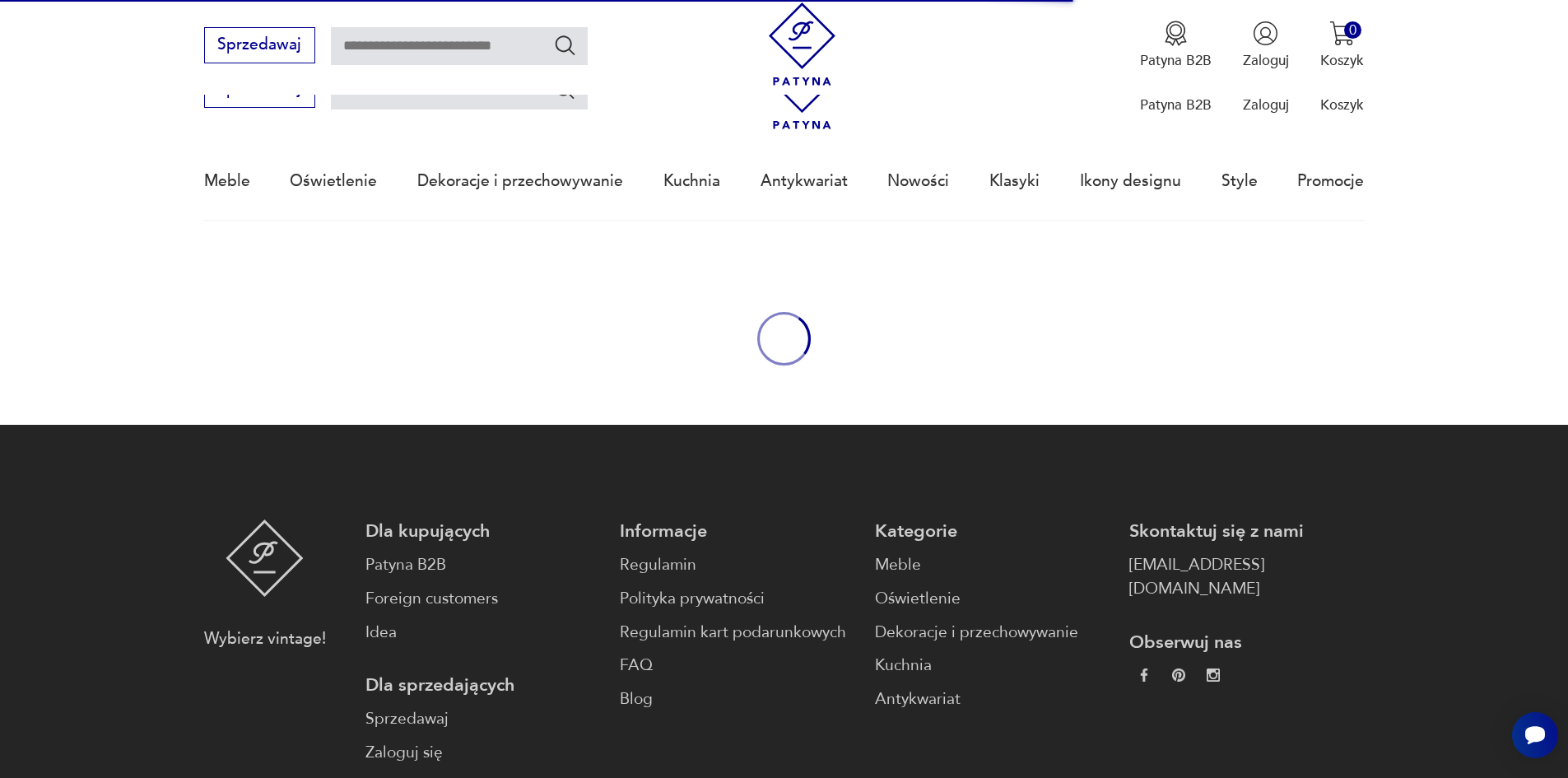
scroll to position [224, 0]
